Goal: Task Accomplishment & Management: Manage account settings

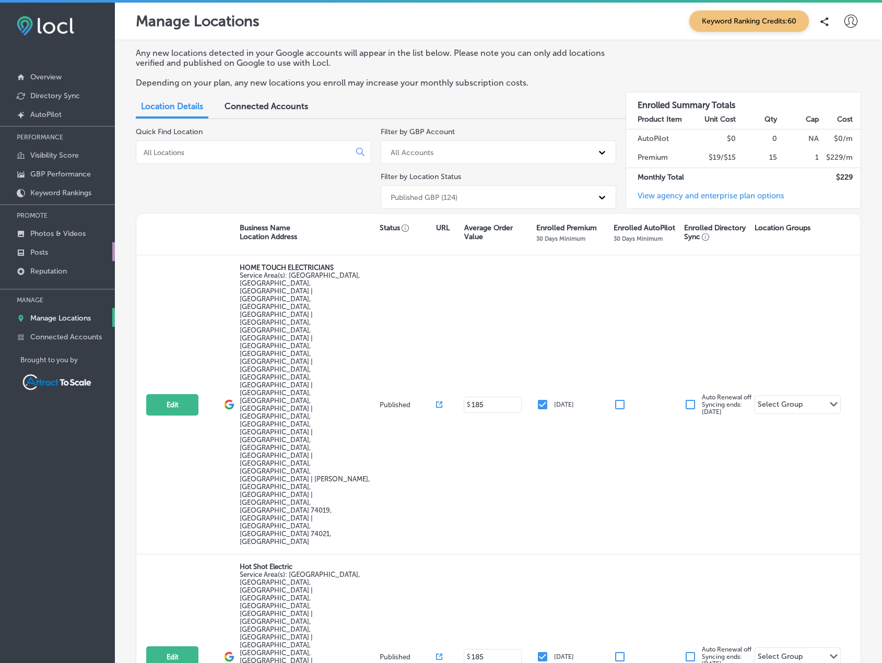
click at [50, 246] on link "Posts" at bounding box center [57, 251] width 115 height 19
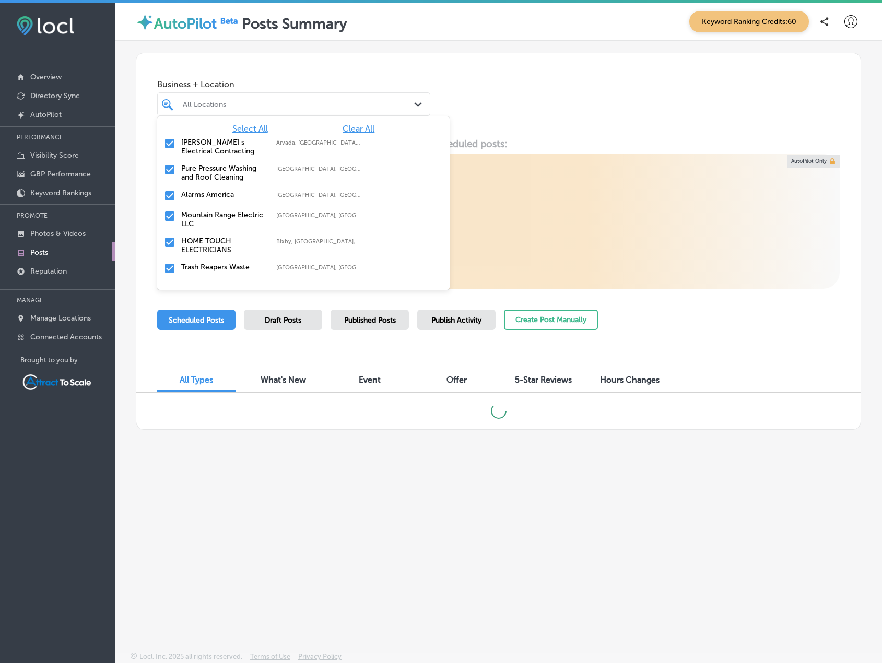
click at [230, 108] on div "All Locations" at bounding box center [299, 104] width 232 height 9
click at [258, 132] on span "Select All" at bounding box center [250, 129] width 36 height 10
click at [347, 127] on span "Clear All" at bounding box center [358, 129] width 32 height 10
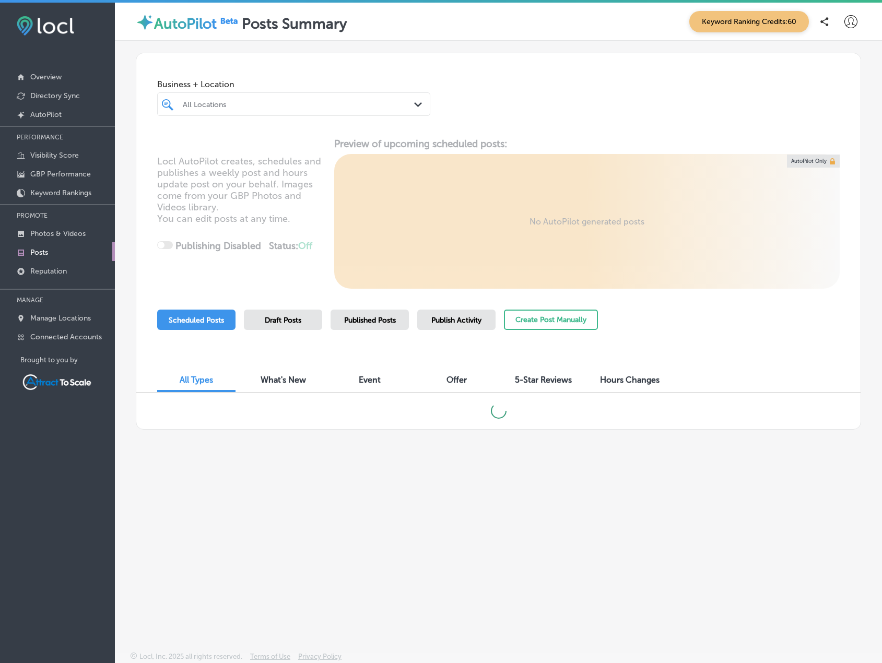
click at [300, 112] on div "All Locations" at bounding box center [294, 104] width 232 height 16
click at [283, 99] on div at bounding box center [283, 104] width 202 height 14
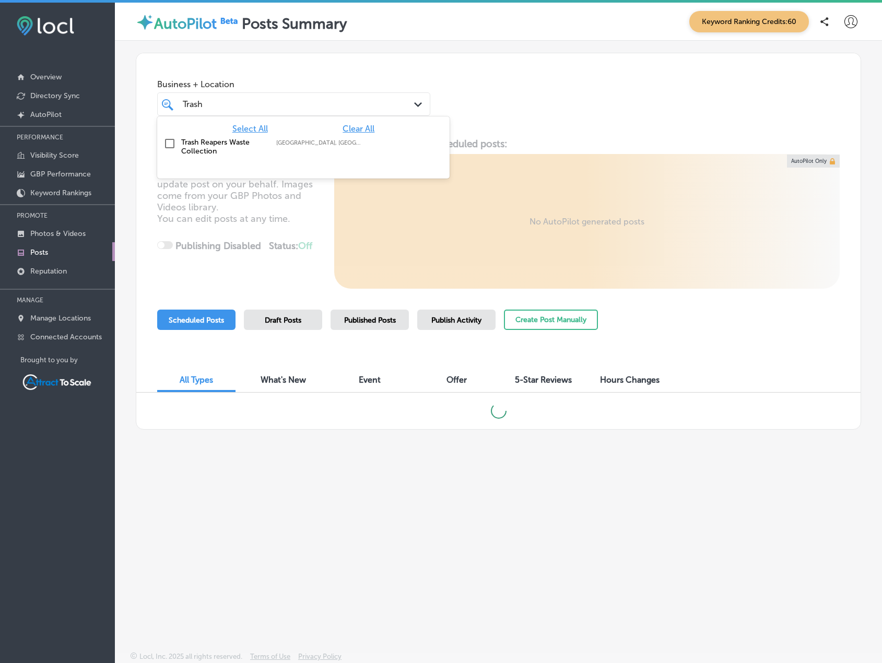
click at [169, 139] on input "checkbox" at bounding box center [169, 143] width 13 height 13
type input "Trash"
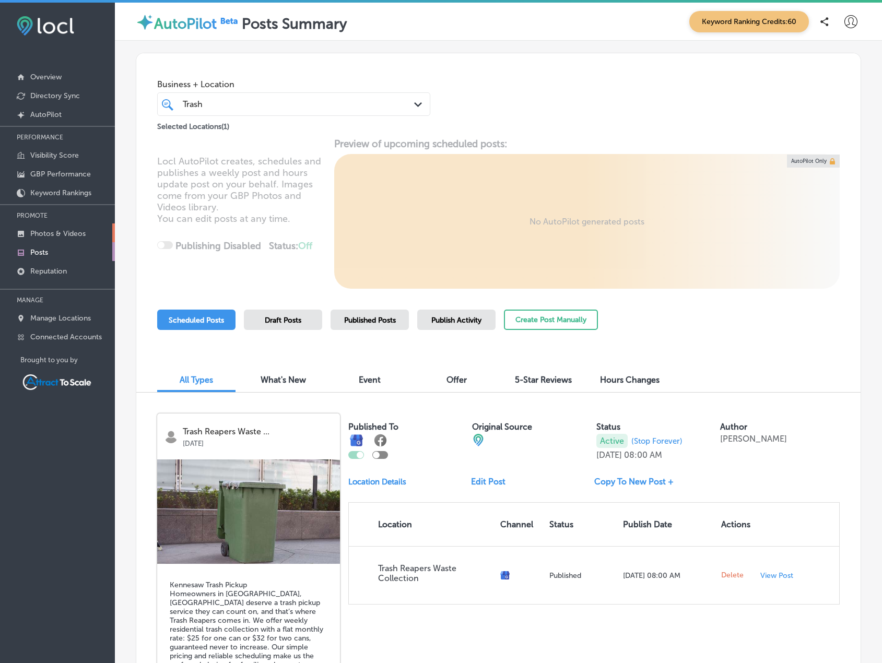
click at [62, 235] on p "Photos & Videos" at bounding box center [57, 233] width 55 height 9
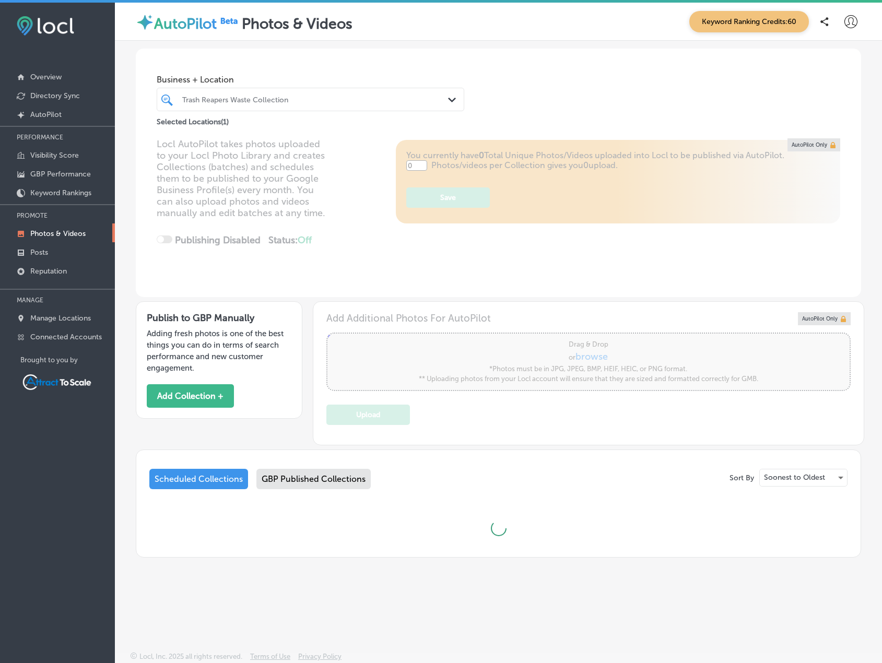
type input "5"
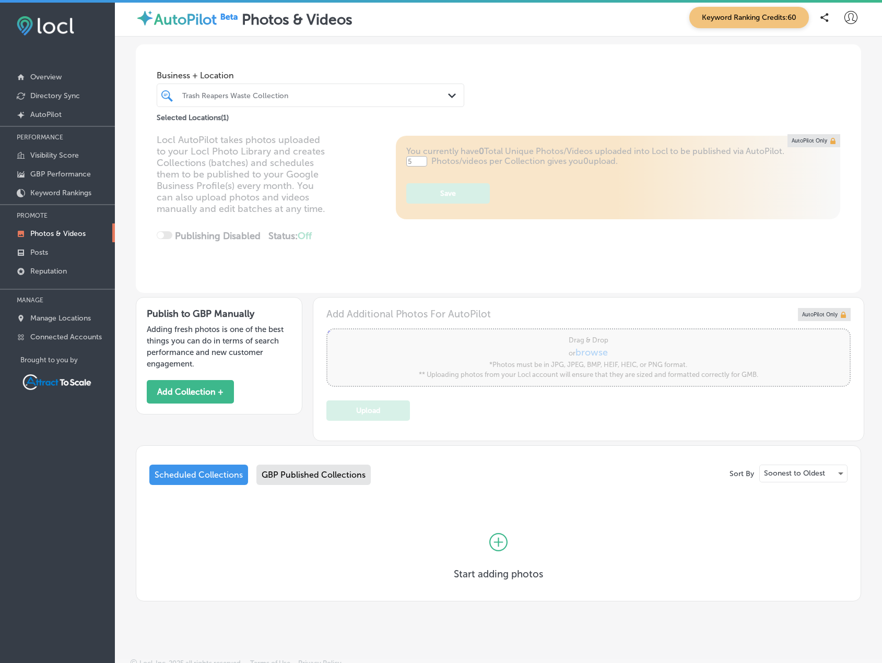
scroll to position [11, 0]
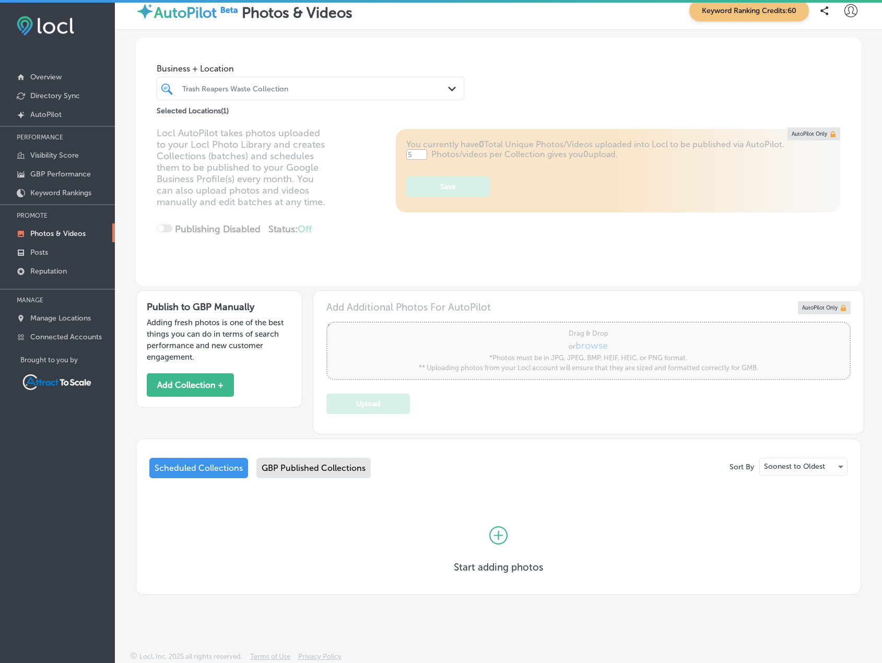
click at [208, 464] on div "Scheduled Collections" at bounding box center [198, 468] width 99 height 20
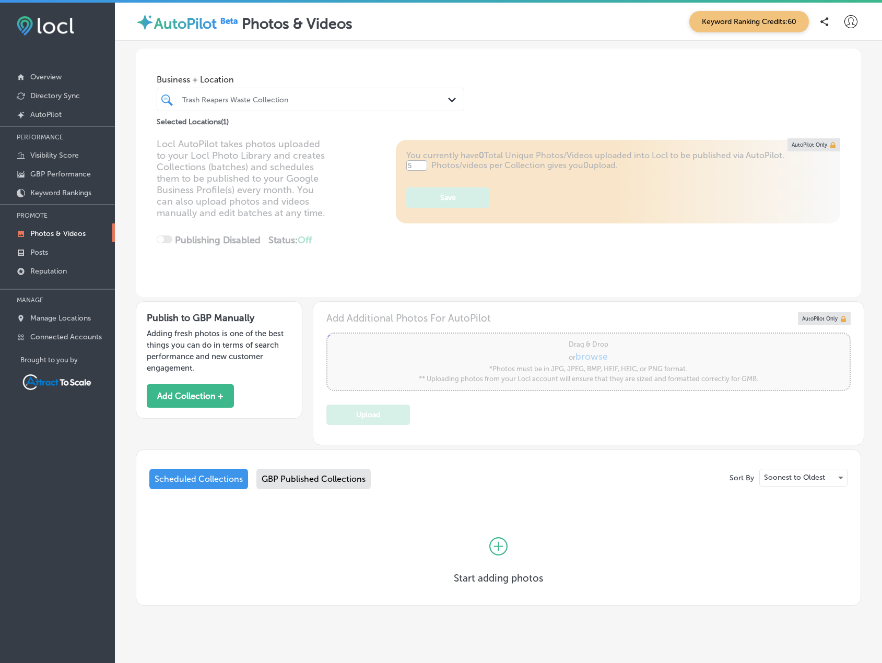
click at [222, 480] on div "Scheduled Collections" at bounding box center [198, 479] width 99 height 20
click at [220, 474] on div "Scheduled Collections" at bounding box center [198, 479] width 99 height 20
click at [493, 543] on icon at bounding box center [498, 546] width 18 height 18
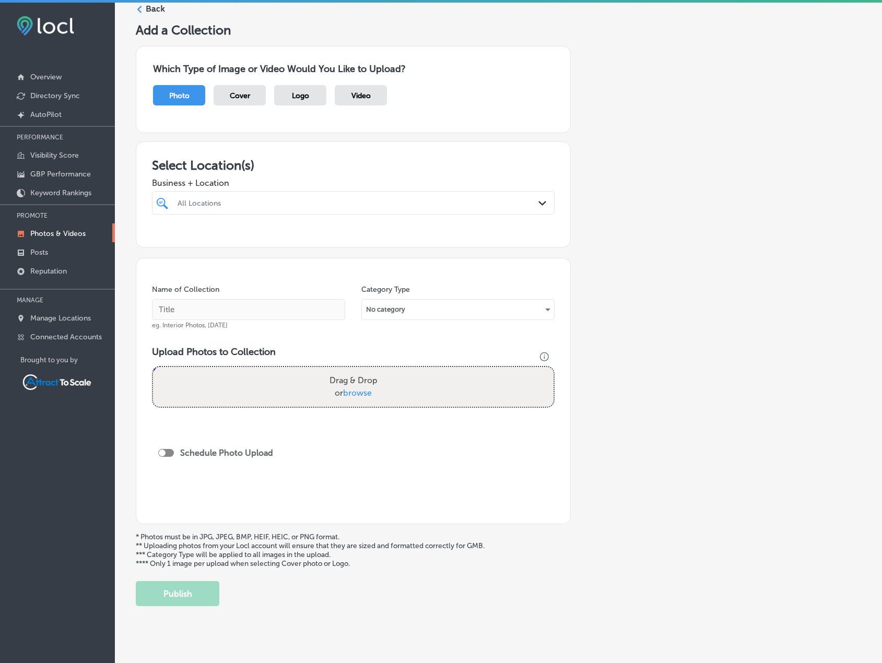
scroll to position [56, 0]
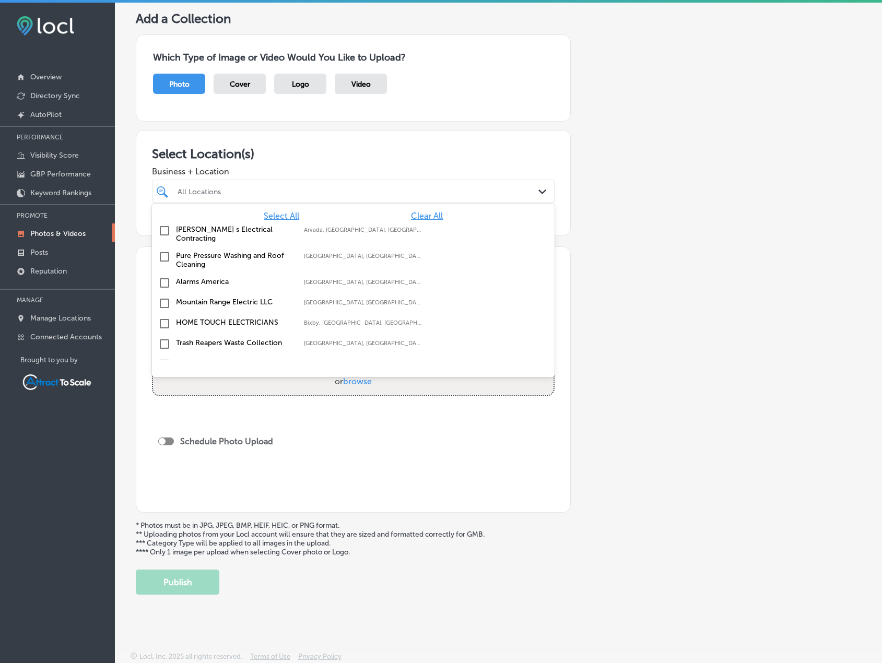
click at [260, 191] on div "All Locations" at bounding box center [359, 191] width 362 height 9
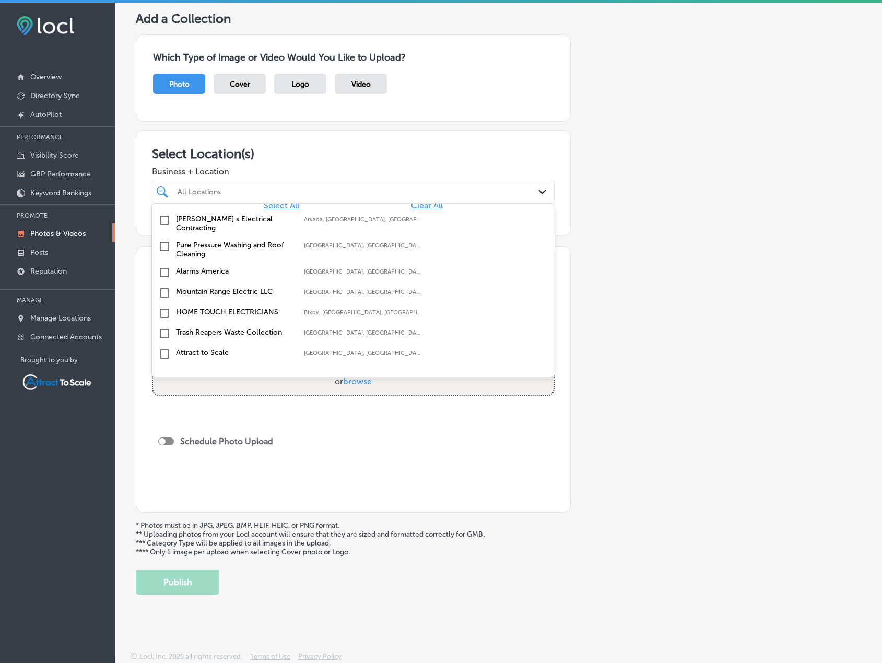
scroll to position [0, 0]
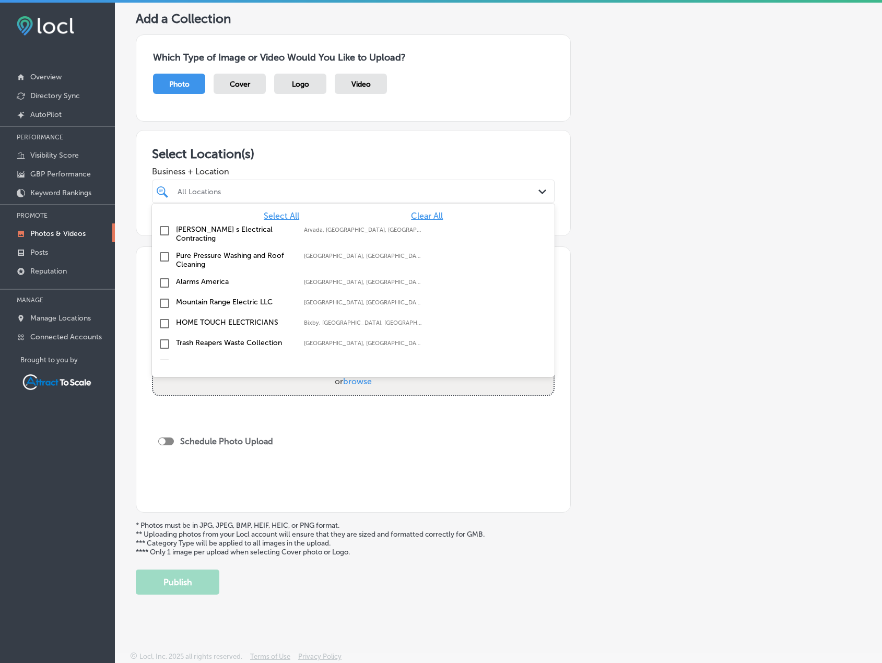
click at [223, 188] on div "All Locations" at bounding box center [359, 191] width 362 height 9
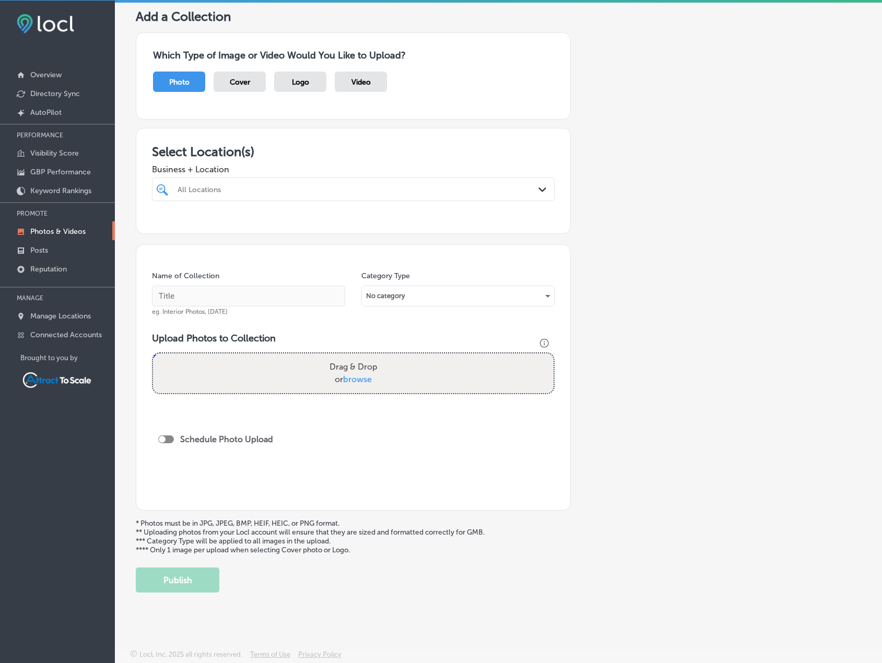
scroll to position [3, 0]
click at [162, 229] on input "checkbox" at bounding box center [164, 228] width 13 height 13
type input "trash"
click at [588, 209] on div "Add a Collection Which Type of Image or Video Would You Like to Upload? Photo C…" at bounding box center [498, 300] width 725 height 584
click at [276, 277] on div "Name of Collection eg. Interior Photos, [DATE]" at bounding box center [248, 292] width 193 height 45
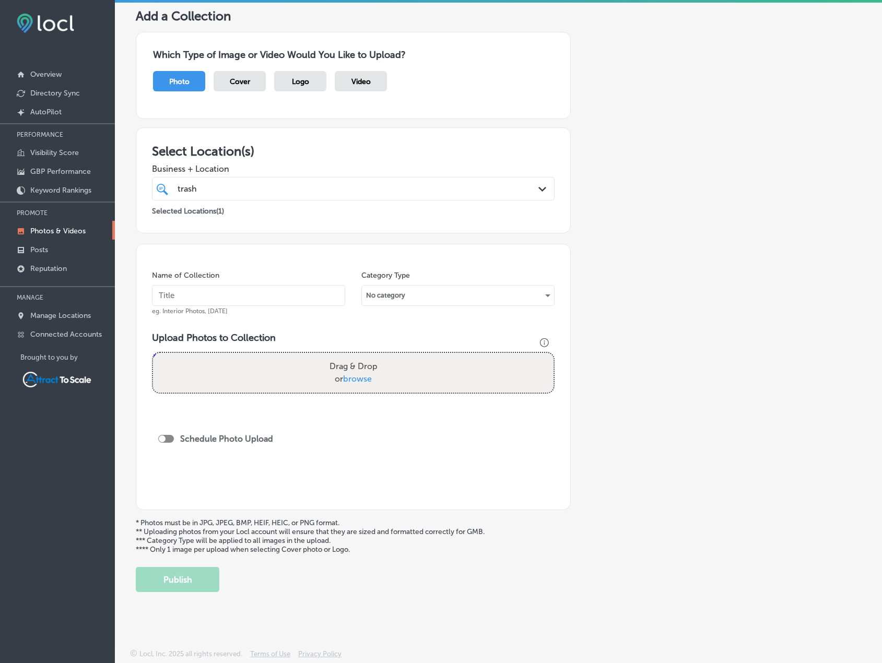
click at [275, 284] on div "Name of Collection eg. Interior Photos, [DATE]" at bounding box center [248, 292] width 193 height 45
click at [276, 289] on input "text" at bounding box center [248, 295] width 193 height 21
type input "Waste Collection"
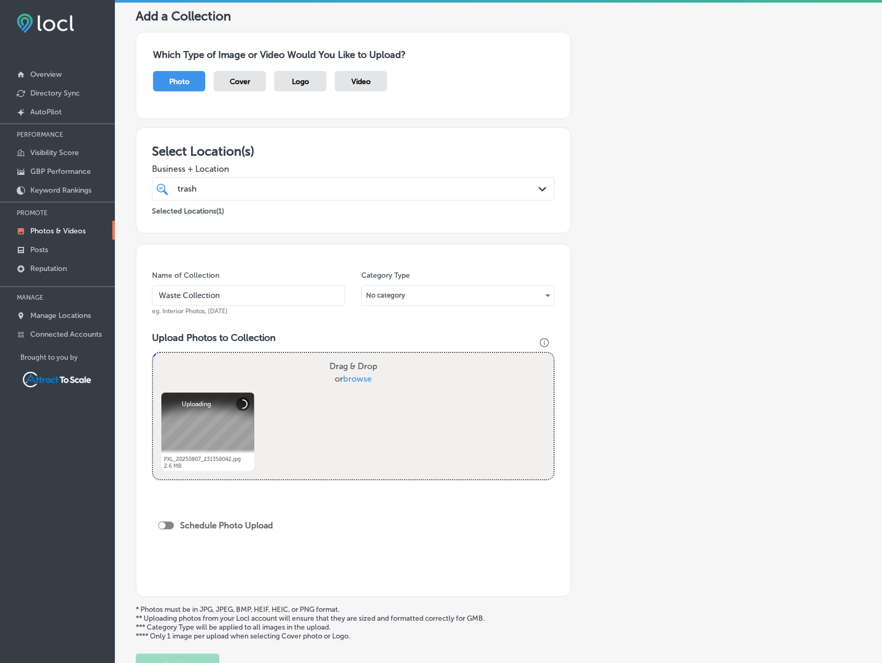
click at [166, 526] on div at bounding box center [166, 526] width 16 height 8
checkbox input "true"
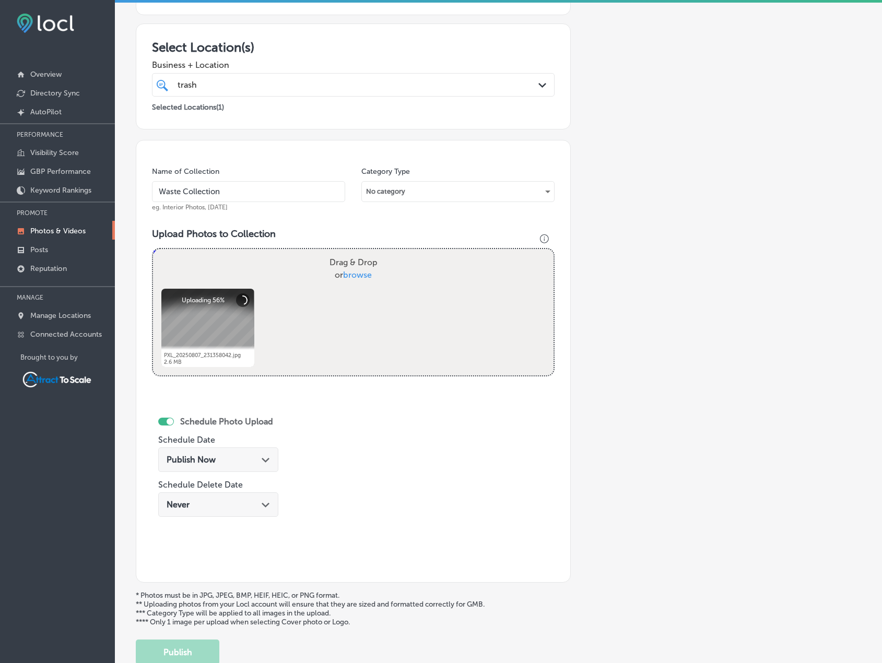
scroll to position [161, 0]
click at [235, 461] on div "Publish Now Path Created with Sketch." at bounding box center [218, 459] width 103 height 10
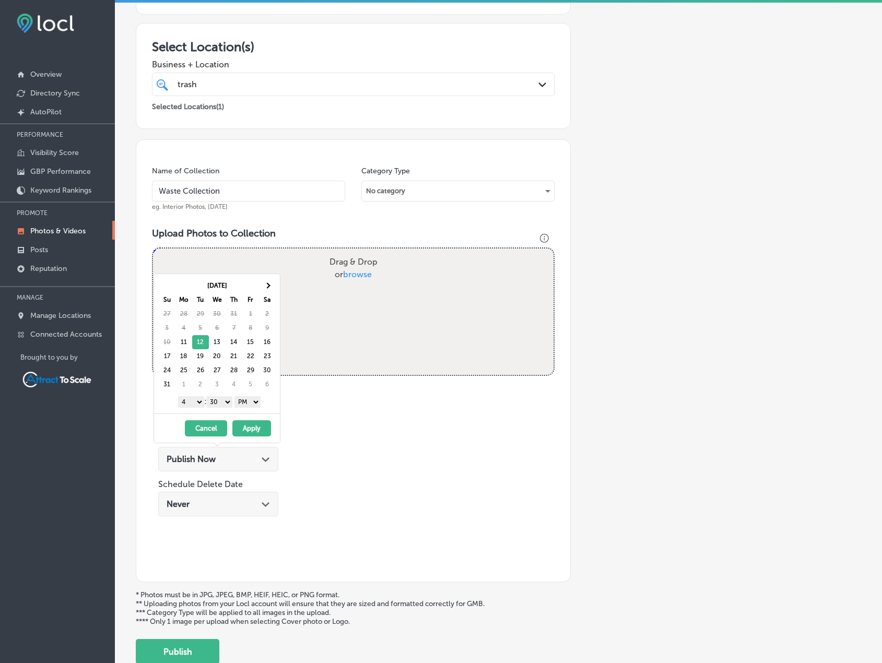
click at [199, 404] on select "1 2 3 4 5 6 7 8 9 10 11 12" at bounding box center [191, 401] width 26 height 11
click at [249, 403] on select "AM PM" at bounding box center [247, 401] width 26 height 11
click at [251, 427] on button "Apply" at bounding box center [251, 428] width 39 height 16
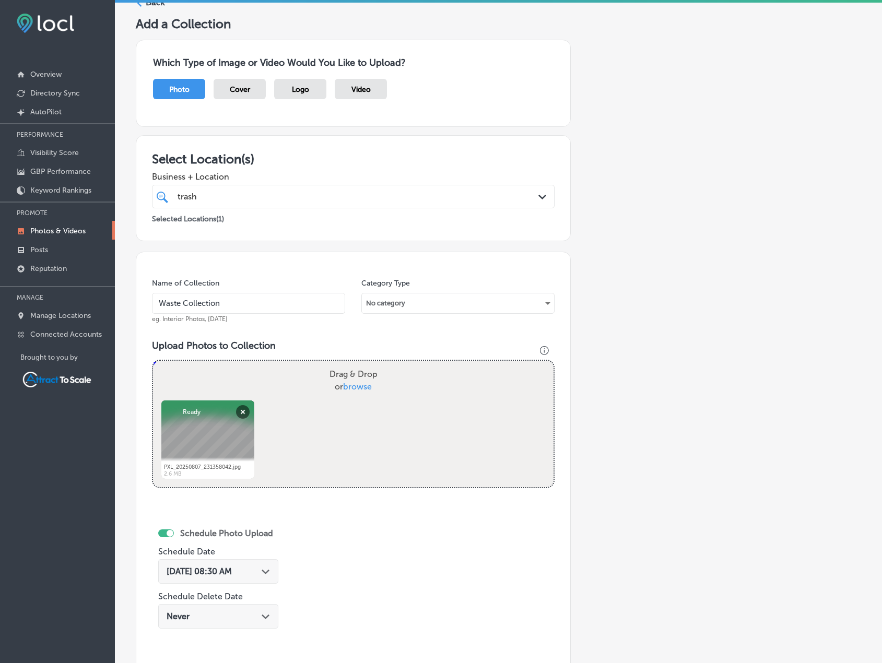
scroll to position [0, 0]
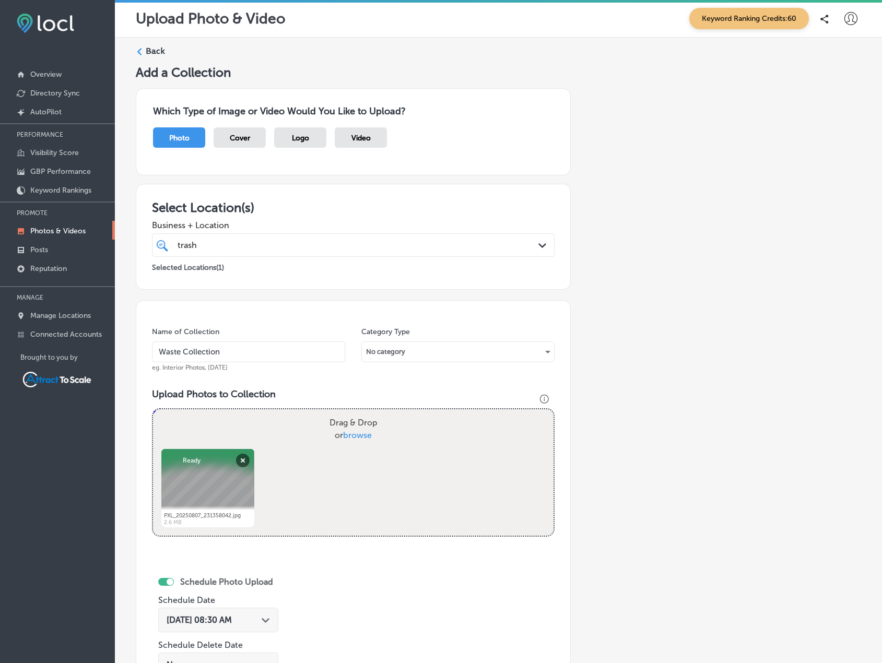
click at [267, 249] on div "trash trash" at bounding box center [335, 245] width 318 height 14
click at [261, 243] on div "trash trash" at bounding box center [335, 245] width 318 height 14
click at [261, 242] on div "trash trash" at bounding box center [335, 245] width 318 height 14
click at [304, 235] on div "trash trash Path Created with Sketch." at bounding box center [353, 244] width 403 height 23
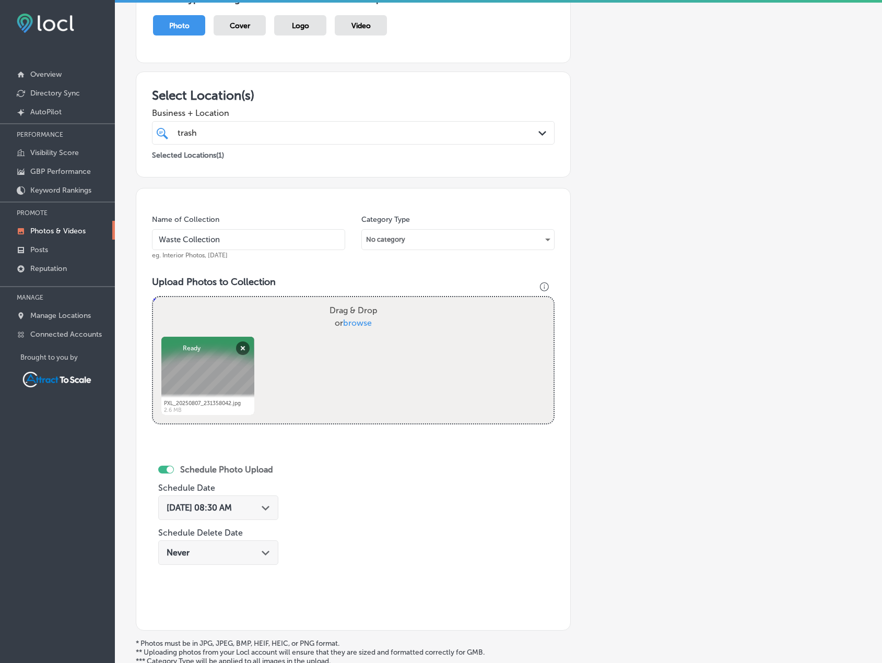
scroll to position [157, 0]
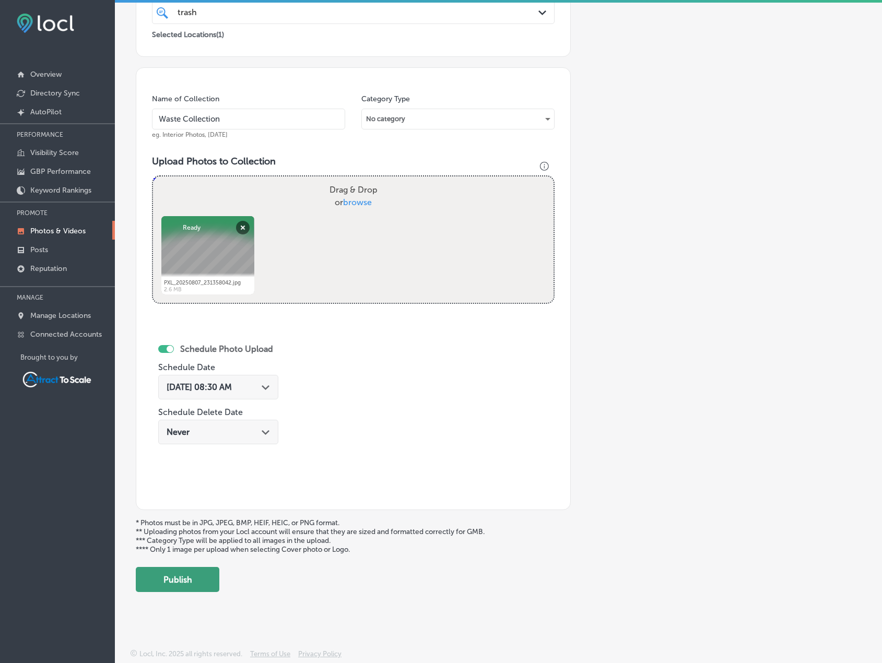
click at [201, 575] on button "Publish" at bounding box center [178, 579] width 84 height 25
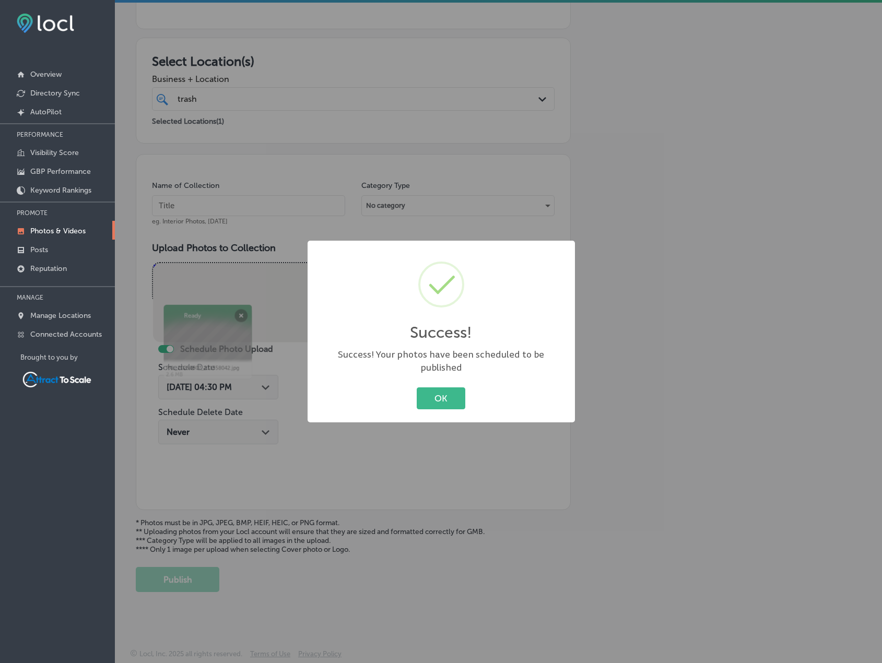
scroll to position [146, 0]
click at [447, 387] on button "OK" at bounding box center [441, 397] width 49 height 21
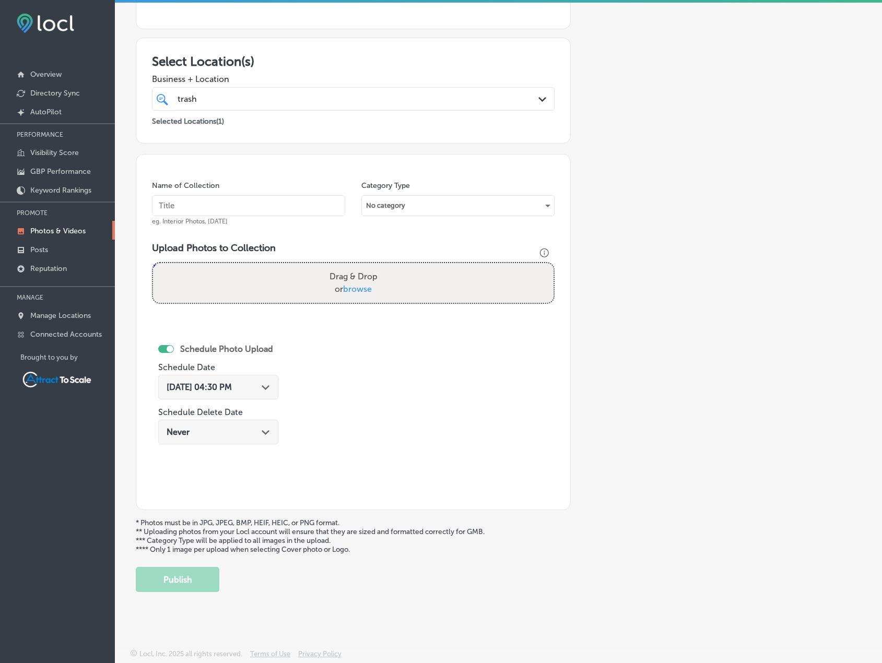
click at [281, 205] on input "text" at bounding box center [248, 205] width 193 height 21
click at [242, 200] on input "text" at bounding box center [248, 205] width 193 height 21
type input "Waste Collection"
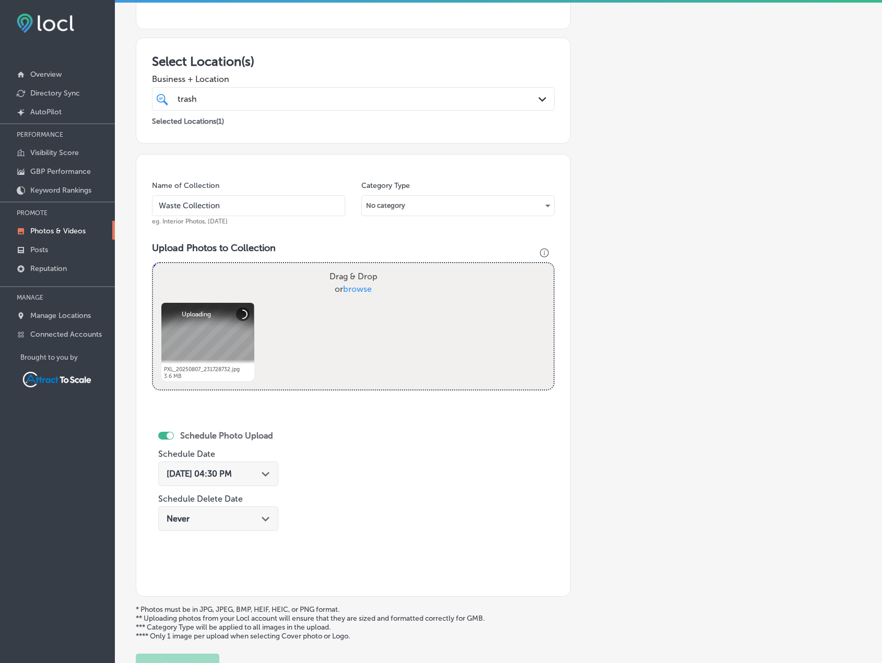
click at [232, 470] on span "Aug 11, 2025 04:30 PM" at bounding box center [199, 474] width 65 height 10
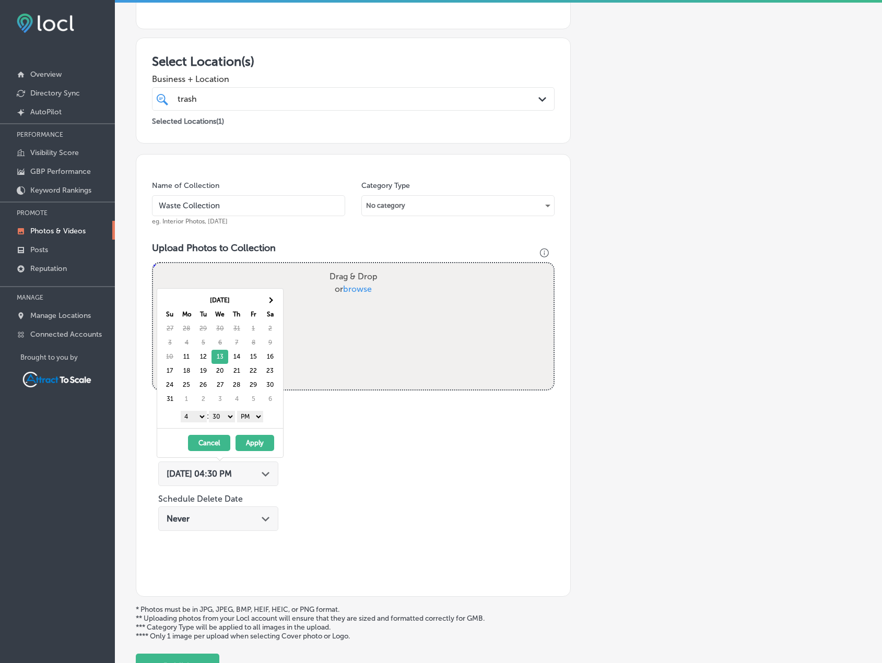
click at [258, 417] on select "AM PM" at bounding box center [250, 416] width 26 height 11
click at [196, 416] on select "1 2 3 4 5 6 7 8 9 10 11 12" at bounding box center [194, 416] width 26 height 11
click at [252, 443] on button "Apply" at bounding box center [254, 443] width 39 height 16
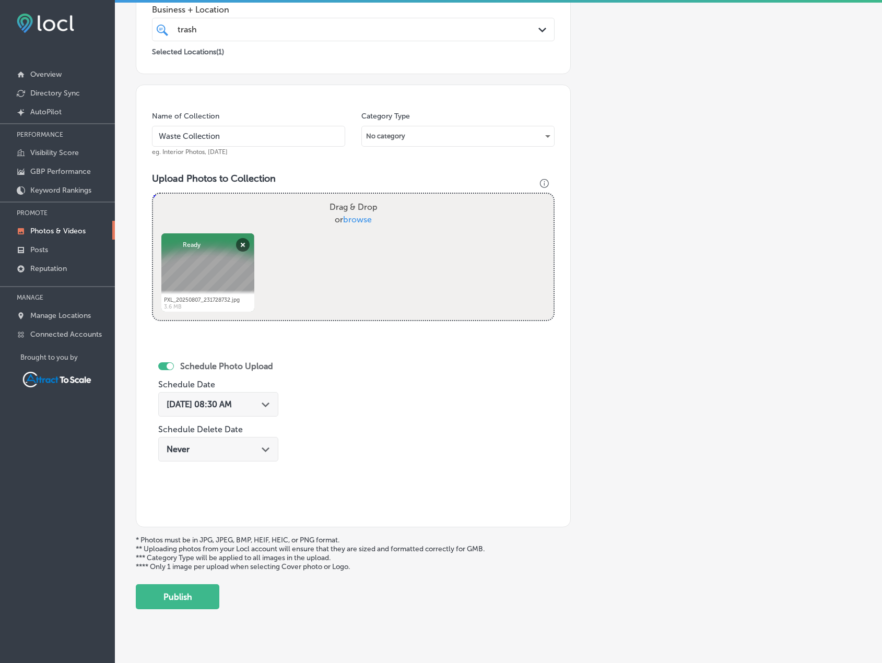
scroll to position [233, 0]
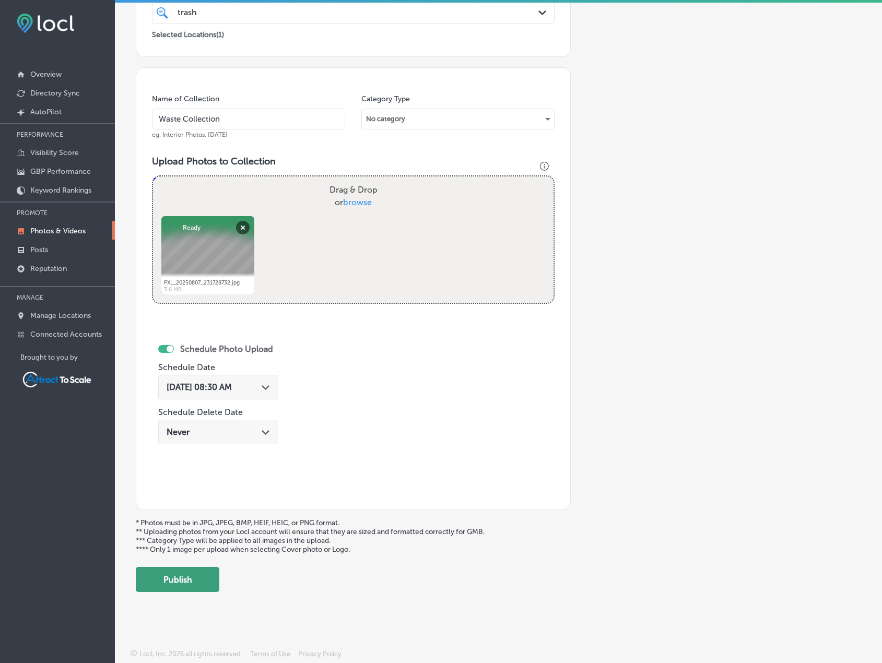
click at [182, 583] on button "Publish" at bounding box center [178, 579] width 84 height 25
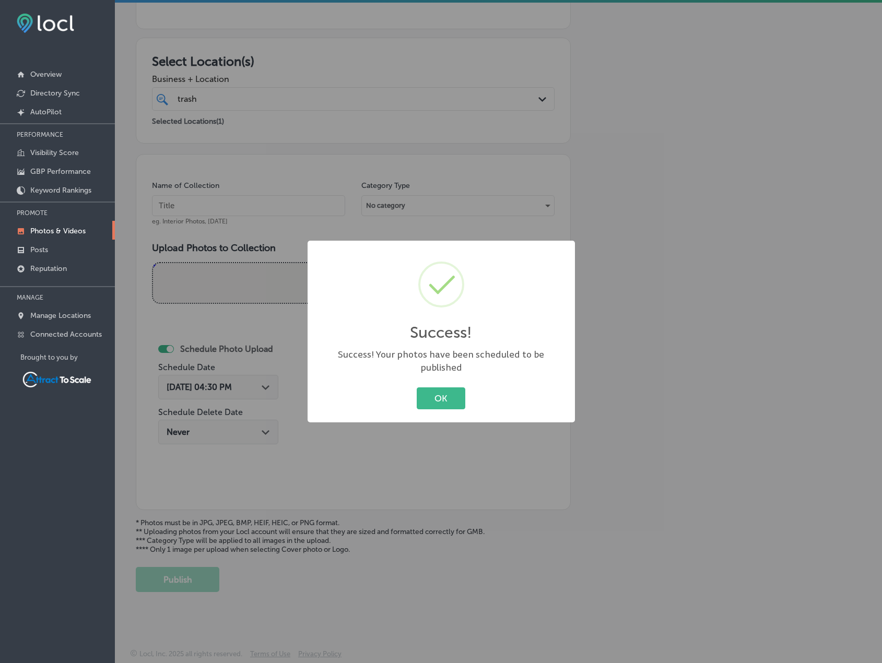
drag, startPoint x: 444, startPoint y: 390, endPoint x: 519, endPoint y: 366, distance: 78.8
click at [445, 390] on button "OK" at bounding box center [441, 397] width 49 height 21
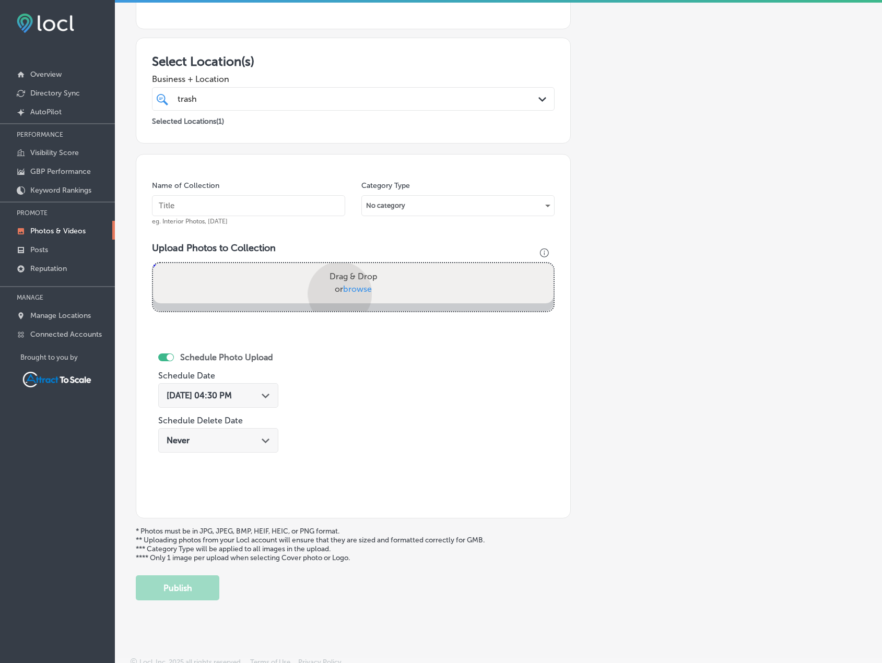
scroll to position [233, 0]
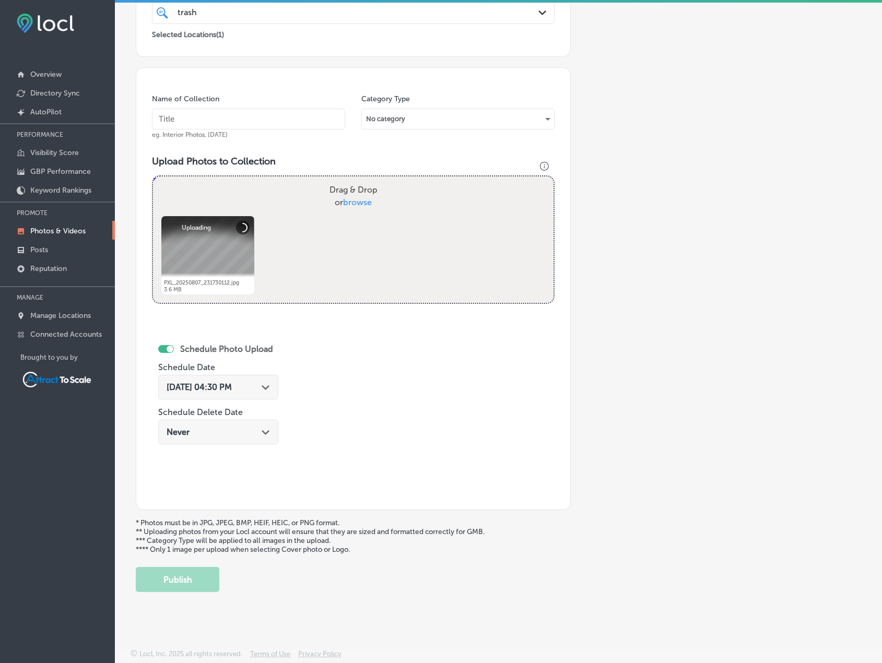
click at [238, 114] on input "text" at bounding box center [248, 119] width 193 height 21
type input "Waste Collection"
click at [216, 388] on span "Aug 11, 2025 04:30 PM" at bounding box center [199, 387] width 65 height 10
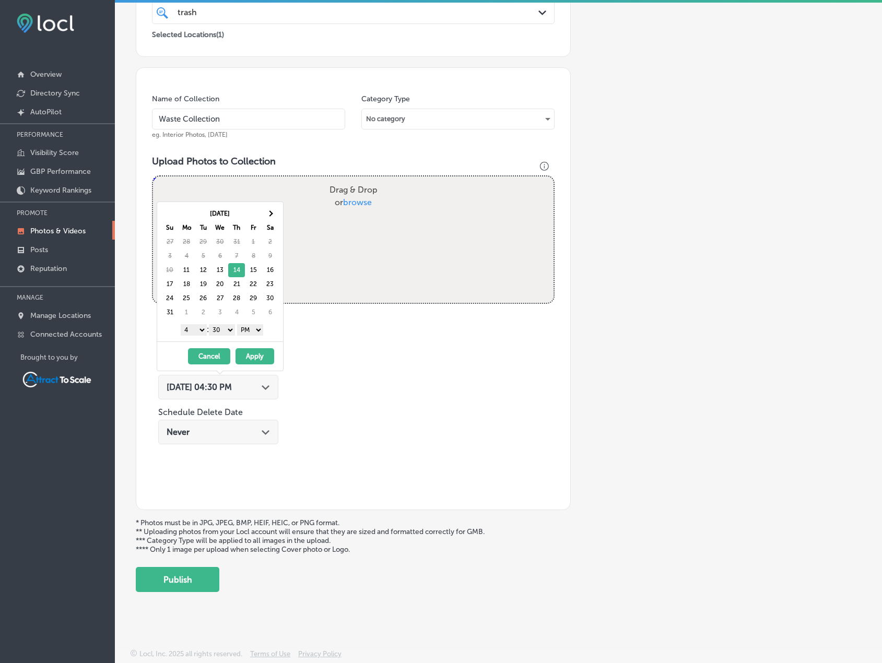
click at [262, 332] on select "AM PM" at bounding box center [250, 329] width 26 height 11
click at [206, 331] on div "1 2 3 4 5 6 7 8 9 10 11 12 : 00 10 20 30 40 50 AM PM" at bounding box center [222, 330] width 122 height 16
click at [199, 330] on select "1 2 3 4 5 6 7 8 9 10 11 12" at bounding box center [194, 329] width 26 height 11
click at [255, 357] on button "Apply" at bounding box center [254, 356] width 39 height 16
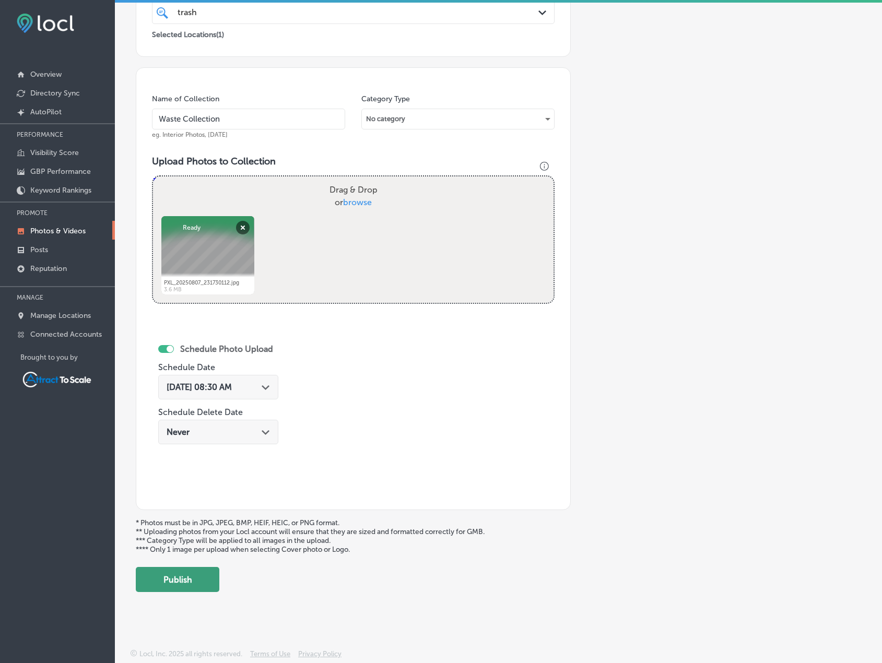
click at [192, 584] on button "Publish" at bounding box center [178, 579] width 84 height 25
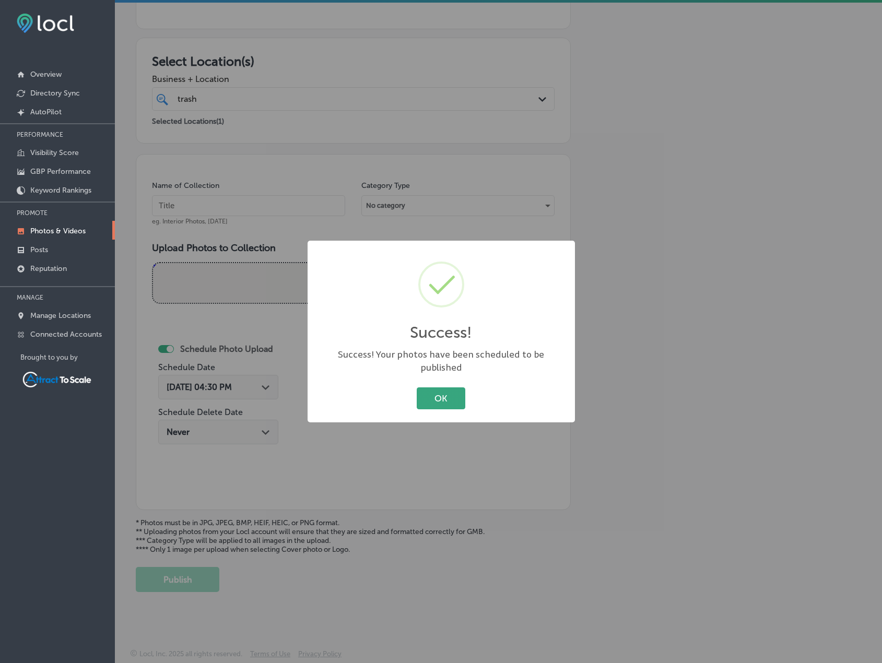
click at [448, 394] on button "OK" at bounding box center [441, 397] width 49 height 21
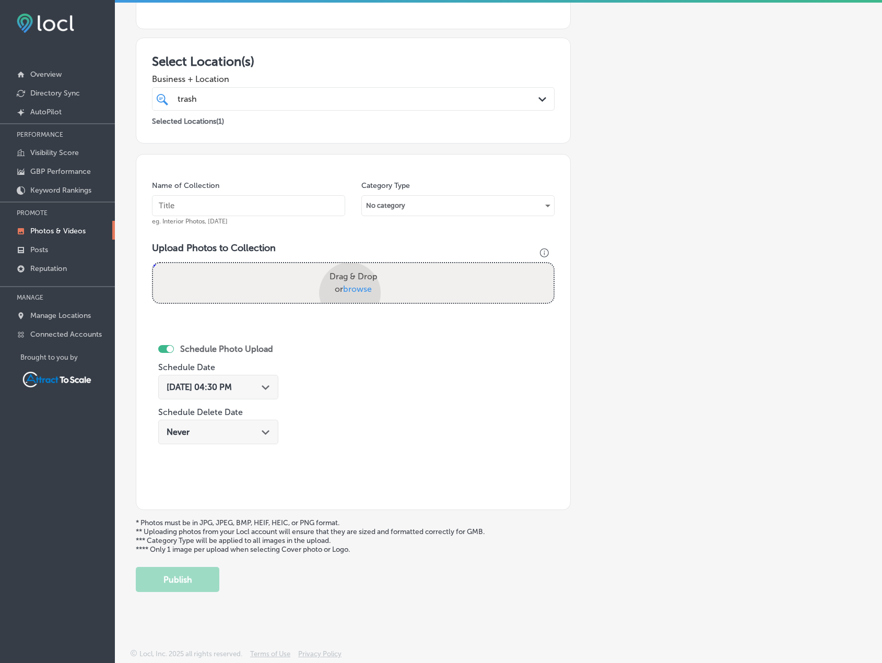
scroll to position [233, 0]
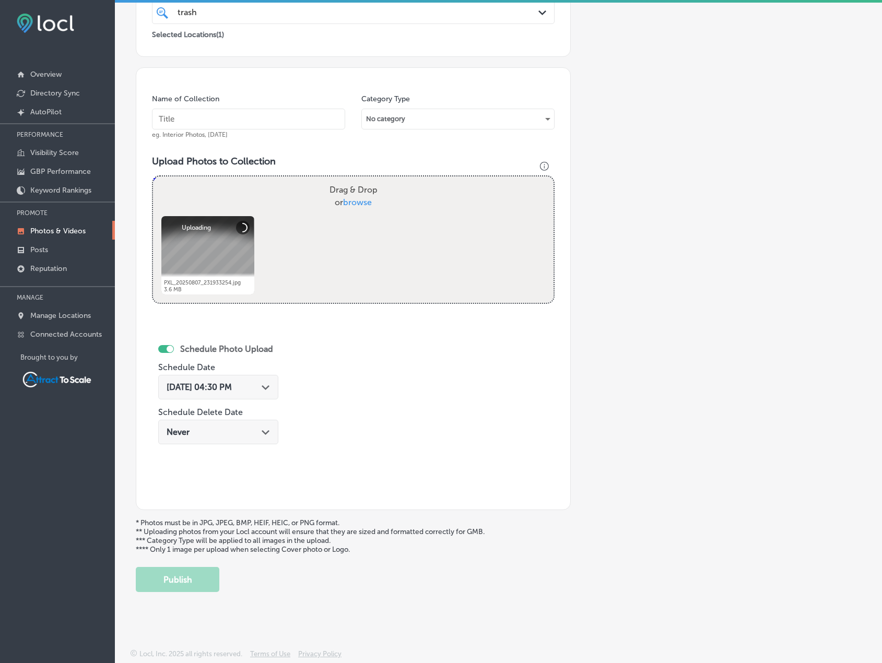
click at [235, 121] on input "text" at bounding box center [248, 119] width 193 height 21
type input "Waste Collection"
click at [268, 390] on div "Path Created with Sketch." at bounding box center [266, 386] width 8 height 8
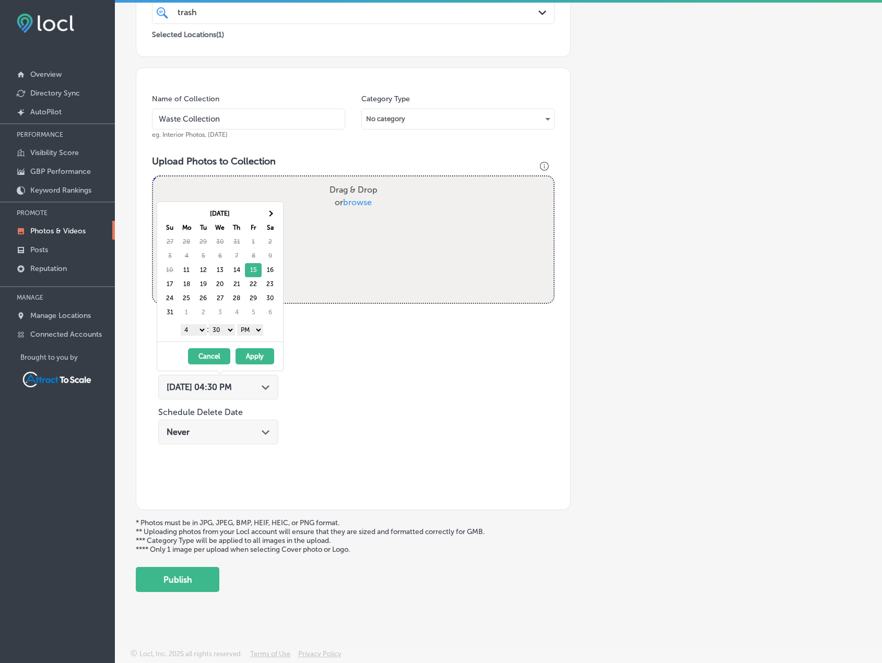
click at [257, 328] on select "AM PM" at bounding box center [250, 329] width 26 height 11
click at [195, 329] on select "1 2 3 4 5 6 7 8 9 10 11 12" at bounding box center [194, 329] width 26 height 11
click at [248, 351] on button "Apply" at bounding box center [254, 356] width 39 height 16
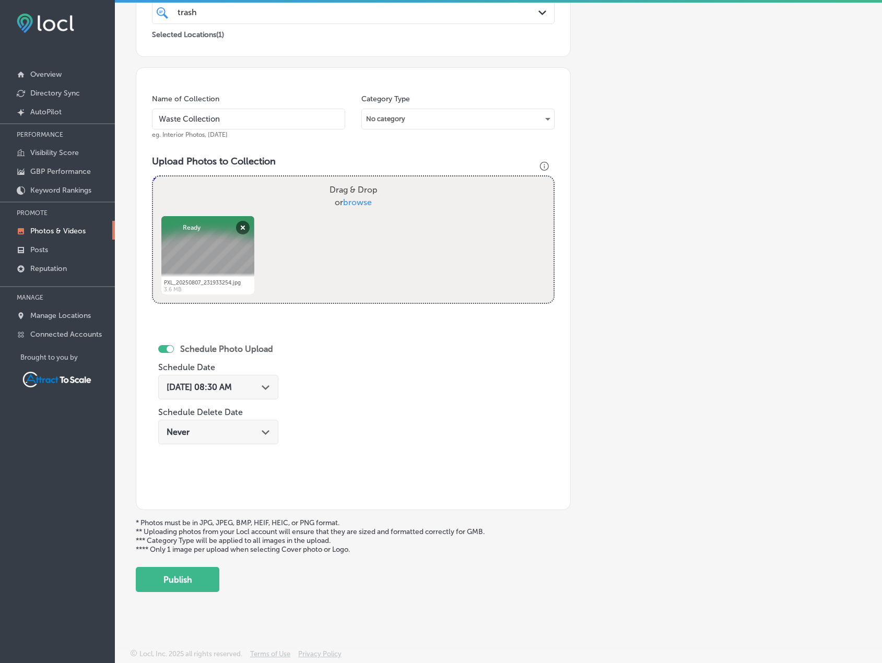
drag, startPoint x: 205, startPoint y: 584, endPoint x: 506, endPoint y: 470, distance: 321.8
click at [205, 583] on button "Publish" at bounding box center [178, 579] width 84 height 25
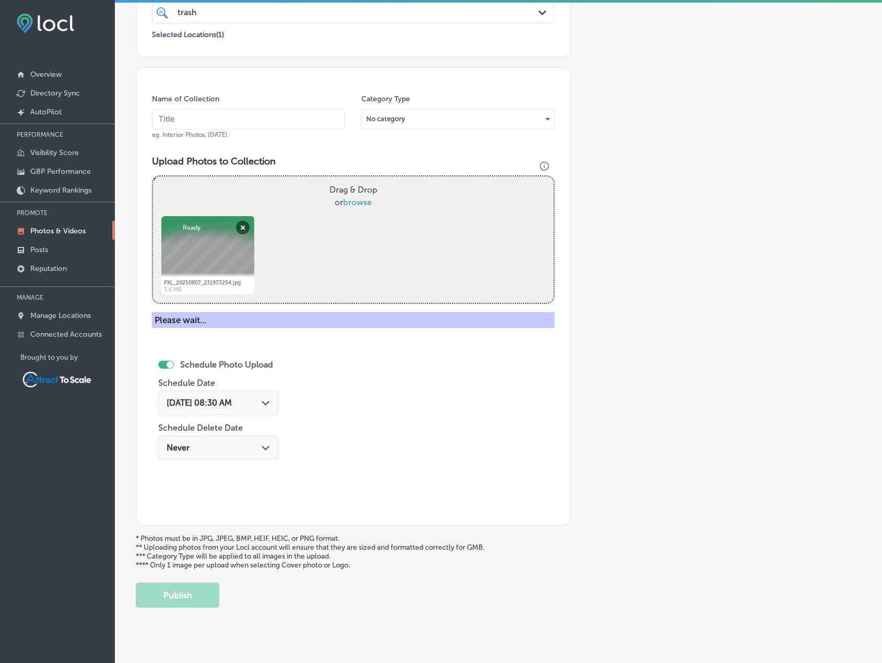
scroll to position [146, 0]
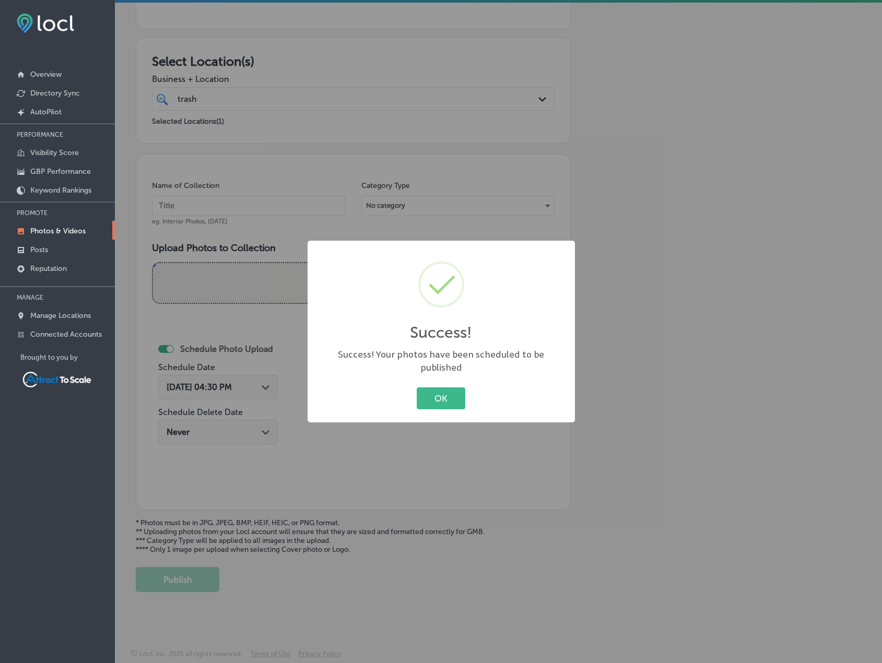
drag, startPoint x: 436, startPoint y: 394, endPoint x: 798, endPoint y: 244, distance: 392.1
click at [439, 392] on button "OK" at bounding box center [441, 397] width 49 height 21
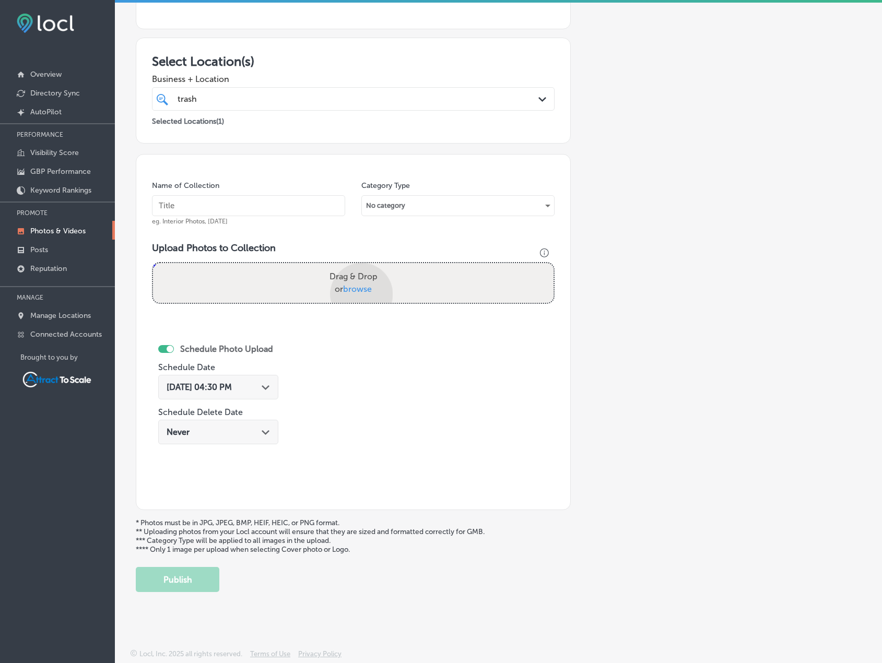
scroll to position [233, 0]
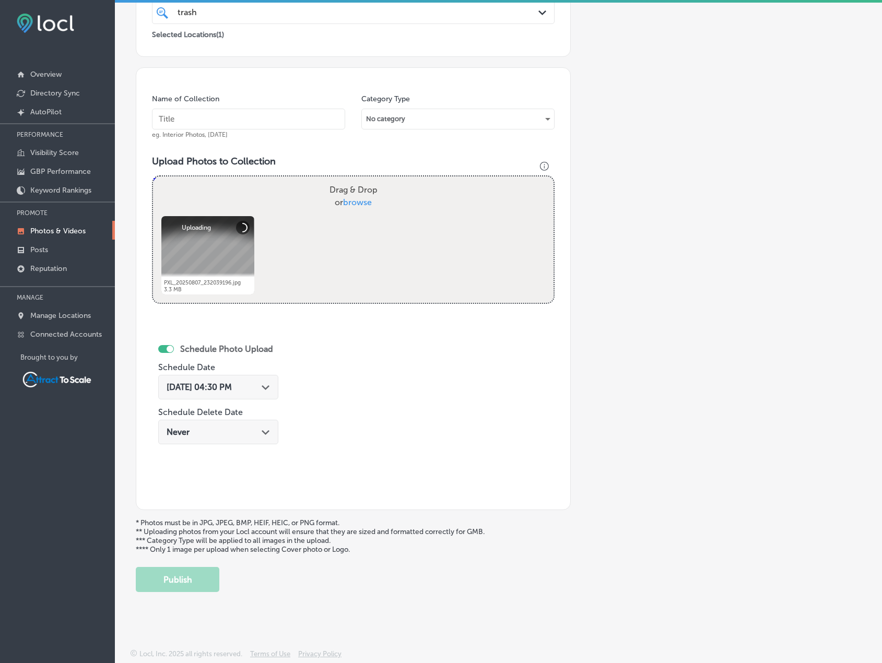
click at [220, 122] on input "text" at bounding box center [248, 119] width 193 height 21
type input "Waste Collection"
click at [232, 382] on span "Aug 11, 2025 04:30 PM" at bounding box center [199, 387] width 65 height 10
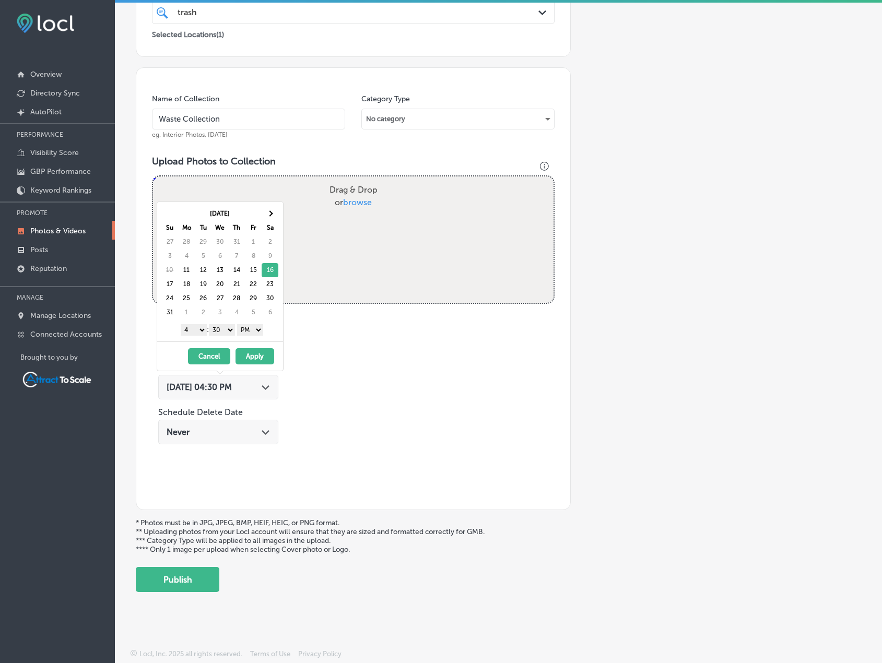
click at [262, 335] on select "AM PM" at bounding box center [250, 329] width 26 height 11
click at [198, 330] on select "1 2 3 4 5 6 7 8 9 10 11 12" at bounding box center [194, 329] width 26 height 11
click at [248, 353] on button "Apply" at bounding box center [254, 356] width 39 height 16
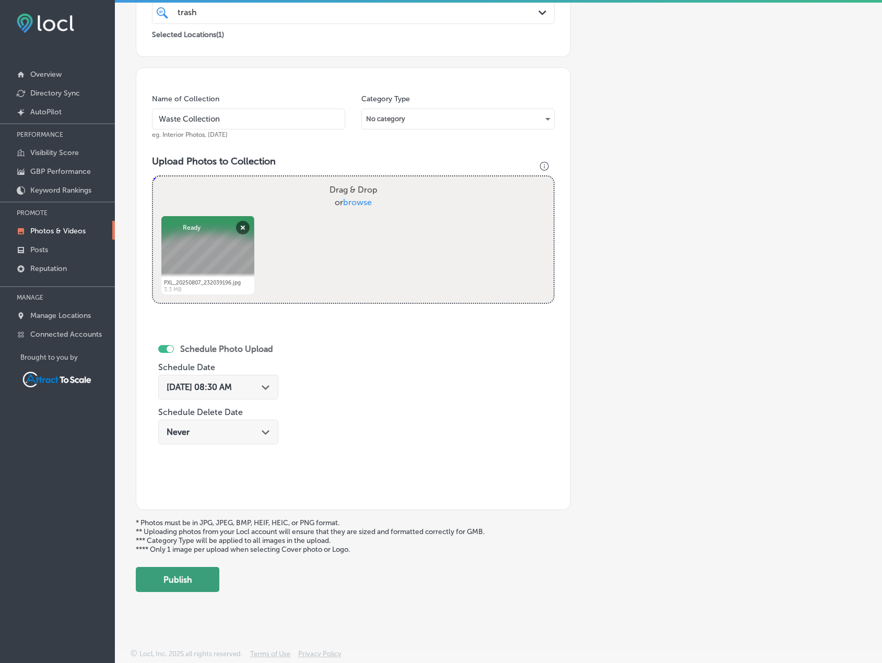
click at [194, 579] on button "Publish" at bounding box center [178, 579] width 84 height 25
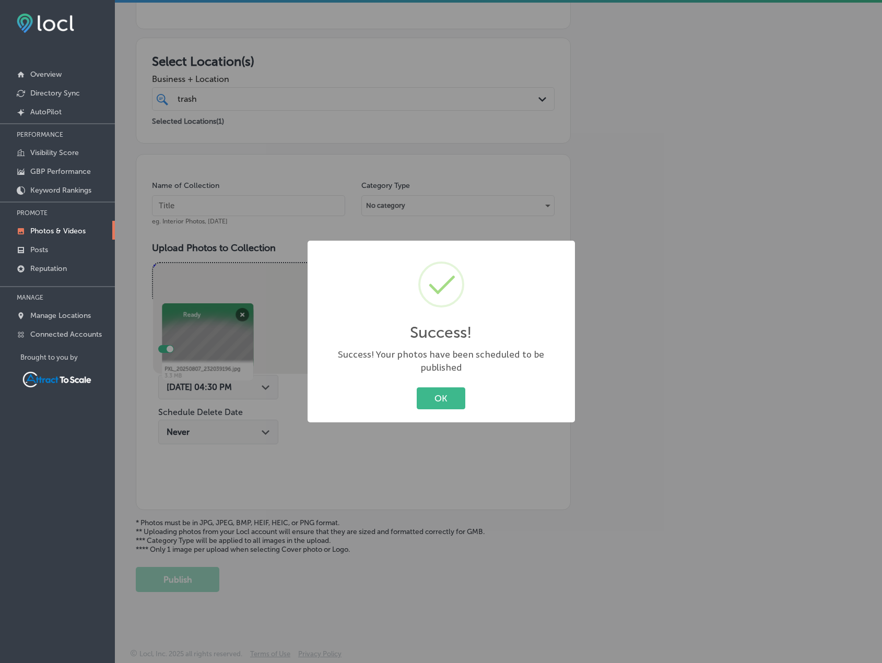
scroll to position [146, 0]
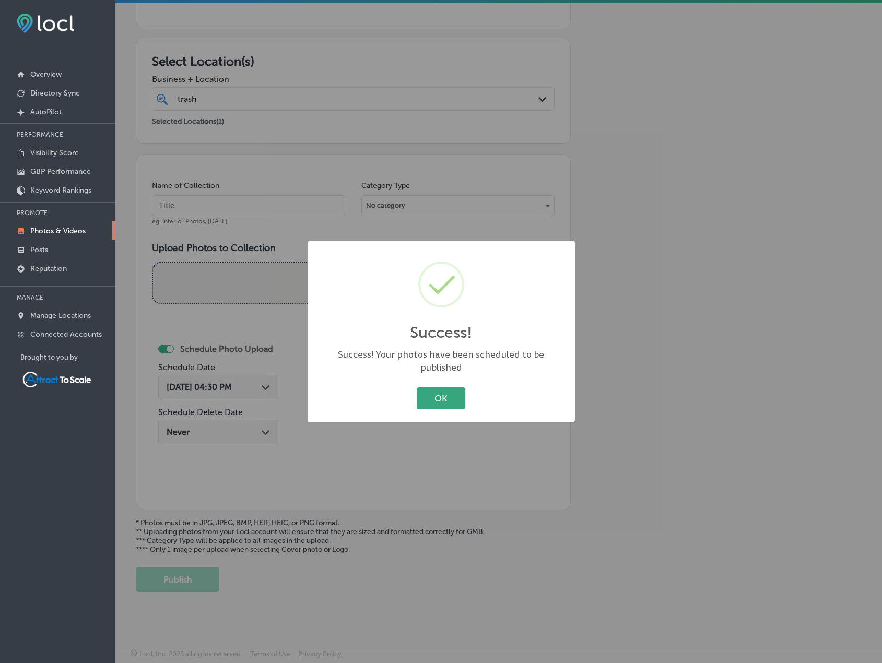
click at [459, 388] on button "OK" at bounding box center [441, 397] width 49 height 21
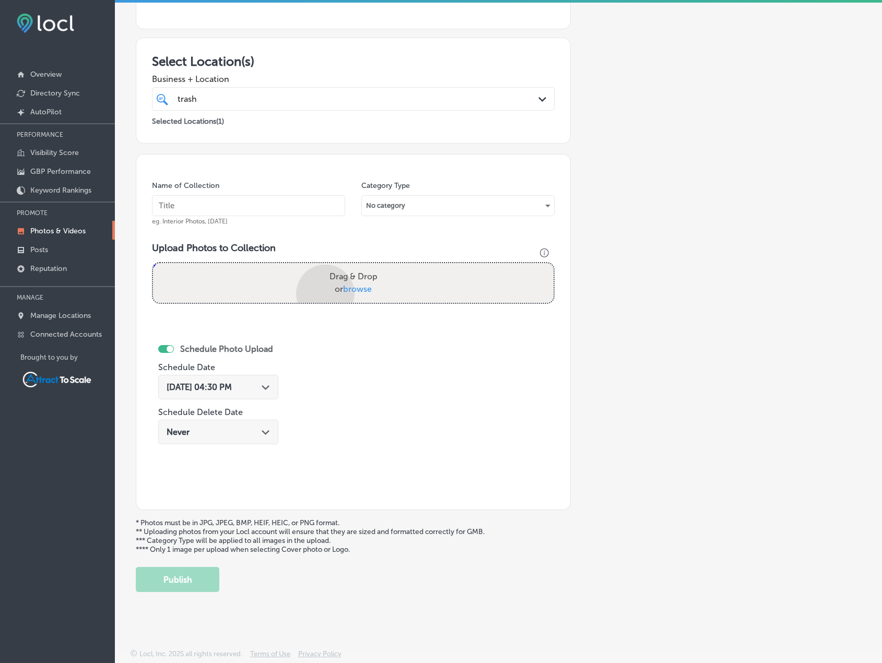
scroll to position [233, 0]
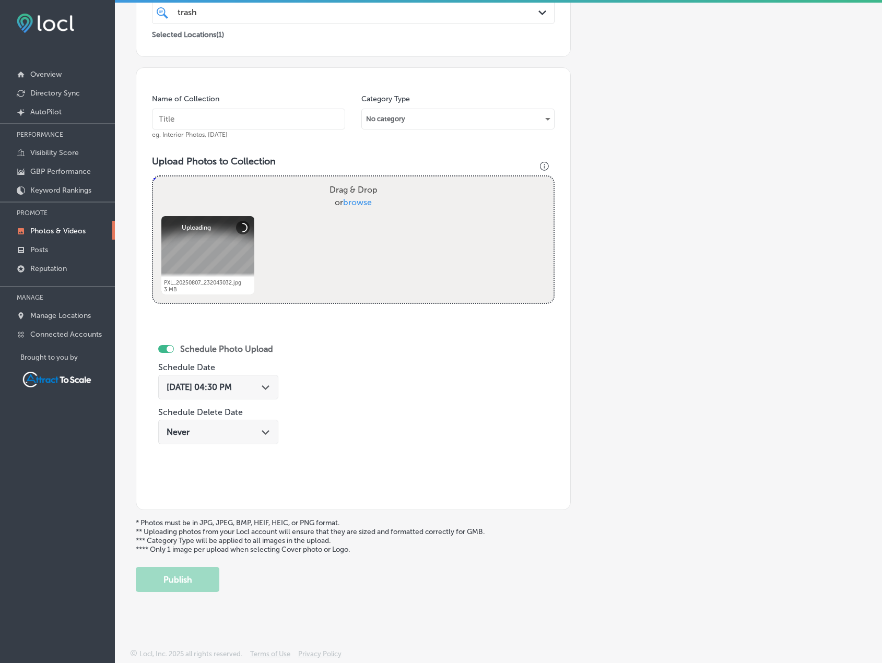
click at [175, 121] on input "text" at bounding box center [248, 119] width 193 height 21
type input "Waste Collection"
drag, startPoint x: 238, startPoint y: 390, endPoint x: 241, endPoint y: 384, distance: 6.5
click at [232, 390] on span "Aug 11, 2025 04:30 PM" at bounding box center [199, 387] width 65 height 10
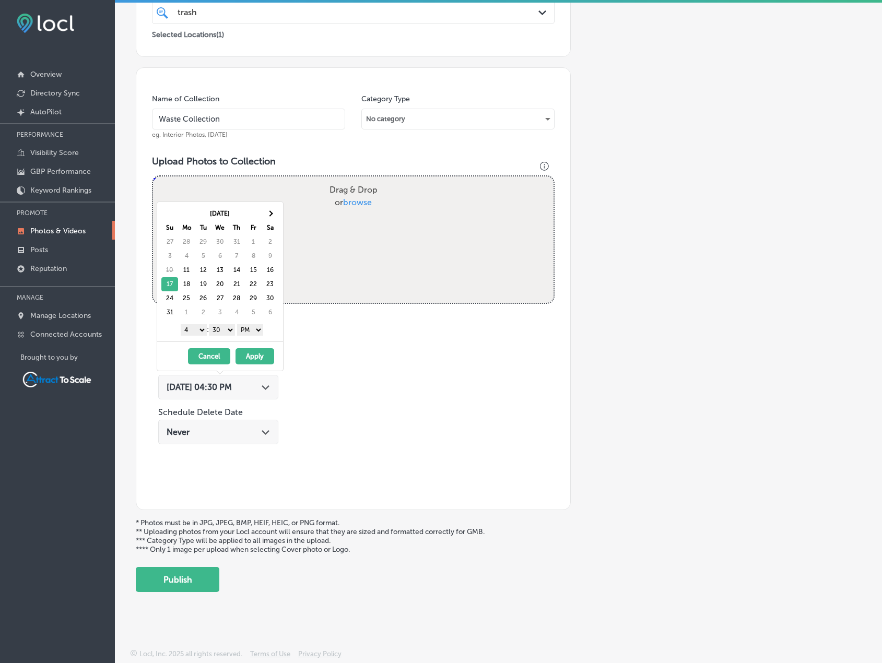
click at [251, 333] on select "AM PM" at bounding box center [250, 329] width 26 height 11
click at [199, 327] on select "1 2 3 4 5 6 7 8 9 10 11 12" at bounding box center [194, 329] width 26 height 11
click at [249, 359] on button "Apply" at bounding box center [254, 356] width 39 height 16
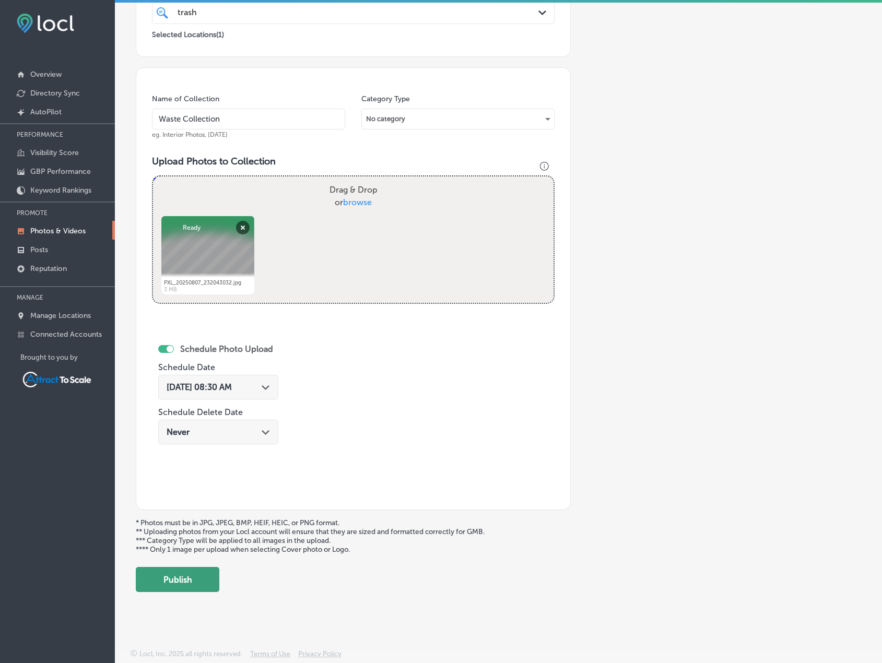
click at [192, 583] on button "Publish" at bounding box center [178, 579] width 84 height 25
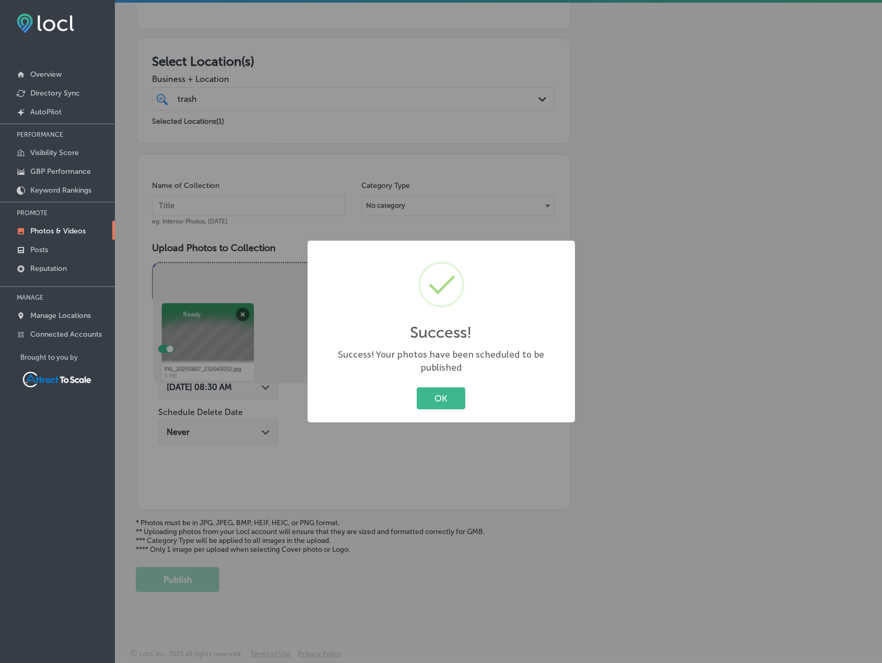
scroll to position [146, 0]
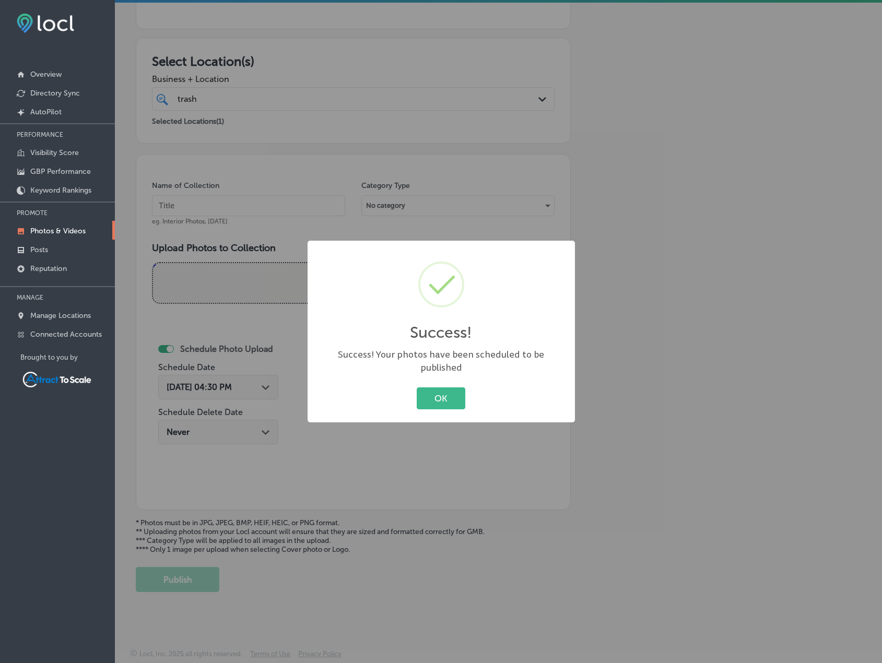
drag, startPoint x: 441, startPoint y: 390, endPoint x: 658, endPoint y: 321, distance: 227.5
click at [442, 390] on button "OK" at bounding box center [441, 397] width 49 height 21
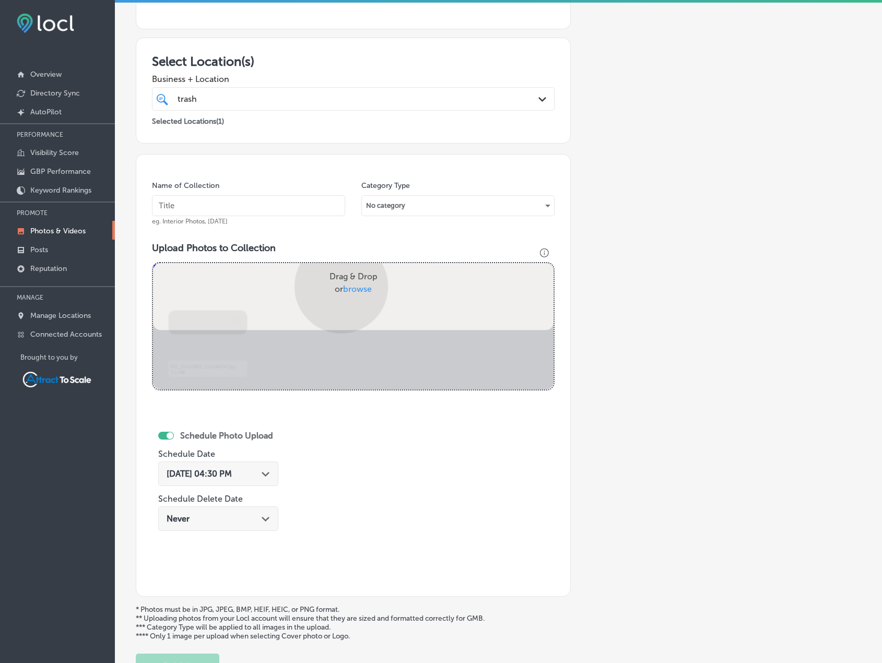
scroll to position [233, 0]
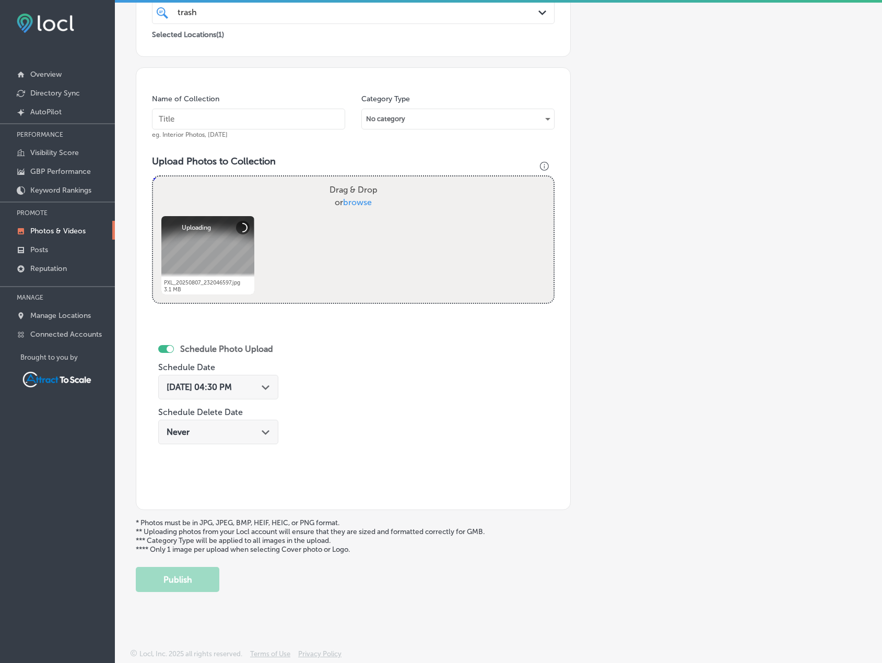
click at [250, 121] on input "text" at bounding box center [248, 119] width 193 height 21
type input "waste"
click at [241, 399] on div "Aug 11, 2025 04:30 PM Path Created with Sketch." at bounding box center [218, 389] width 120 height 35
click at [232, 389] on span "Aug 11, 2025 04:30 PM" at bounding box center [199, 387] width 65 height 10
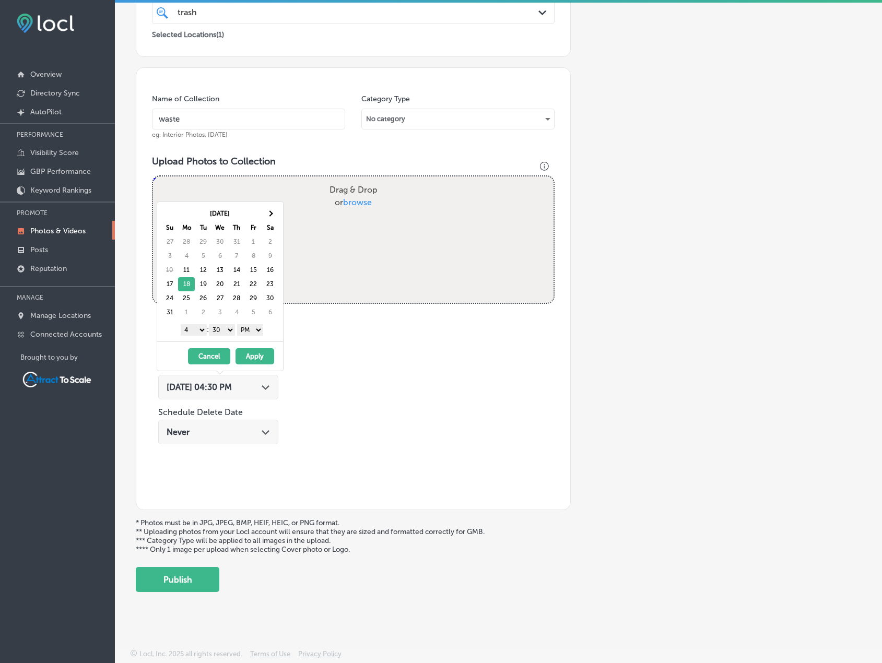
click at [249, 337] on div "Aug 2025 Su Mo Tu We Th Fr Sa 27 28 29 30 31 1 2 3 4 5 6 7 8 9 10 11 12 13 14 1…" at bounding box center [220, 271] width 126 height 139
click at [251, 332] on select "AM PM" at bounding box center [250, 329] width 26 height 11
click at [201, 332] on select "1 2 3 4 5 6 7 8 9 10 11 12" at bounding box center [194, 329] width 26 height 11
drag, startPoint x: 251, startPoint y: 359, endPoint x: 261, endPoint y: 356, distance: 10.3
click at [251, 358] on button "Apply" at bounding box center [254, 356] width 39 height 16
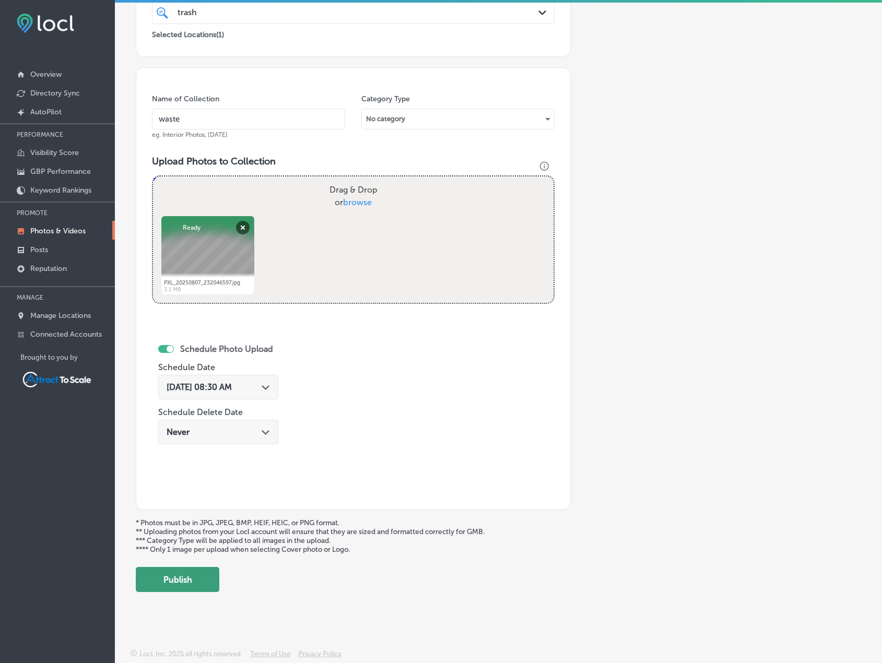
click at [189, 587] on button "Publish" at bounding box center [178, 579] width 84 height 25
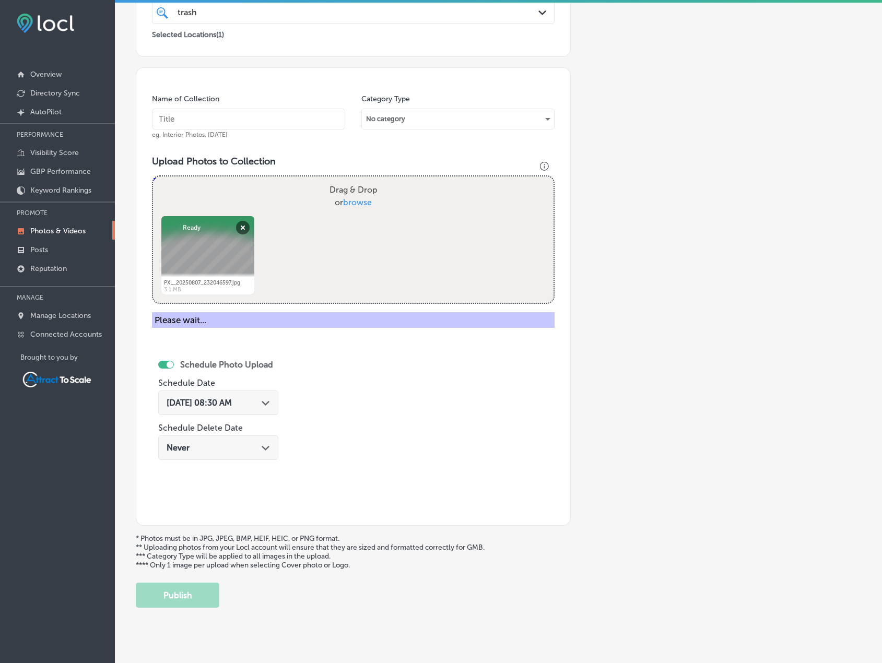
scroll to position [146, 0]
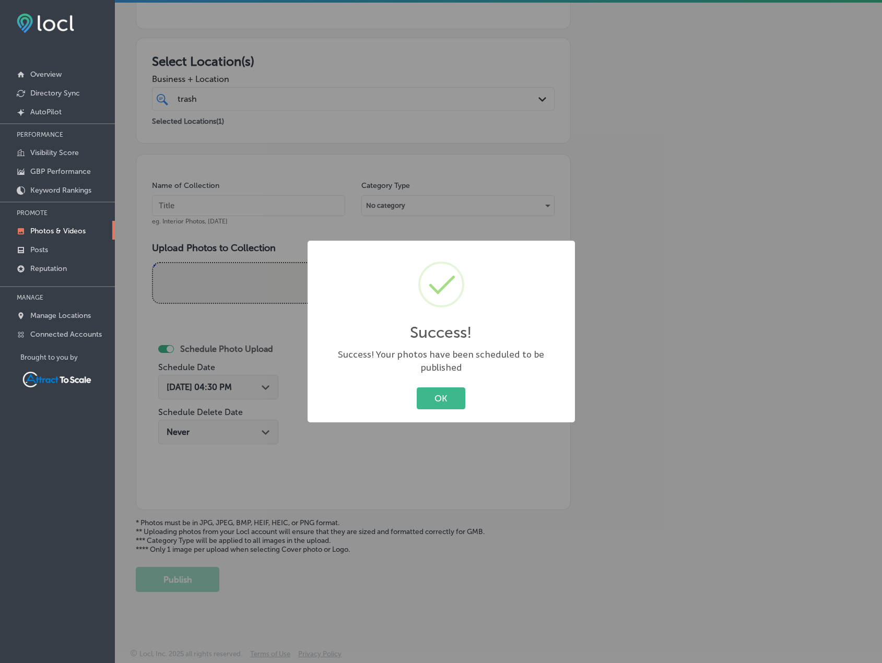
click at [414, 392] on div "OK Cancel" at bounding box center [441, 398] width 246 height 27
drag, startPoint x: 442, startPoint y: 392, endPoint x: 843, endPoint y: 324, distance: 407.3
click at [444, 392] on button "OK" at bounding box center [441, 397] width 49 height 21
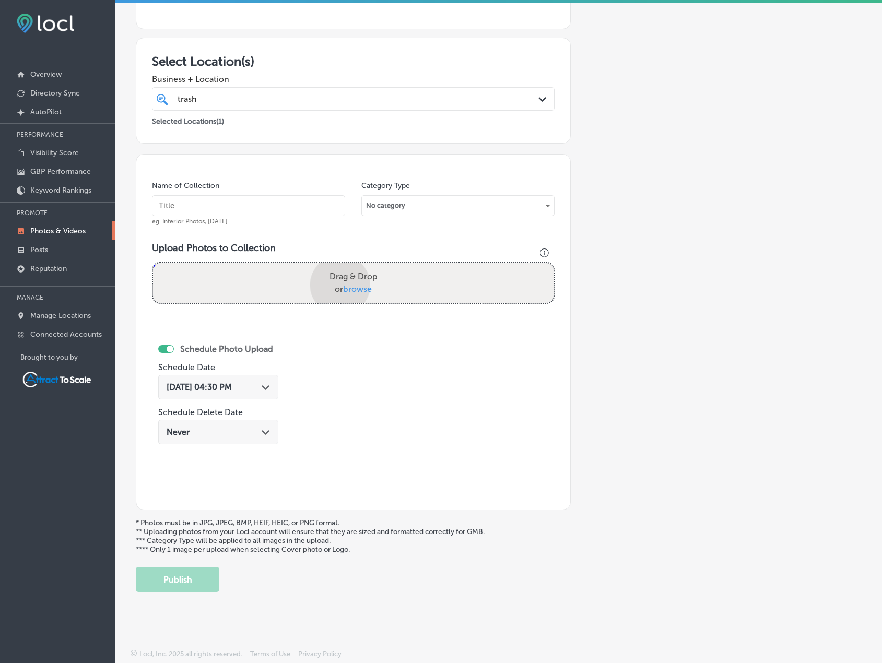
scroll to position [233, 0]
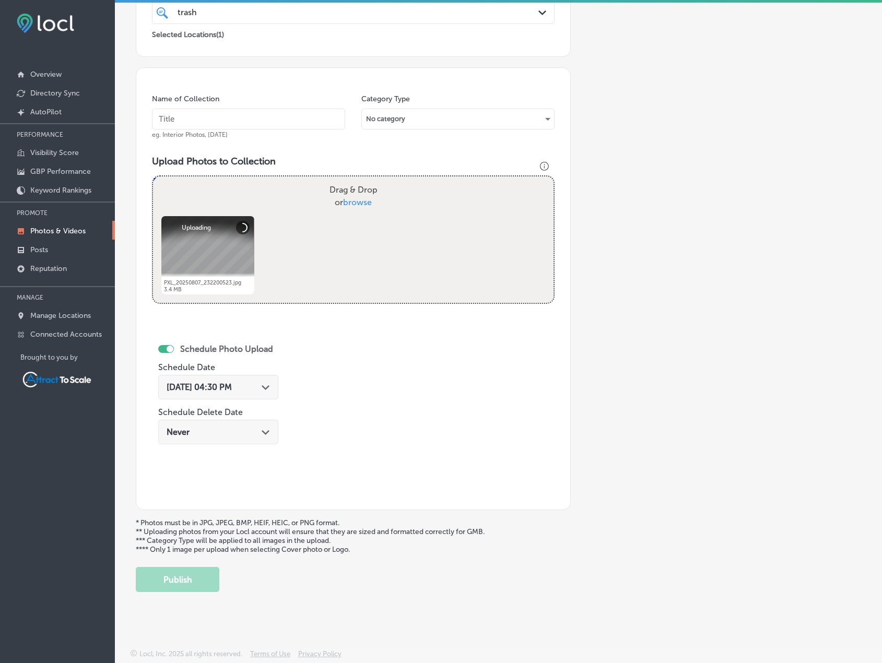
click at [252, 121] on input "text" at bounding box center [248, 119] width 193 height 21
type input "Waste Collection"
click at [263, 382] on div "Aug 11, 2025 04:30 PM Path Created with Sketch." at bounding box center [218, 387] width 103 height 10
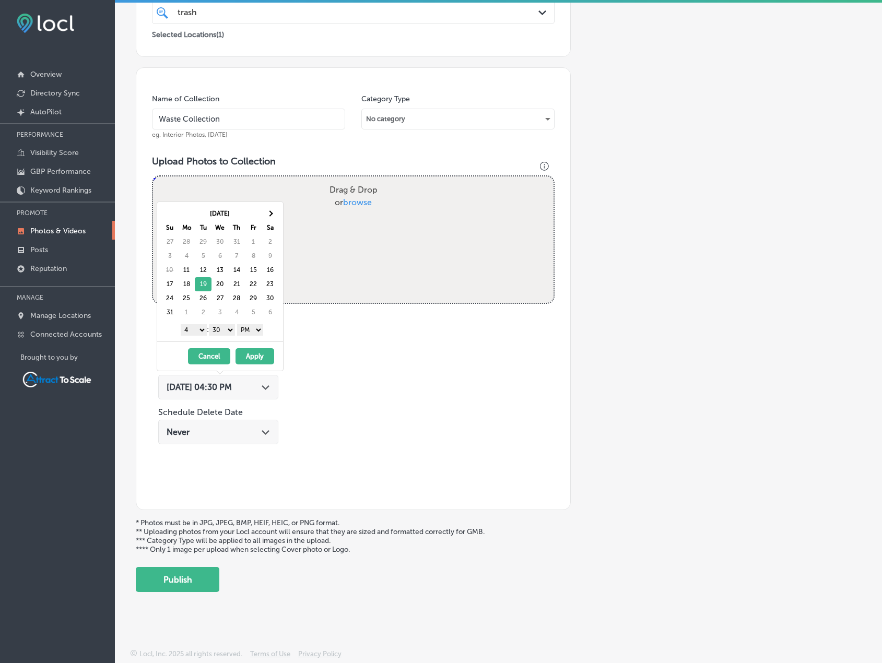
drag, startPoint x: 259, startPoint y: 330, endPoint x: 256, endPoint y: 335, distance: 5.8
click at [258, 330] on select "AM PM" at bounding box center [250, 329] width 26 height 11
click at [200, 331] on select "1 2 3 4 5 6 7 8 9 10 11 12" at bounding box center [194, 329] width 26 height 11
click at [246, 358] on button "Apply" at bounding box center [254, 356] width 39 height 16
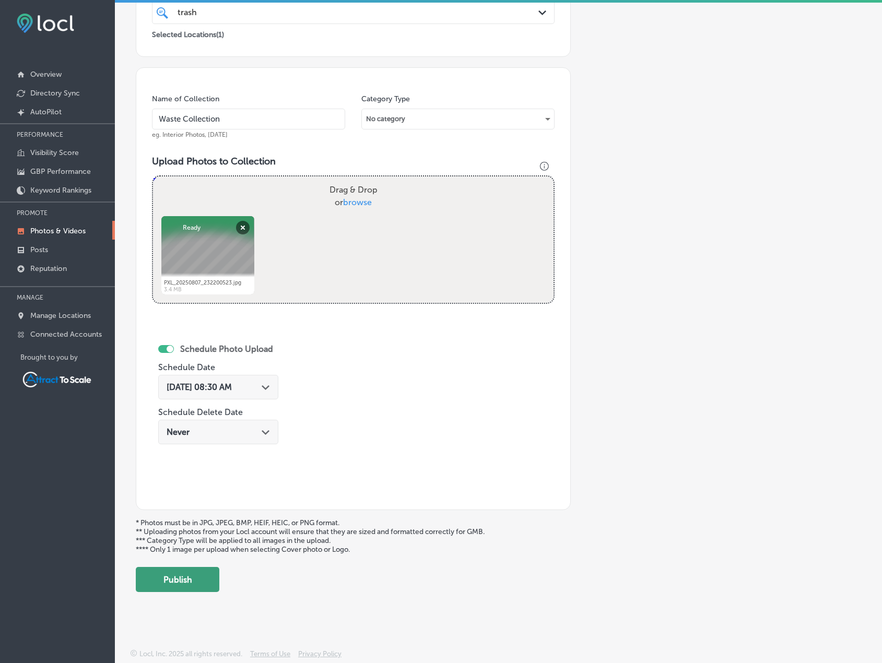
click at [184, 575] on button "Publish" at bounding box center [178, 579] width 84 height 25
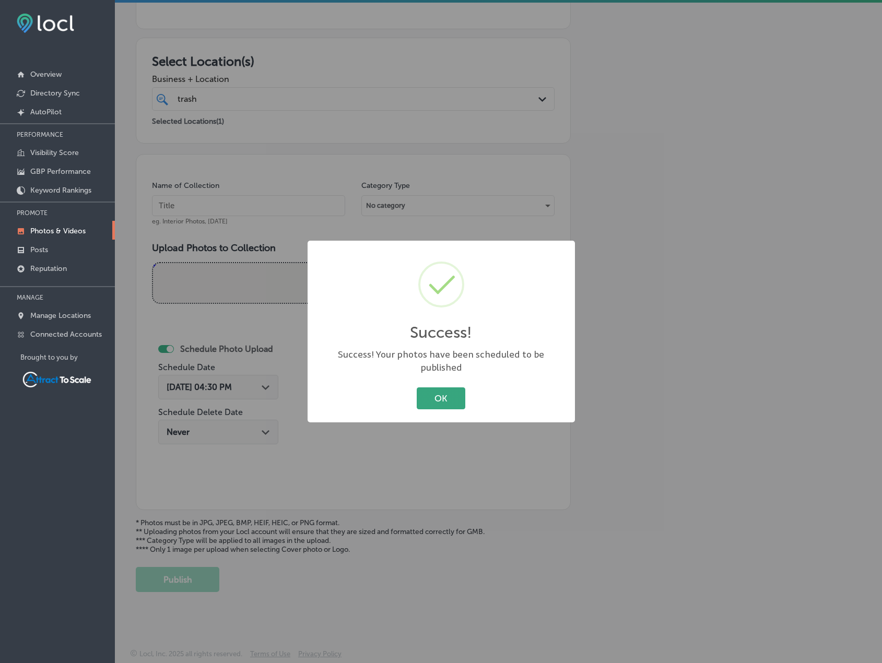
click at [437, 400] on button "OK" at bounding box center [441, 397] width 49 height 21
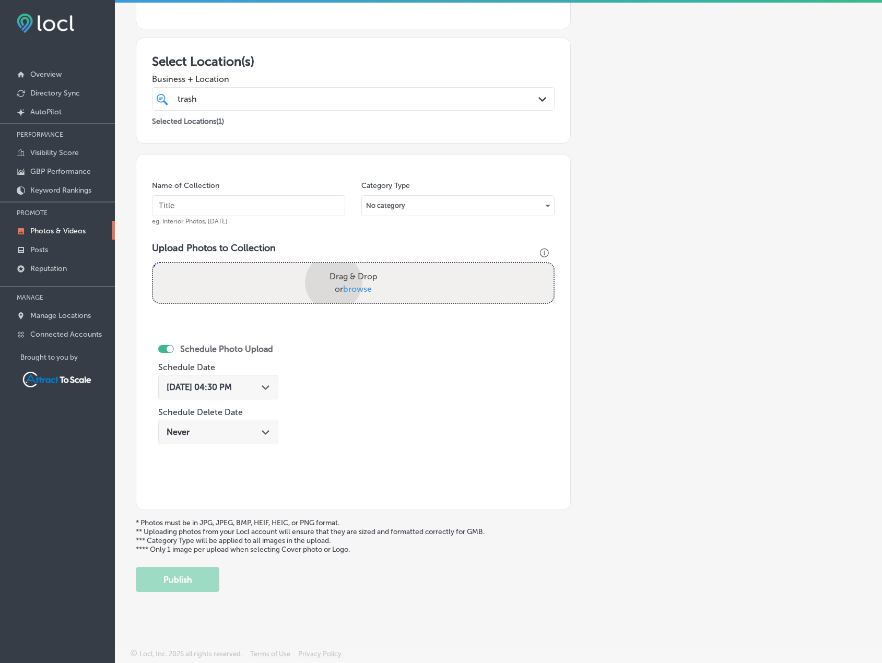
scroll to position [233, 0]
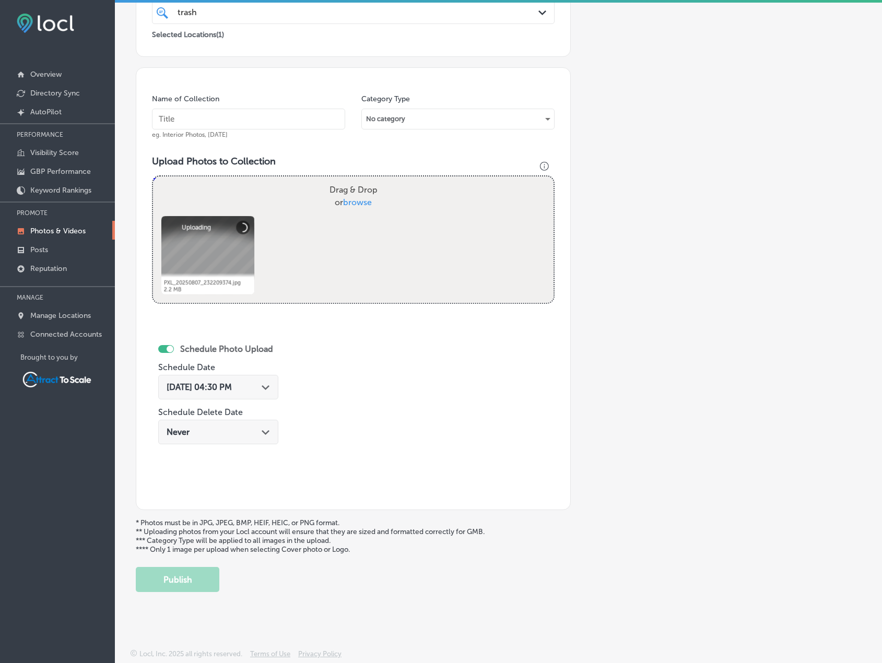
click at [259, 109] on input "text" at bounding box center [248, 119] width 193 height 21
type input "Waste Collection"
click at [256, 380] on div "Aug 11, 2025 04:30 PM Path Created with Sketch." at bounding box center [218, 387] width 120 height 25
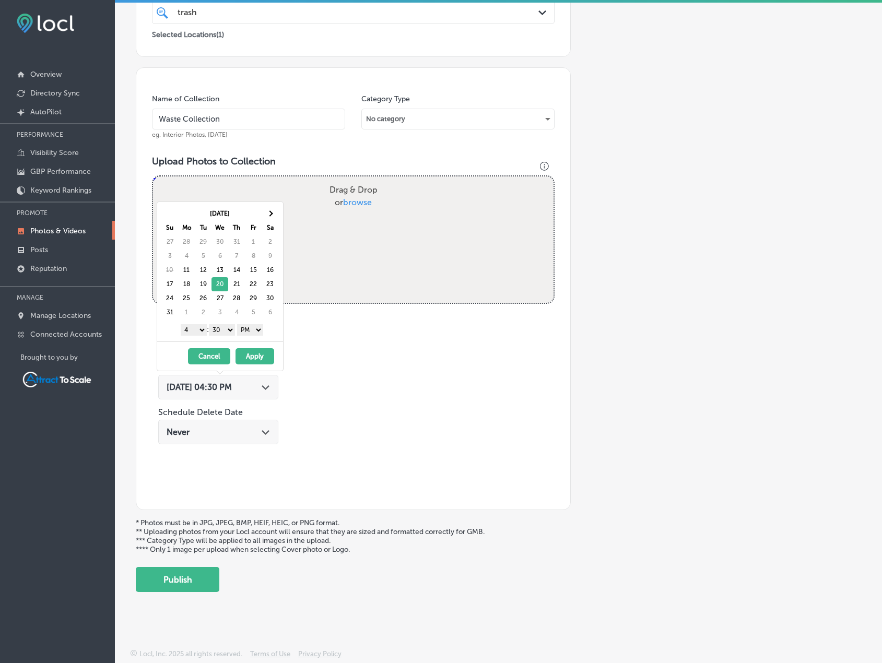
click at [244, 326] on select "AM PM" at bounding box center [250, 329] width 26 height 11
click at [198, 329] on select "1 2 3 4 5 6 7 8 9 10 11 12" at bounding box center [194, 329] width 26 height 11
click at [250, 353] on button "Apply" at bounding box center [254, 356] width 39 height 16
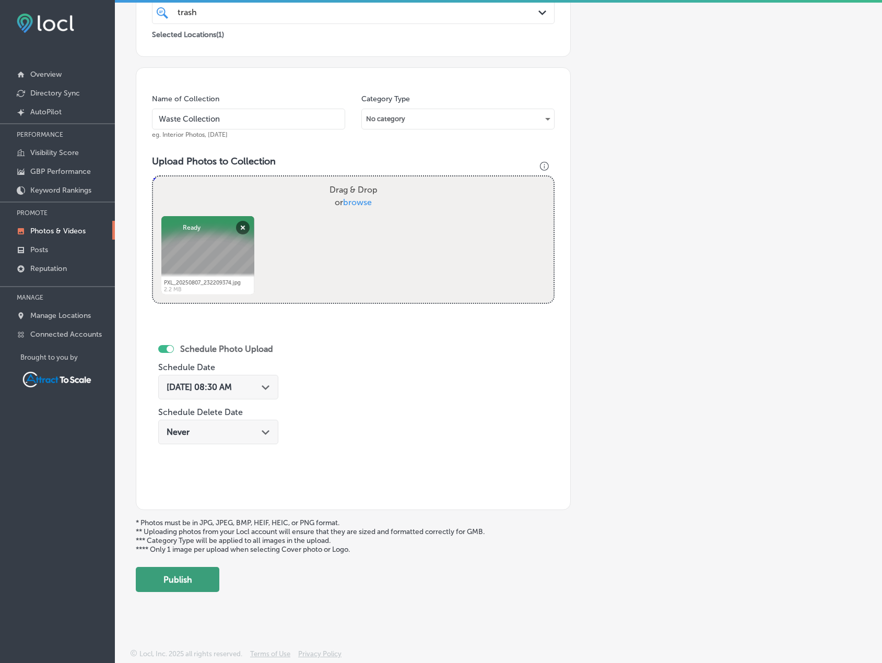
click at [186, 573] on button "Publish" at bounding box center [178, 579] width 84 height 25
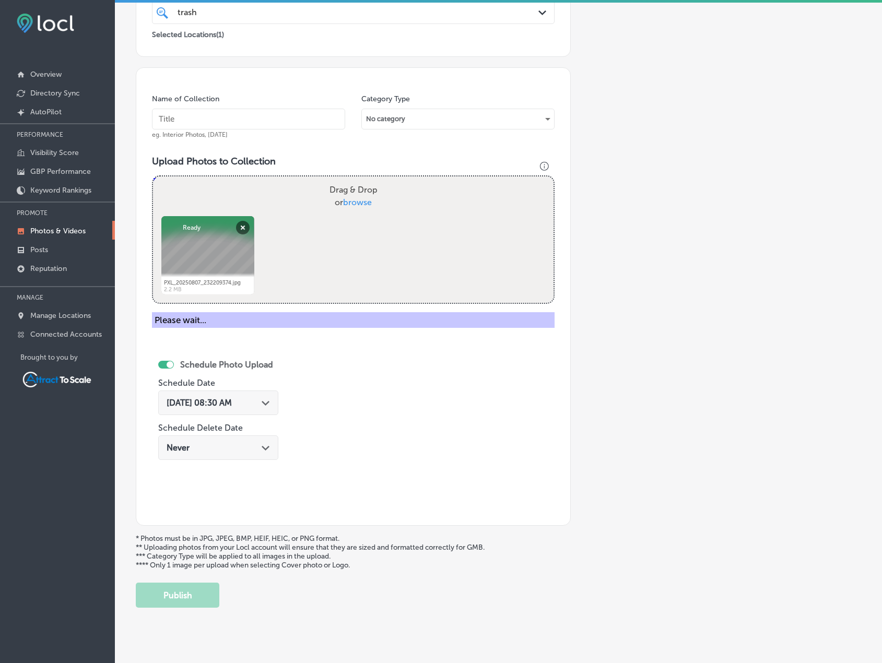
scroll to position [146, 0]
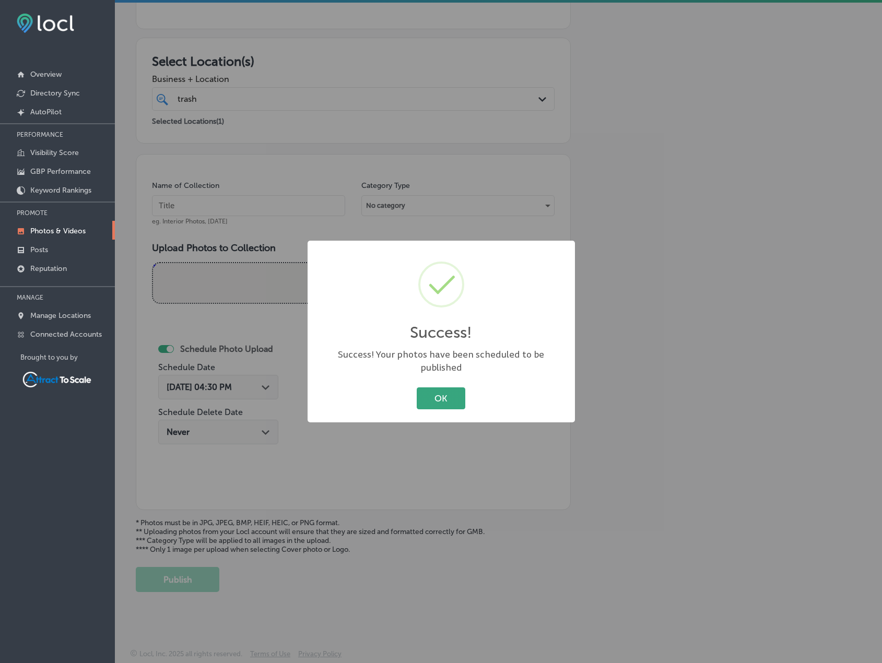
click at [448, 392] on button "OK" at bounding box center [441, 397] width 49 height 21
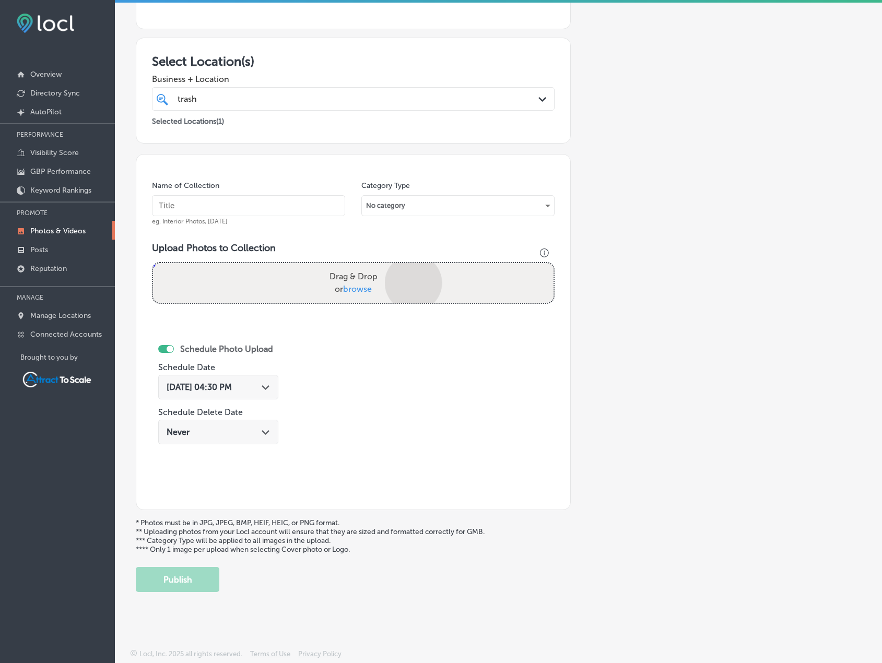
scroll to position [233, 0]
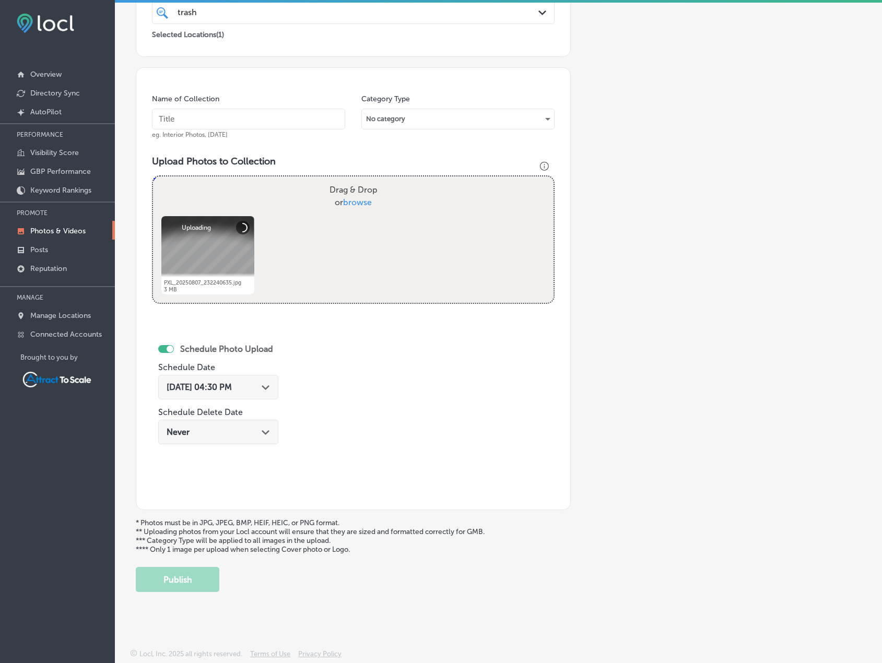
click at [230, 114] on input "text" at bounding box center [248, 119] width 193 height 21
type input "Waste Collection"
click at [252, 375] on div "Aug 11, 2025 04:30 PM Path Created with Sketch." at bounding box center [218, 387] width 120 height 25
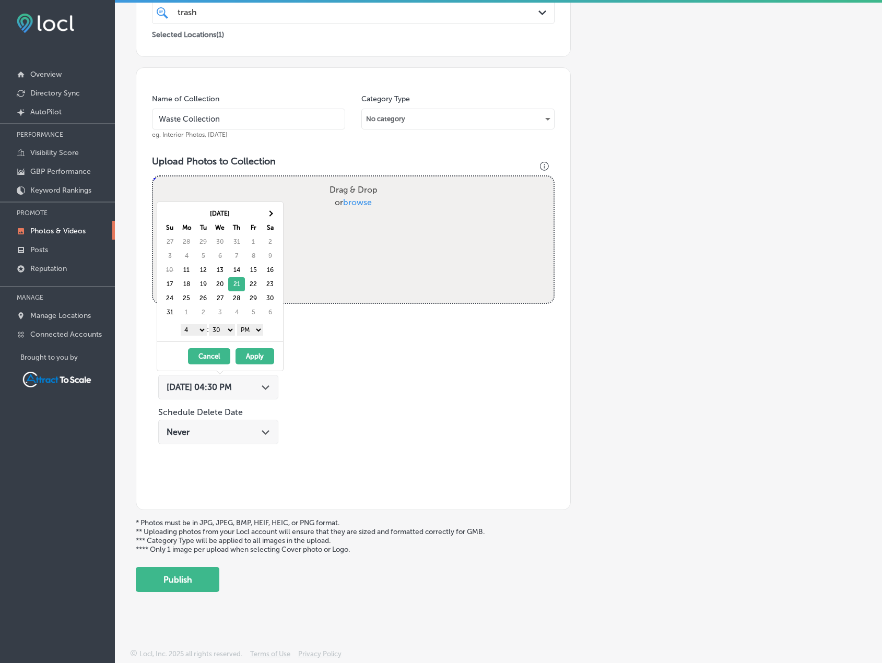
click at [249, 327] on select "AM PM" at bounding box center [250, 329] width 26 height 11
click at [199, 331] on select "1 2 3 4 5 6 7 8 9 10 11 12" at bounding box center [194, 329] width 26 height 11
click at [239, 355] on button "Apply" at bounding box center [254, 356] width 39 height 16
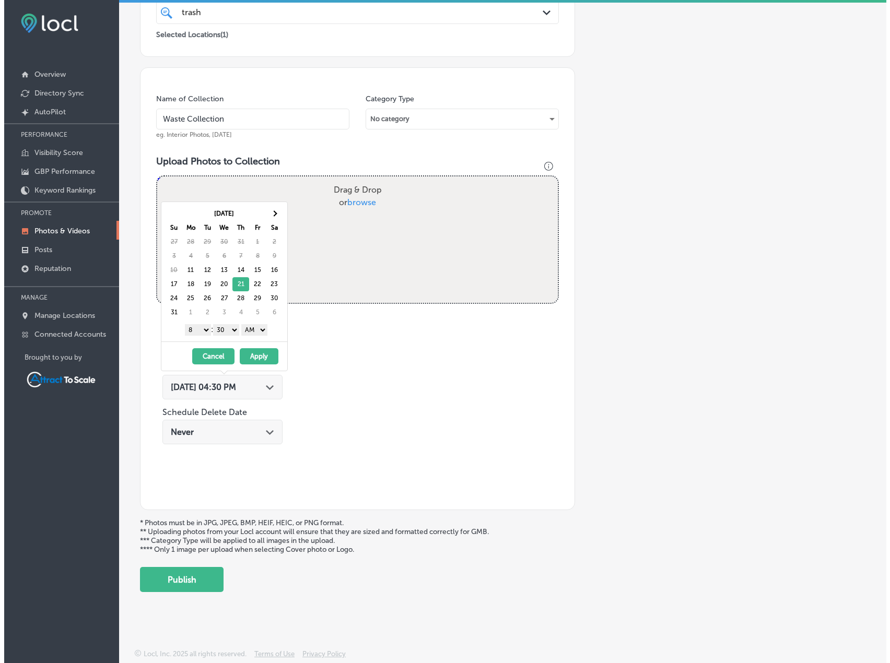
scroll to position [0, 0]
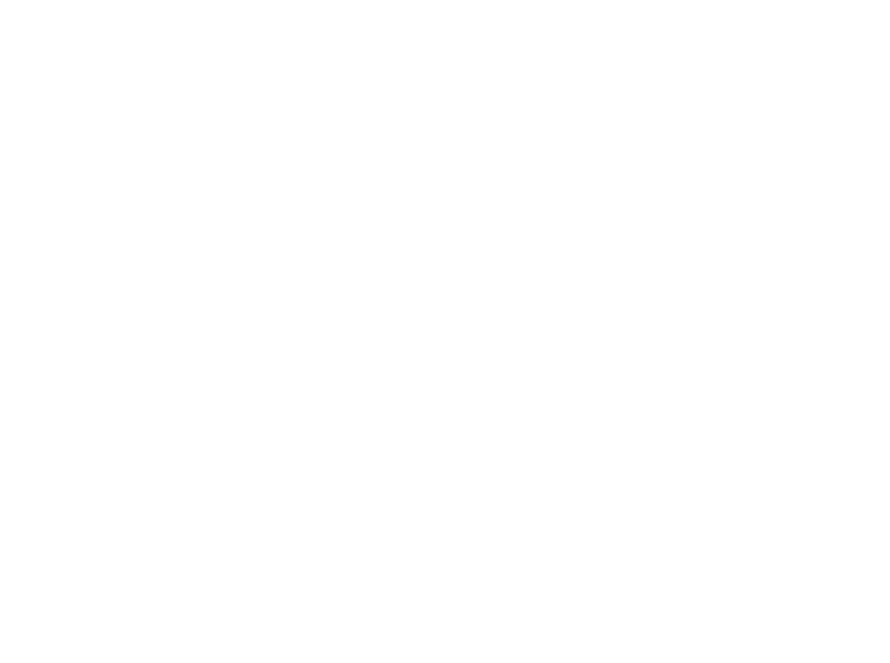
click at [265, 0] on html at bounding box center [445, 0] width 890 height 0
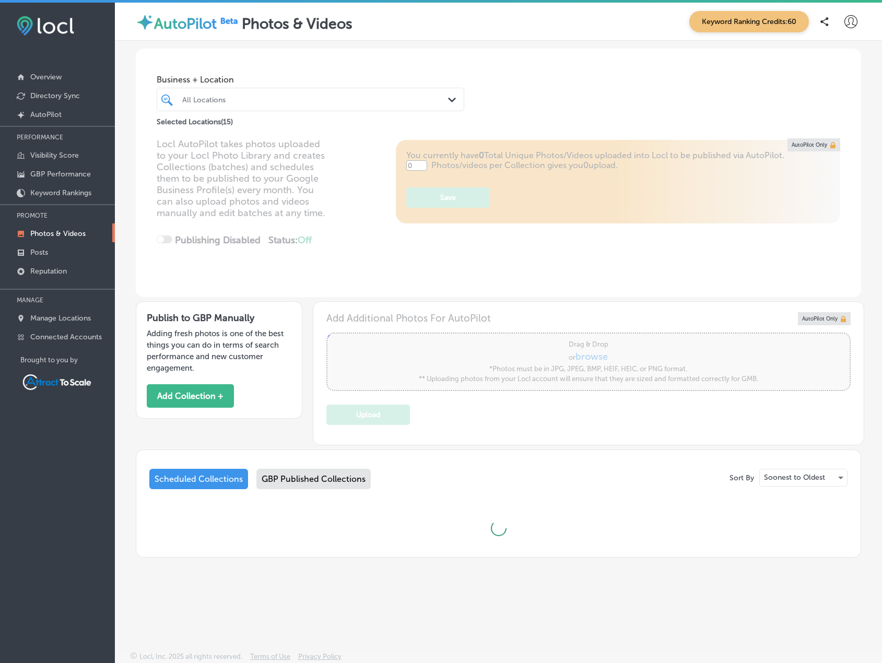
type input "5"
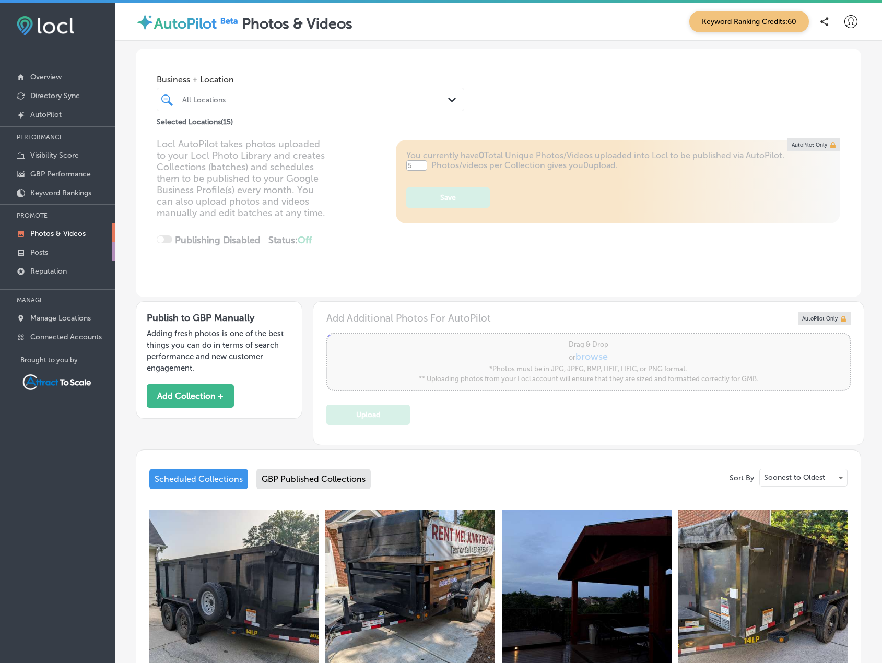
click at [69, 249] on link "Posts" at bounding box center [57, 251] width 115 height 19
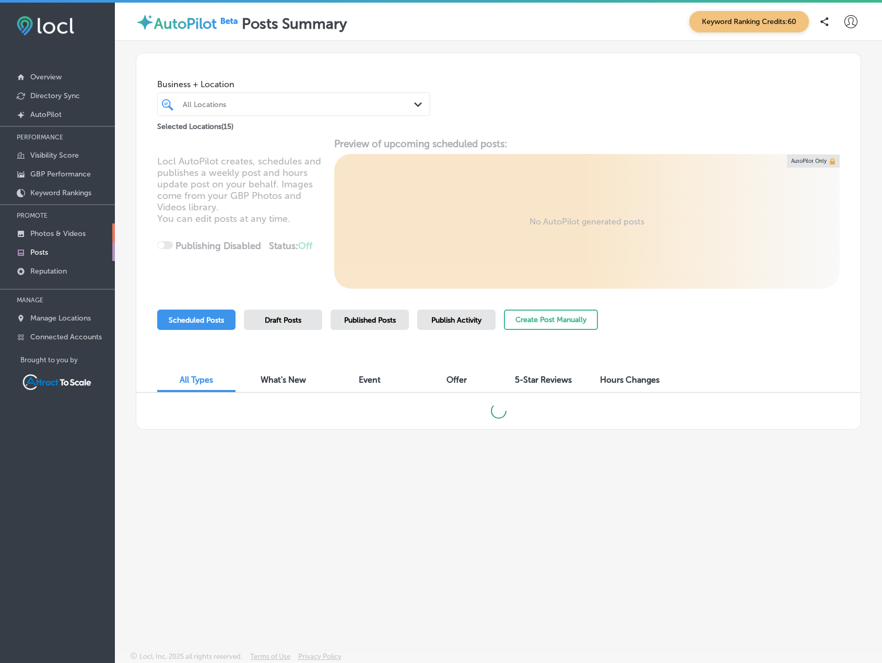
click at [66, 233] on p "Photos & Videos" at bounding box center [57, 233] width 55 height 9
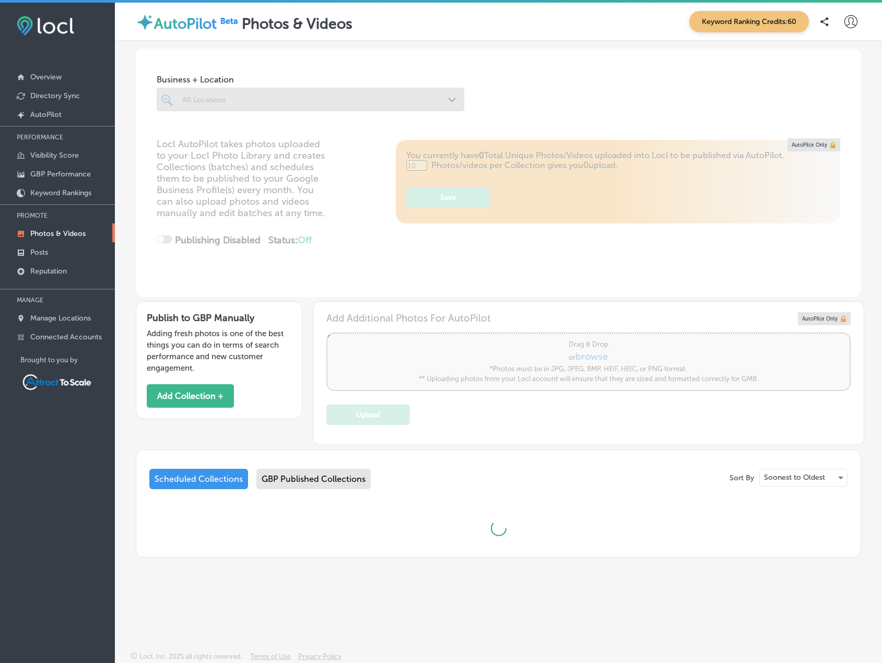
click at [214, 96] on div at bounding box center [310, 99] width 307 height 23
type input "5"
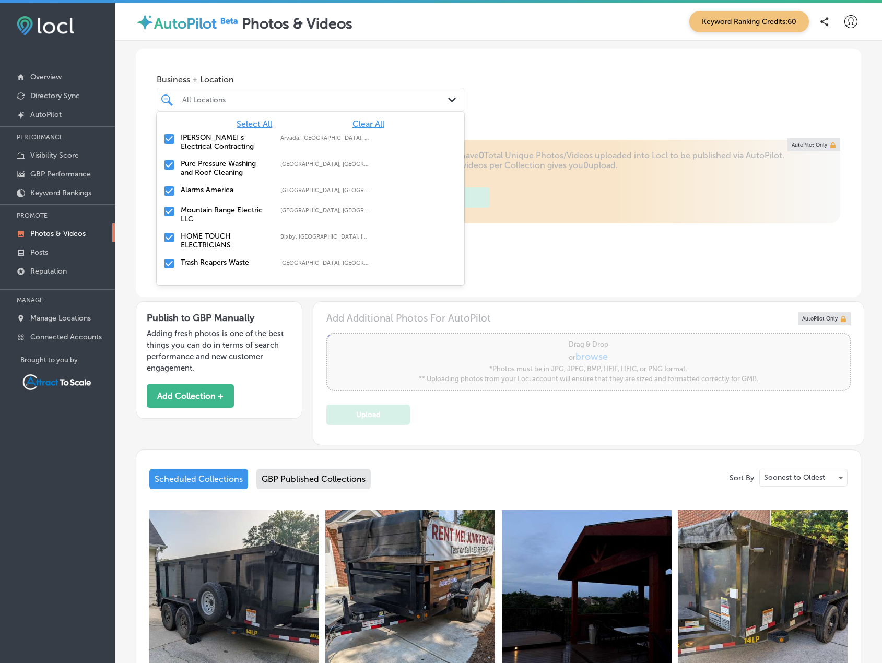
click at [415, 101] on div "All Locations" at bounding box center [315, 99] width 267 height 9
click at [360, 119] on span "Clear All" at bounding box center [368, 124] width 32 height 10
click at [172, 262] on input "checkbox" at bounding box center [169, 263] width 13 height 13
click at [523, 78] on div "Business + Location option focused, 2 of 16. 16 results available. Use Up and D…" at bounding box center [498, 88] width 725 height 79
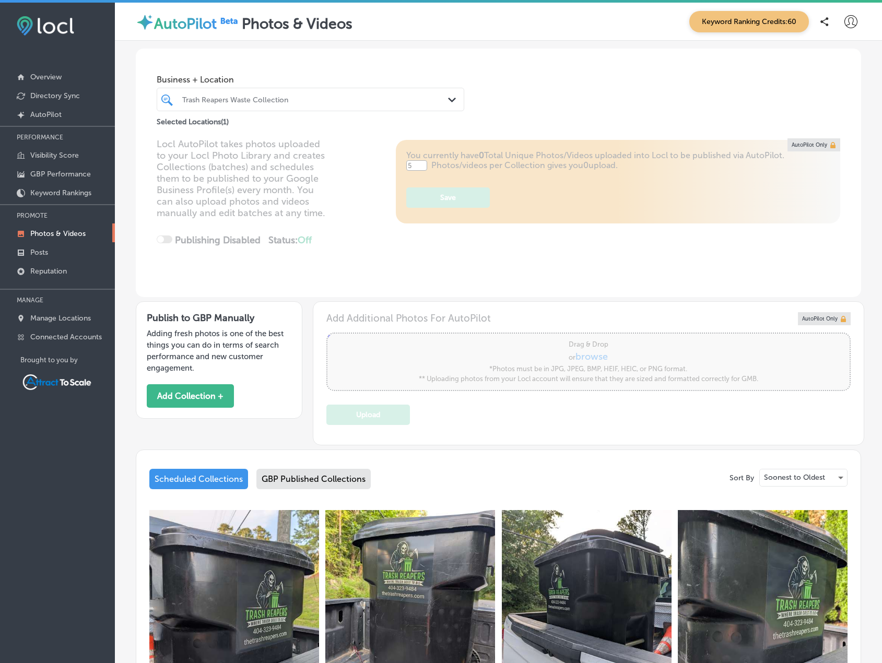
click at [217, 475] on div "Scheduled Collections" at bounding box center [198, 479] width 99 height 20
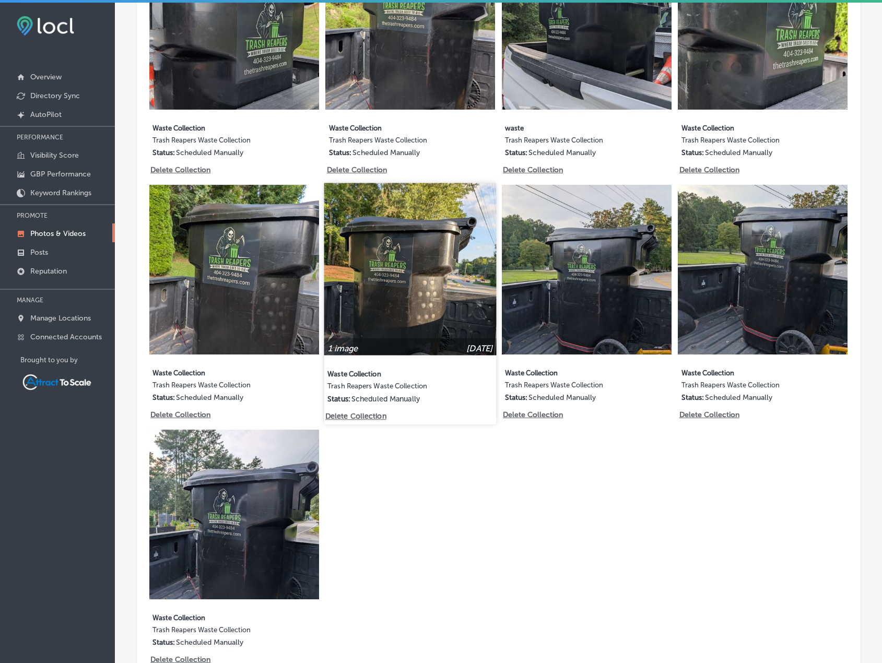
scroll to position [147, 0]
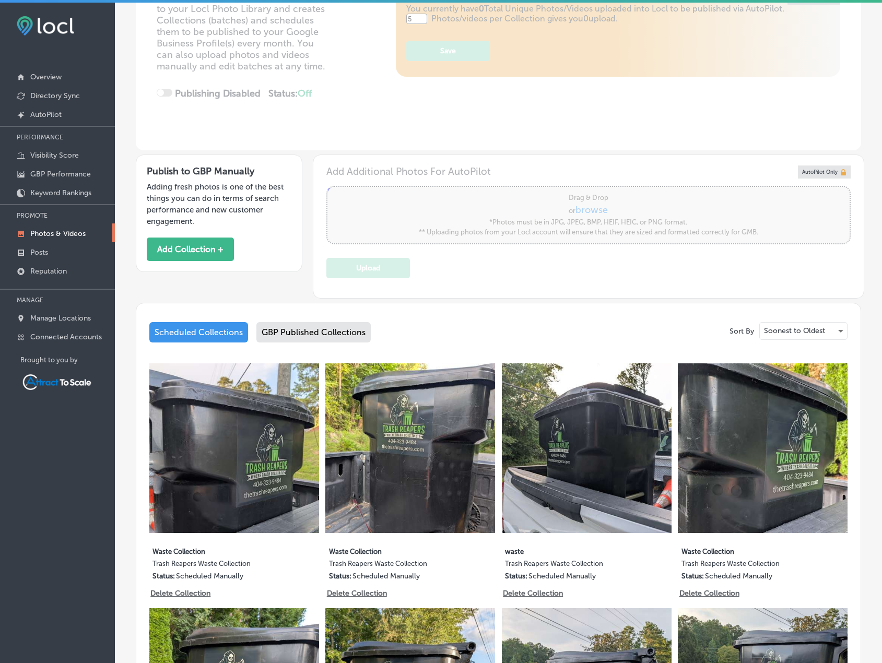
click at [188, 329] on div "Scheduled Collections" at bounding box center [198, 332] width 99 height 20
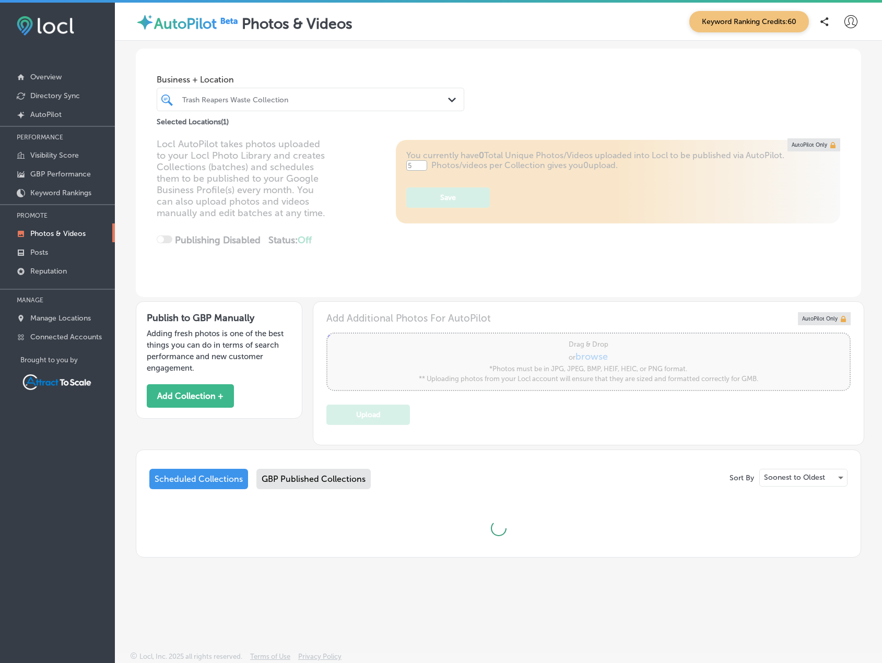
scroll to position [0, 0]
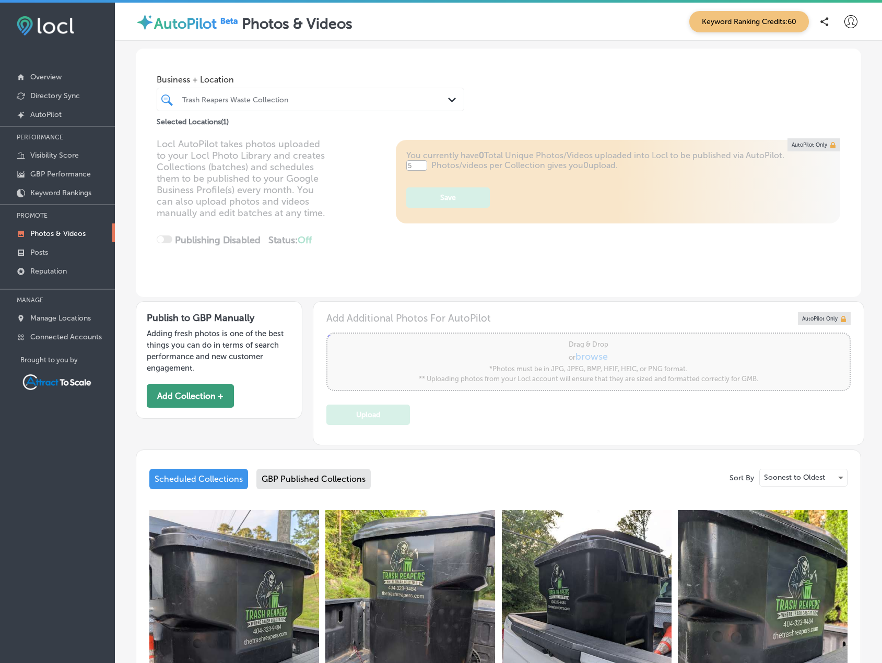
click at [192, 392] on button "Add Collection +" at bounding box center [190, 395] width 87 height 23
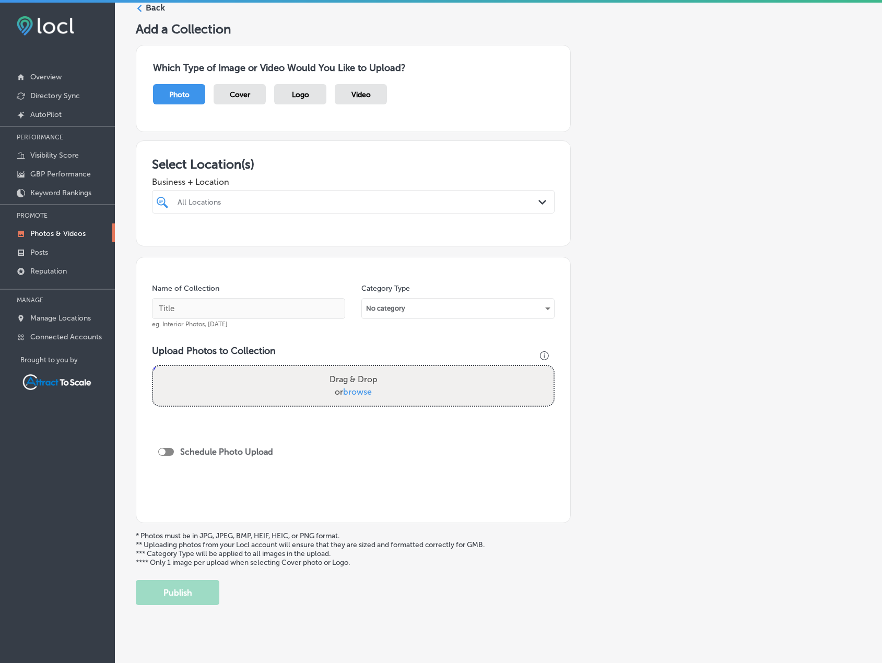
scroll to position [56, 0]
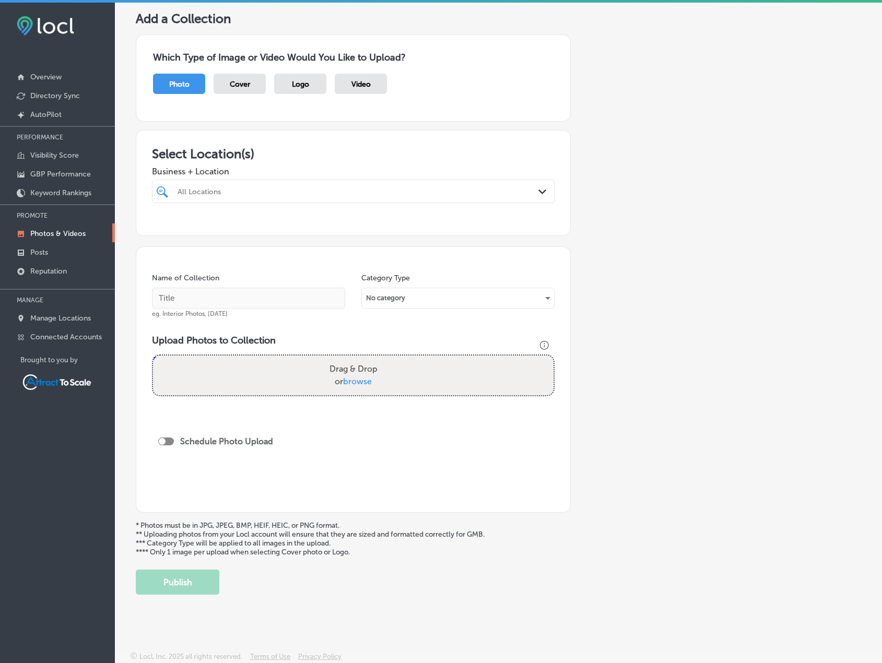
click at [246, 195] on div "All Locations" at bounding box center [359, 191] width 362 height 9
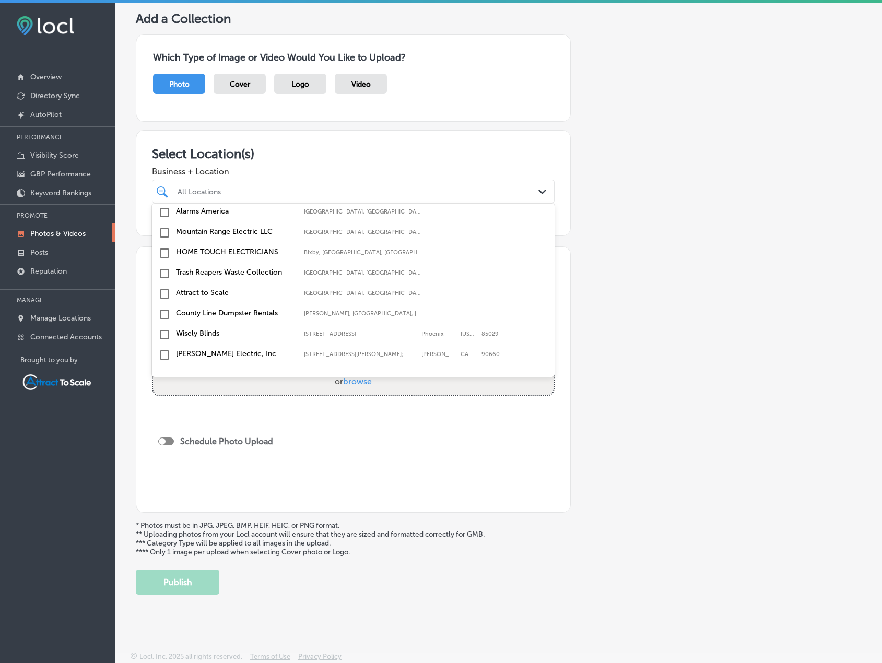
scroll to position [52, 0]
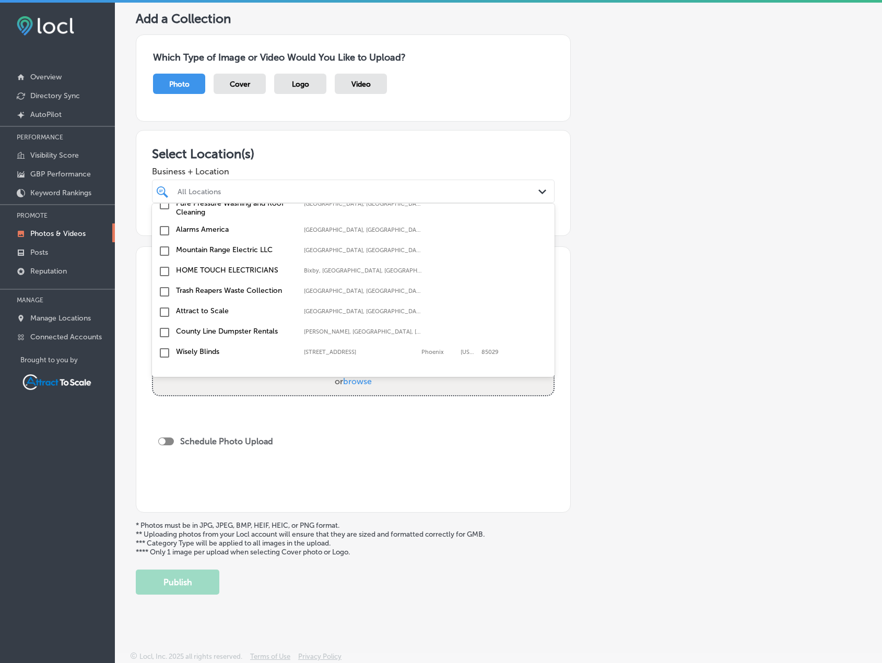
click at [158, 287] on input "checkbox" at bounding box center [164, 292] width 13 height 13
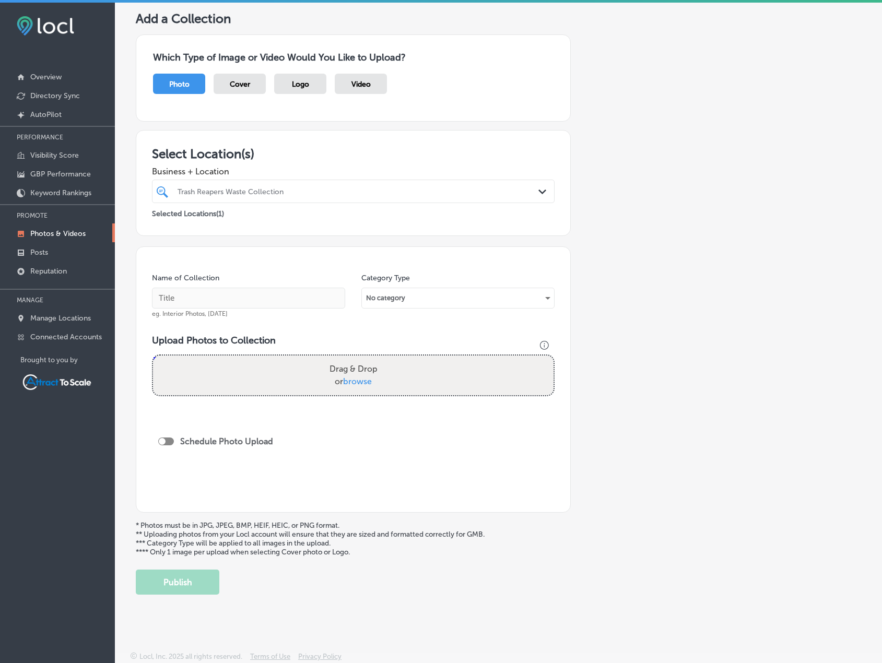
drag, startPoint x: 418, startPoint y: 401, endPoint x: 415, endPoint y: 394, distance: 7.8
click at [416, 401] on div "Upload Photos to Collection Powered by PQINA Drag & Drop or browse" at bounding box center [353, 370] width 403 height 70
click at [215, 287] on div "Name of Collection eg. Interior Photos, [DATE]" at bounding box center [248, 295] width 193 height 45
click at [218, 292] on input "text" at bounding box center [248, 298] width 193 height 21
type input "Waste Collection"
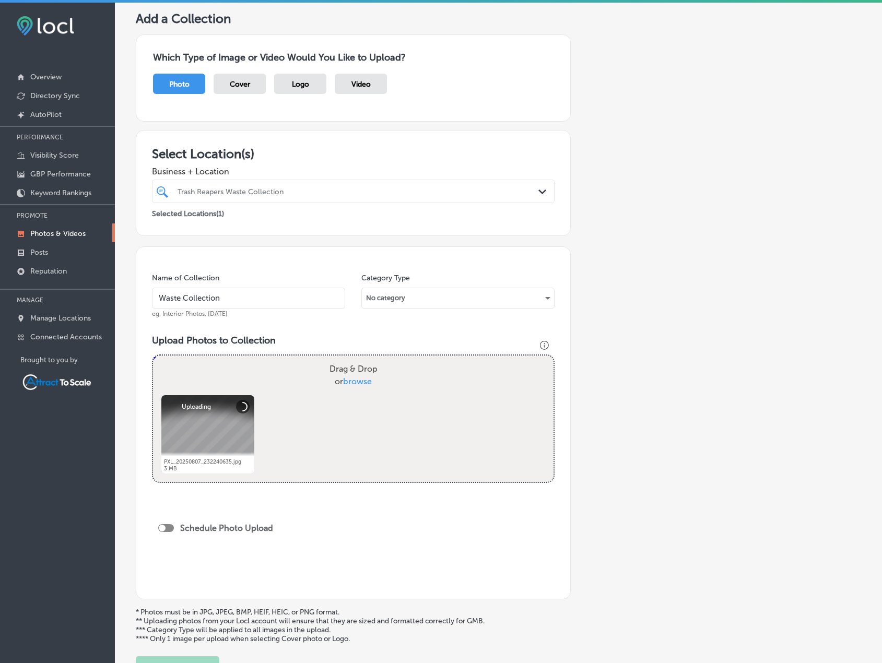
click at [169, 522] on div "Schedule Photo Upload" at bounding box center [218, 529] width 120 height 23
click at [167, 527] on div at bounding box center [166, 528] width 16 height 8
checkbox input "true"
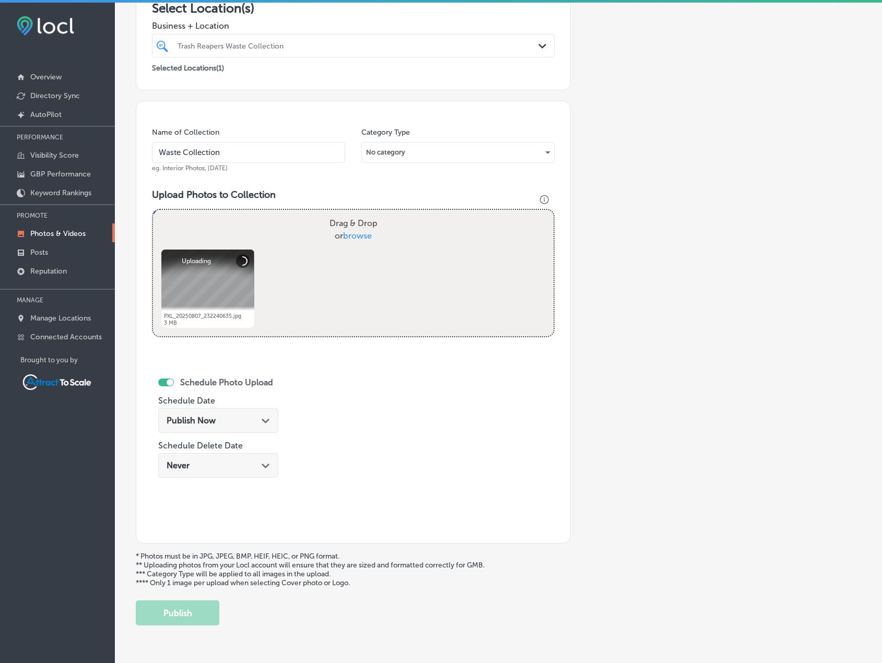
scroll to position [213, 0]
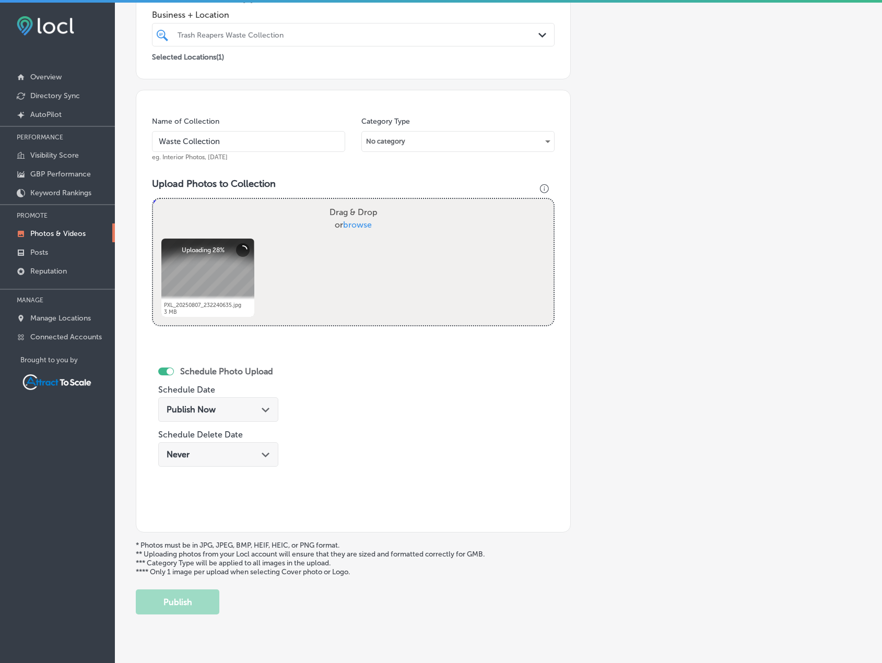
click at [229, 408] on div "Publish Now Path Created with Sketch." at bounding box center [218, 410] width 103 height 10
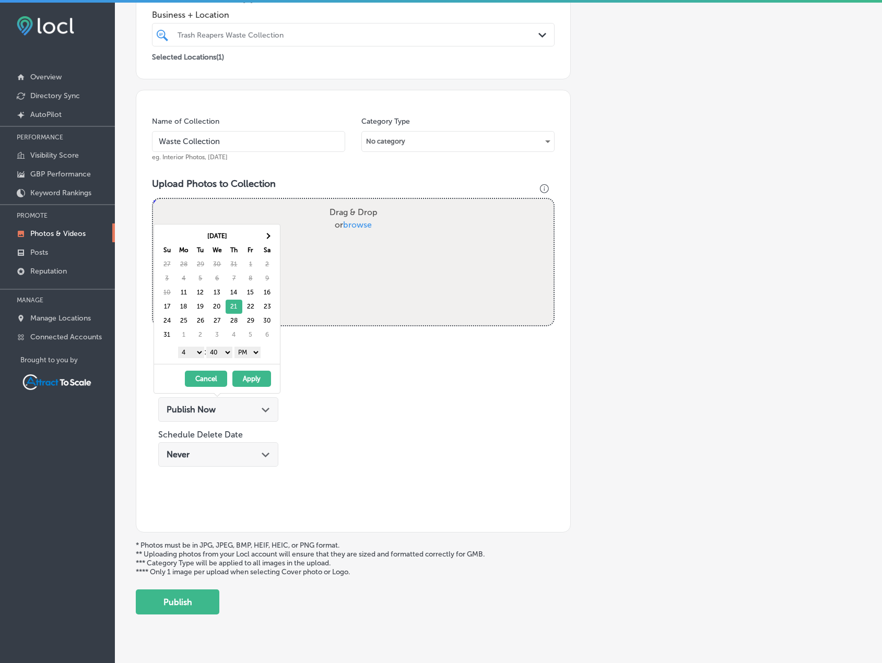
click at [249, 350] on select "AM PM" at bounding box center [247, 352] width 26 height 11
click at [192, 353] on select "1 2 3 4 5 6 7 8 9 10 11 12" at bounding box center [191, 352] width 26 height 11
click at [244, 382] on button "Apply" at bounding box center [251, 379] width 39 height 16
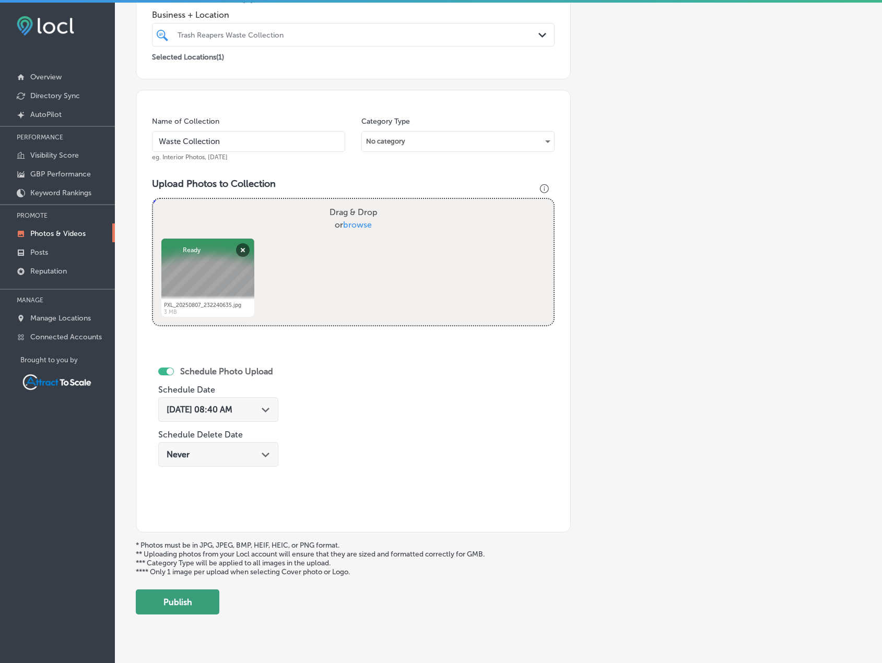
click at [186, 601] on button "Publish" at bounding box center [178, 601] width 84 height 25
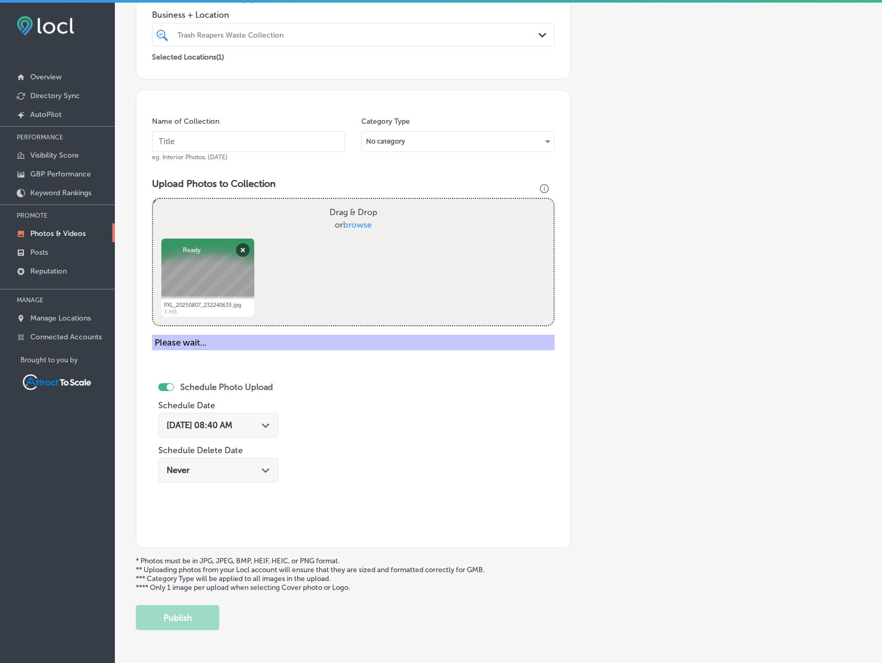
scroll to position [146, 0]
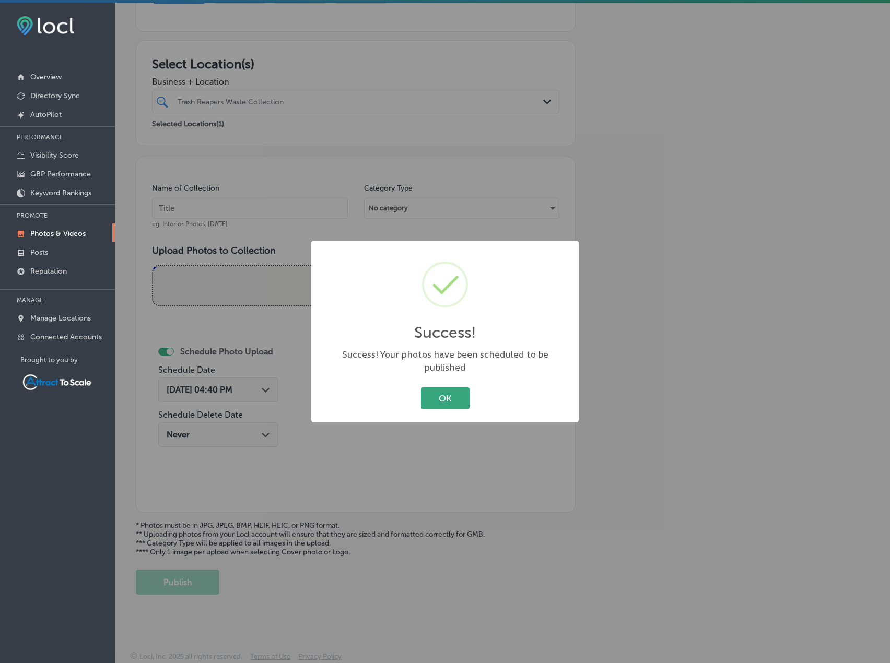
click at [434, 395] on button "OK" at bounding box center [445, 397] width 49 height 21
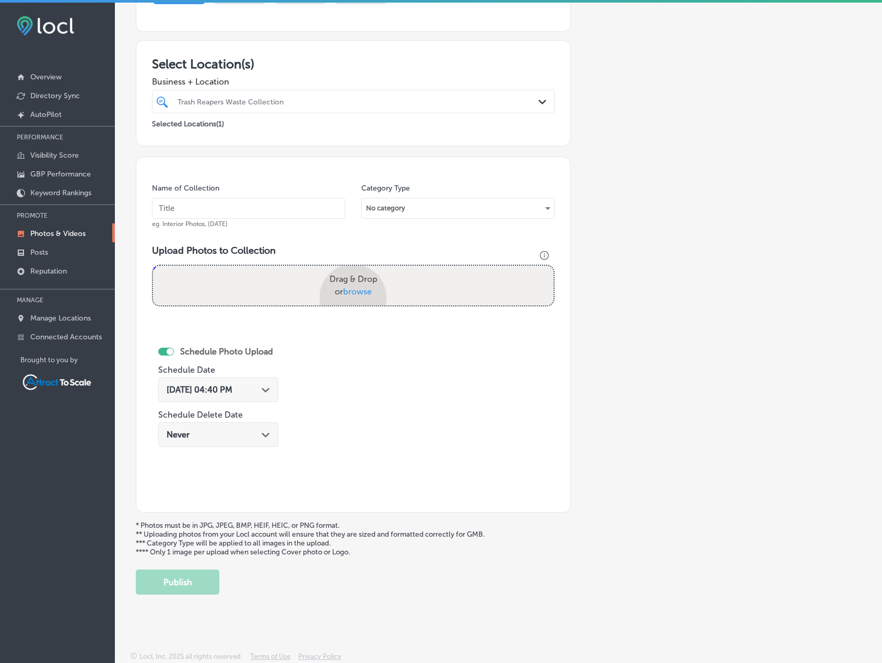
scroll to position [213, 0]
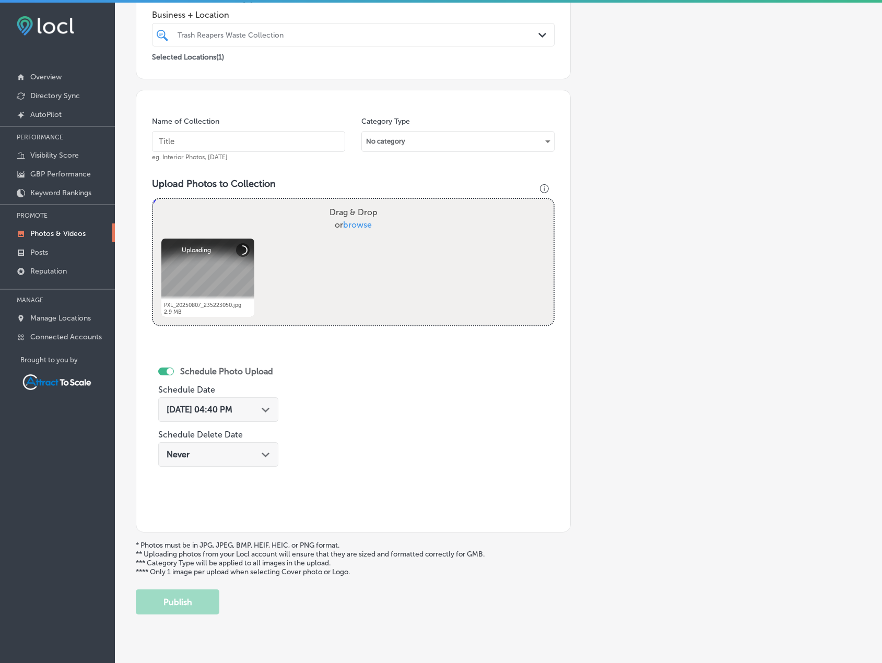
click at [240, 144] on input "text" at bounding box center [248, 141] width 193 height 21
type input "Waste Collection"
click at [232, 410] on span "[DATE] 04:40 PM" at bounding box center [200, 410] width 66 height 10
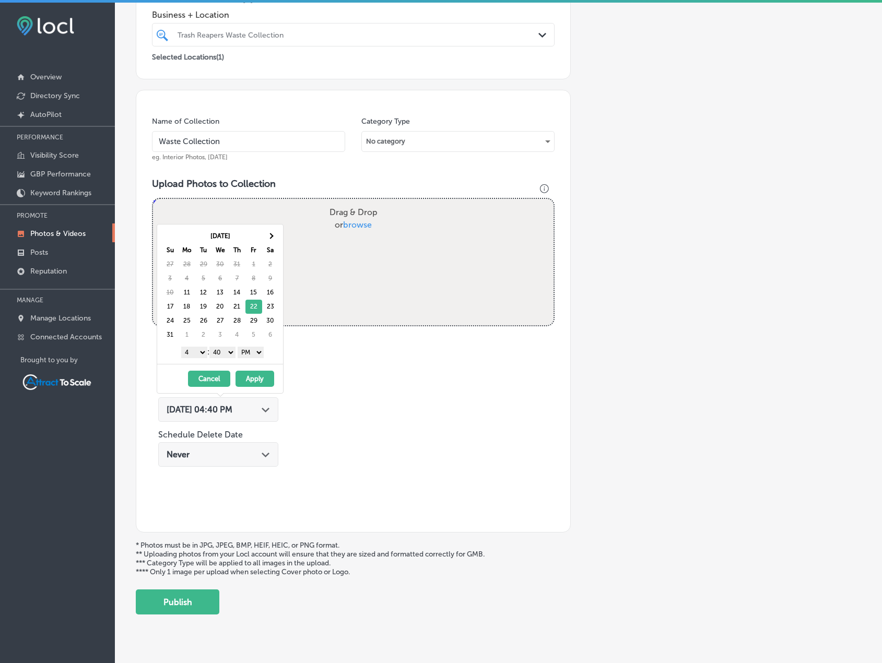
click at [256, 349] on select "AM PM" at bounding box center [251, 352] width 26 height 11
click at [194, 351] on select "1 2 3 4 5 6 7 8 9 10 11 12" at bounding box center [194, 352] width 26 height 11
click at [254, 376] on button "Apply" at bounding box center [254, 379] width 39 height 16
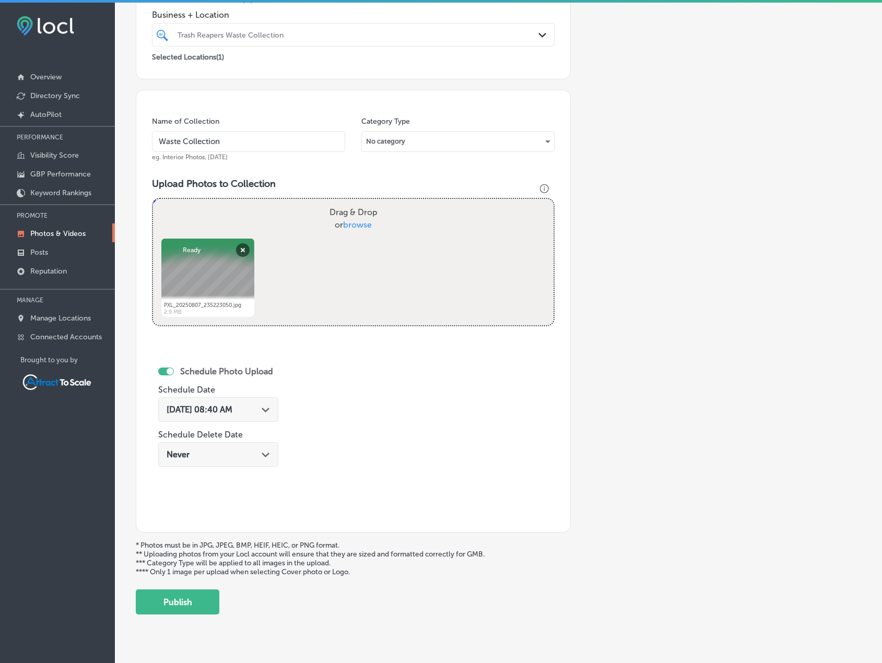
click at [197, 600] on button "Publish" at bounding box center [178, 601] width 84 height 25
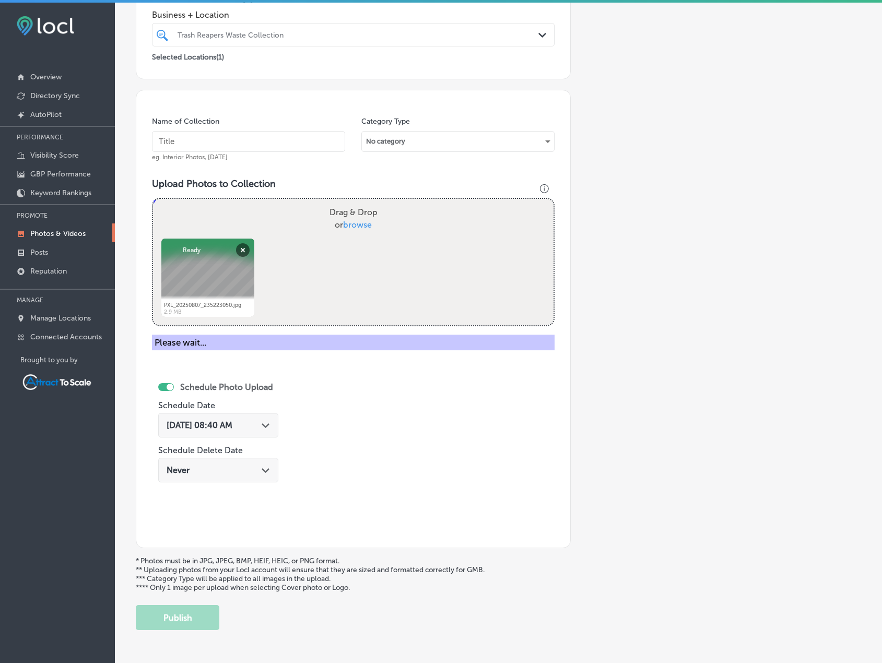
scroll to position [146, 0]
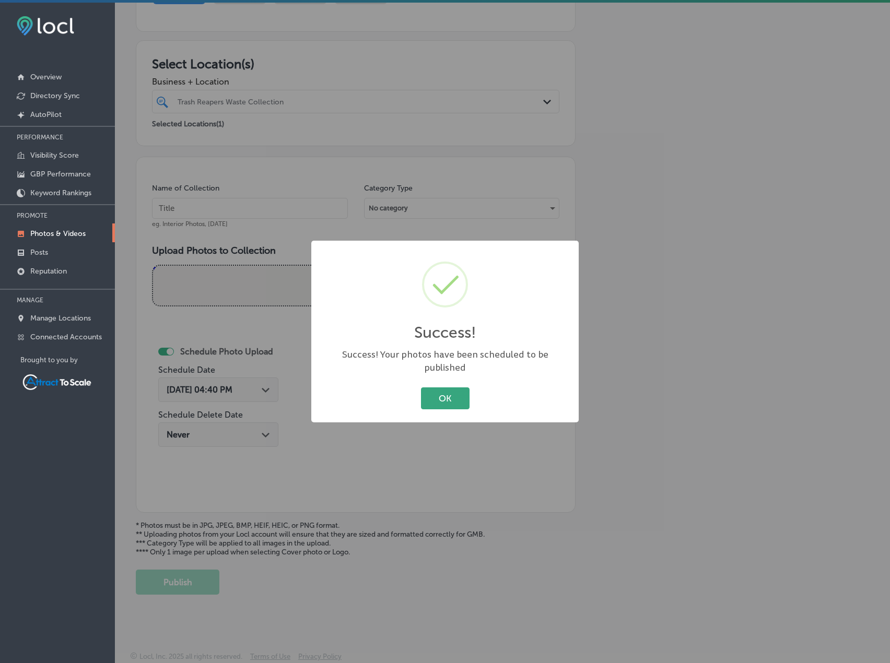
click at [449, 392] on button "OK" at bounding box center [445, 397] width 49 height 21
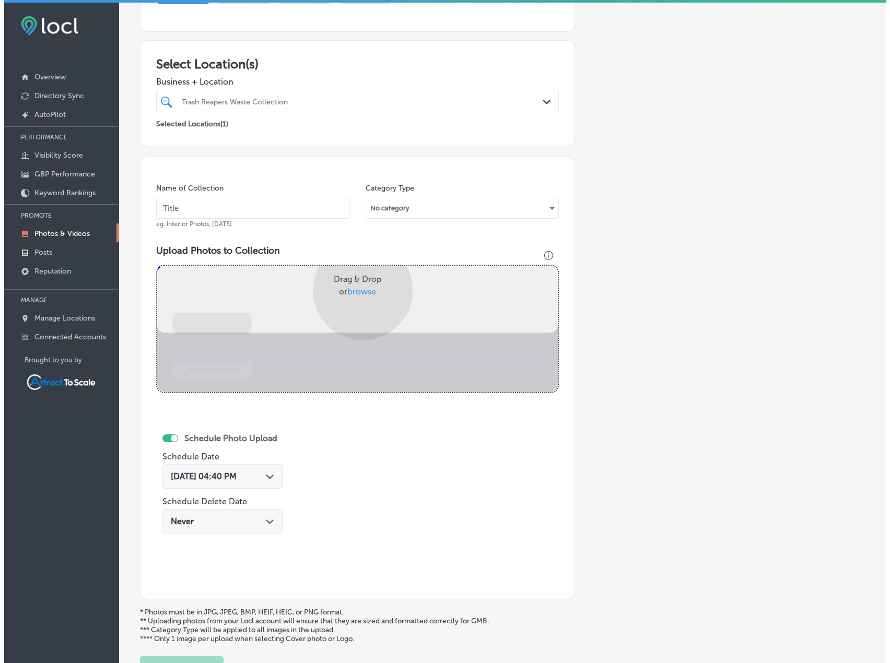
scroll to position [213, 0]
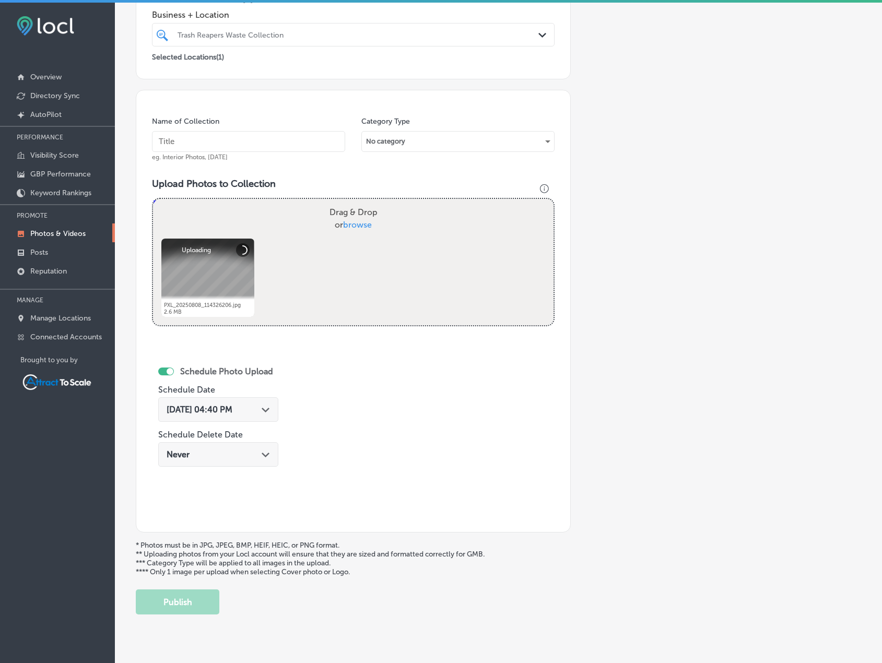
click at [236, 144] on input "text" at bounding box center [248, 141] width 193 height 21
type input "Waste Collection"
click at [262, 407] on div "[DATE] 04:40 PM Path Created with Sketch." at bounding box center [218, 410] width 103 height 10
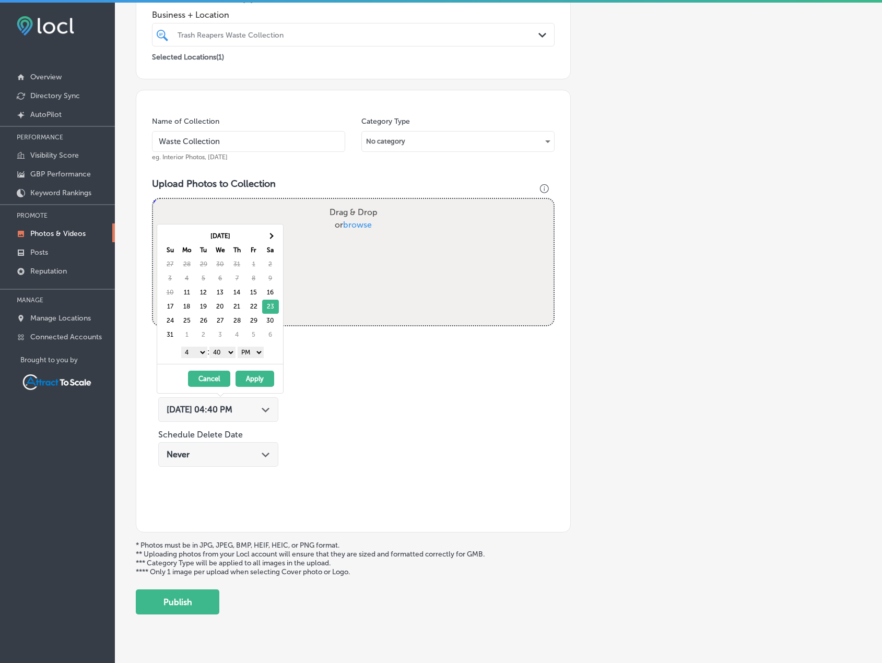
drag, startPoint x: 264, startPoint y: 347, endPoint x: 260, endPoint y: 351, distance: 5.5
click at [263, 347] on select "AM PM" at bounding box center [251, 352] width 26 height 11
click at [196, 353] on select "1 2 3 4 5 6 7 8 9 10 11 12" at bounding box center [194, 352] width 26 height 11
click at [251, 377] on button "Apply" at bounding box center [254, 379] width 39 height 16
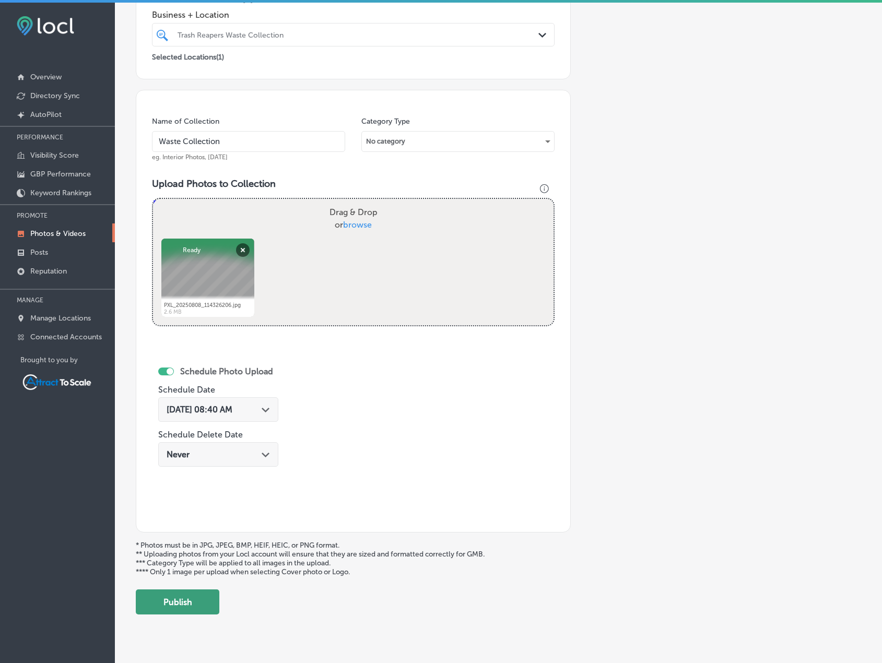
click at [178, 598] on button "Publish" at bounding box center [178, 601] width 84 height 25
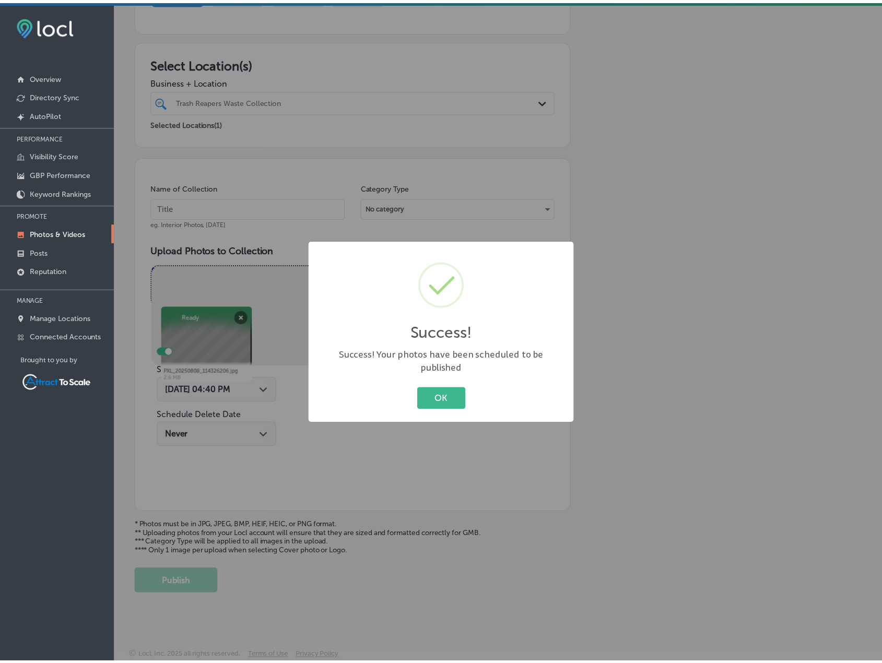
scroll to position [146, 0]
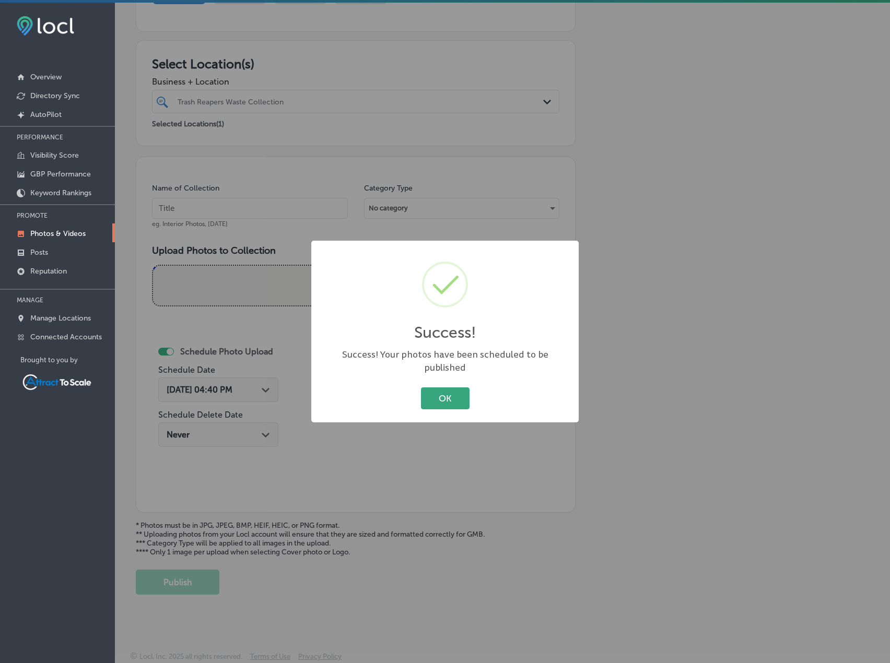
drag, startPoint x: 462, startPoint y: 388, endPoint x: 468, endPoint y: 385, distance: 7.0
click at [462, 387] on button "OK" at bounding box center [445, 397] width 49 height 21
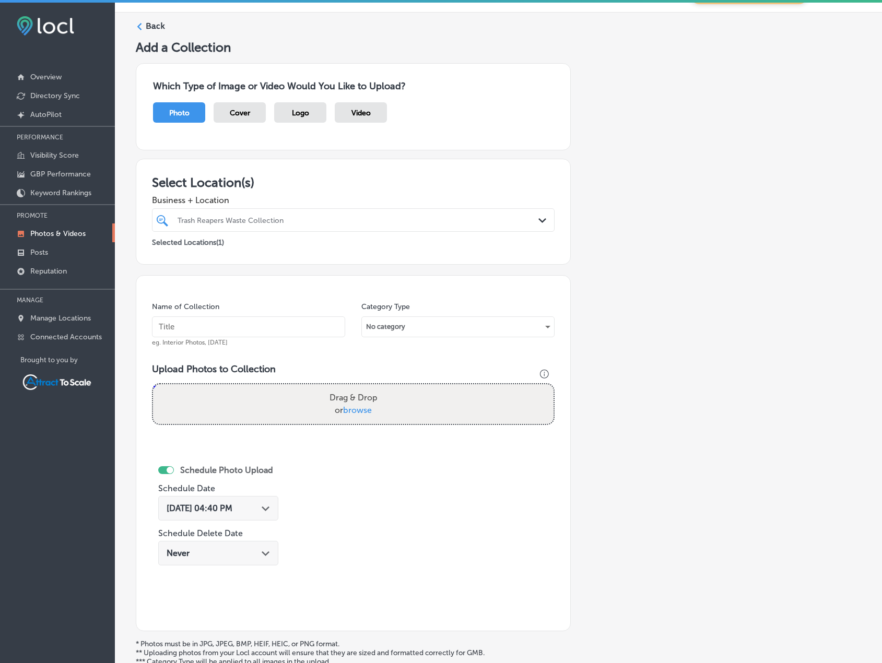
scroll to position [0, 0]
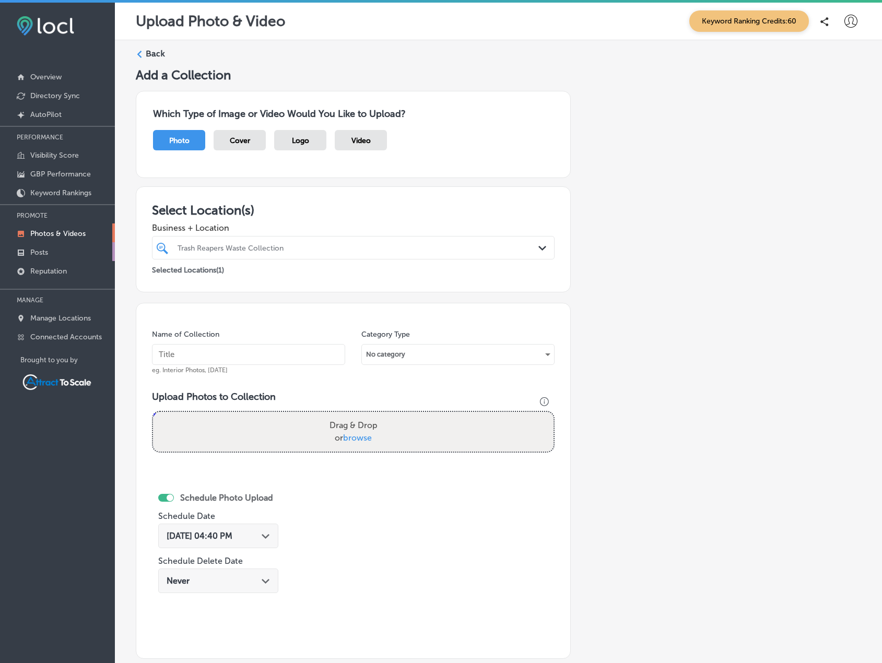
click at [66, 247] on link "Posts" at bounding box center [57, 251] width 115 height 19
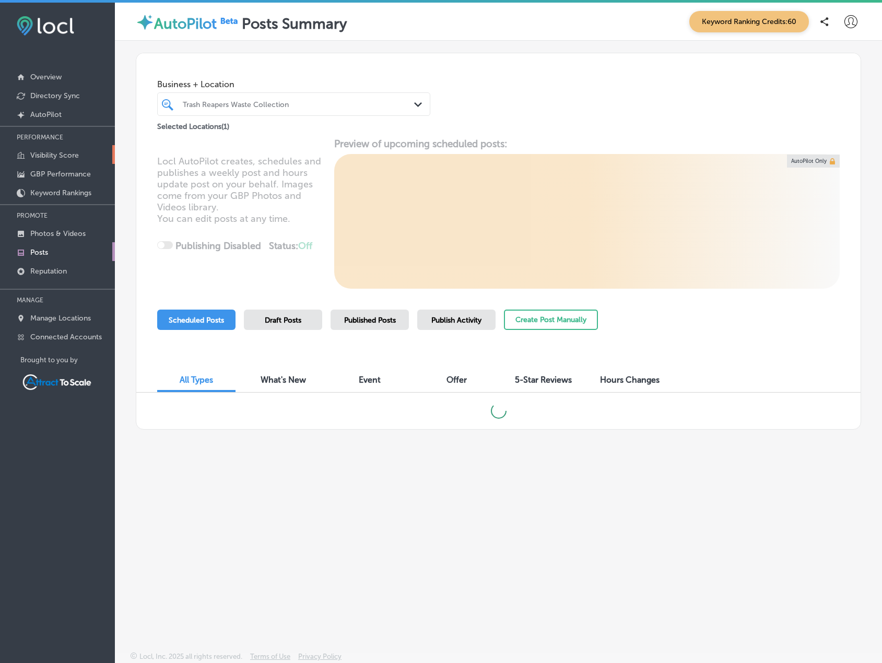
click at [73, 156] on p "Visibility Score" at bounding box center [54, 155] width 49 height 9
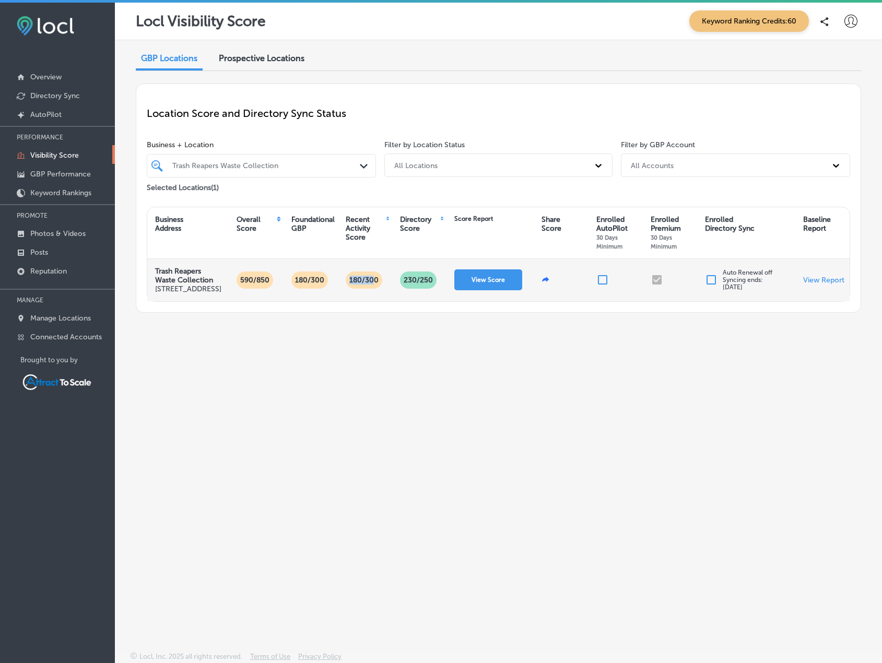
drag, startPoint x: 346, startPoint y: 287, endPoint x: 376, endPoint y: 287, distance: 30.3
click at [376, 287] on p "180/300" at bounding box center [364, 279] width 38 height 17
drag, startPoint x: 304, startPoint y: 287, endPoint x: 342, endPoint y: 287, distance: 38.1
click at [345, 287] on div "Trash Reapers Waste Collection [STREET_ADDRESS] 590/850 180/300 180/300 230 /25…" at bounding box center [498, 280] width 702 height 42
drag, startPoint x: 232, startPoint y: 288, endPoint x: 263, endPoint y: 288, distance: 31.3
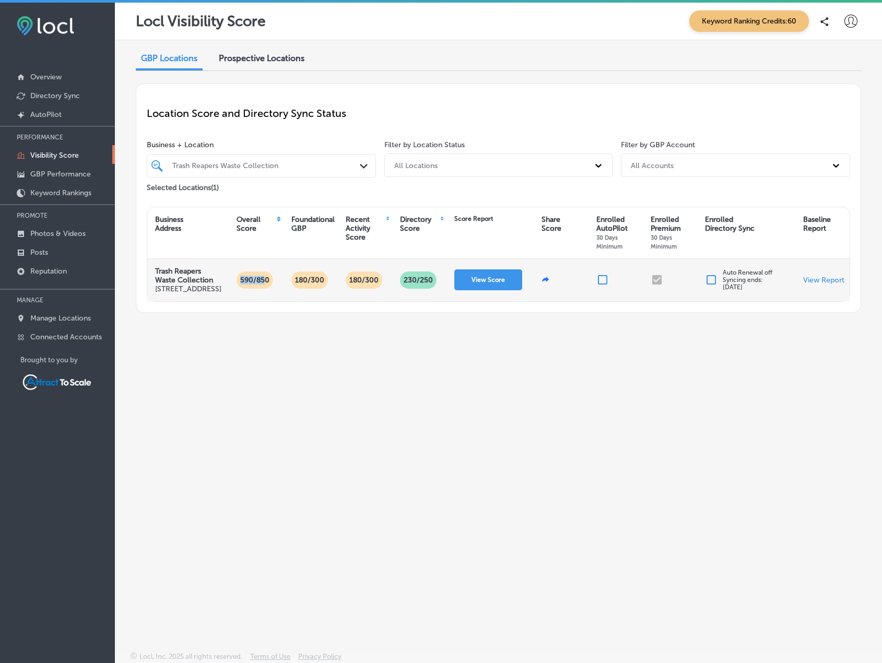
click at [263, 288] on div "590/850" at bounding box center [256, 280] width 54 height 42
click at [266, 289] on p "590/850" at bounding box center [255, 279] width 38 height 17
drag, startPoint x: 720, startPoint y: 280, endPoint x: 769, endPoint y: 294, distance: 51.1
click at [769, 294] on div "Auto Renewal off Syncing ends: [DATE]" at bounding box center [746, 280] width 98 height 42
click at [766, 300] on div "Auto Renewal off Syncing ends: [DATE]" at bounding box center [746, 280] width 98 height 42
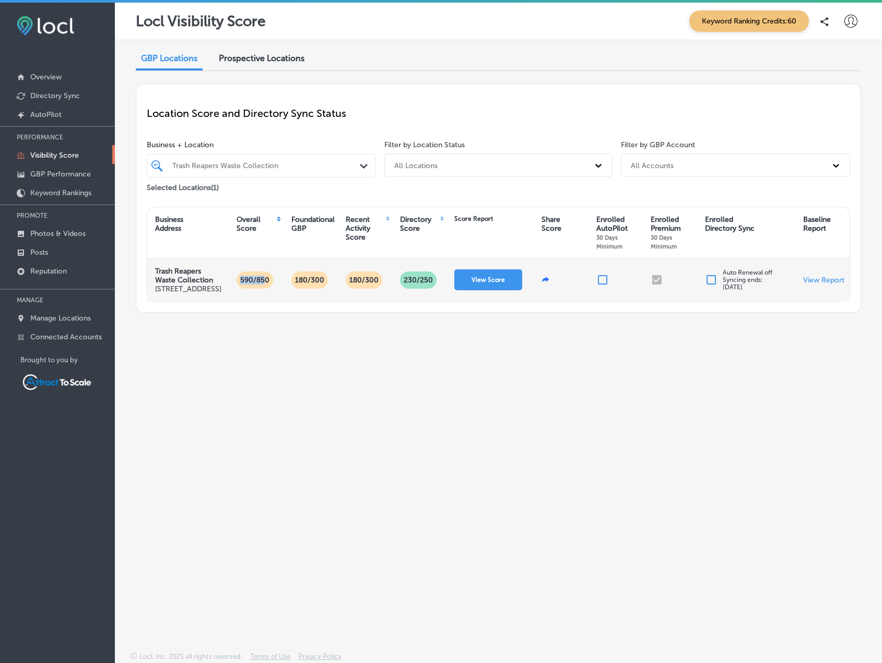
drag, startPoint x: 721, startPoint y: 281, endPoint x: 760, endPoint y: 296, distance: 41.5
click at [760, 296] on div "Auto Renewal off Syncing ends: [DATE]" at bounding box center [746, 280] width 98 height 42
click at [764, 291] on p "Auto Renewal off Syncing ends: [DATE]" at bounding box center [748, 280] width 50 height 22
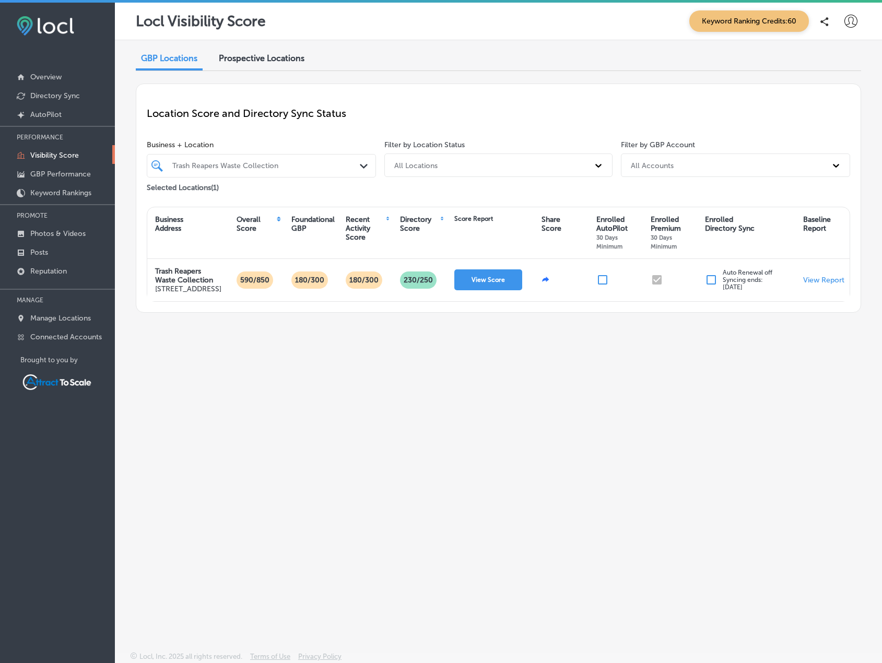
drag, startPoint x: 705, startPoint y: 220, endPoint x: 743, endPoint y: 230, distance: 39.4
click at [737, 230] on div "Enrolled Directory Sync" at bounding box center [730, 224] width 50 height 18
click at [753, 230] on div "Enrolled Directory Sync" at bounding box center [730, 224] width 50 height 18
click at [758, 289] on span "Syncing ends: [DATE]" at bounding box center [743, 283] width 40 height 15
click at [58, 172] on p "GBP Performance" at bounding box center [60, 174] width 61 height 9
